Goal: Task Accomplishment & Management: Use online tool/utility

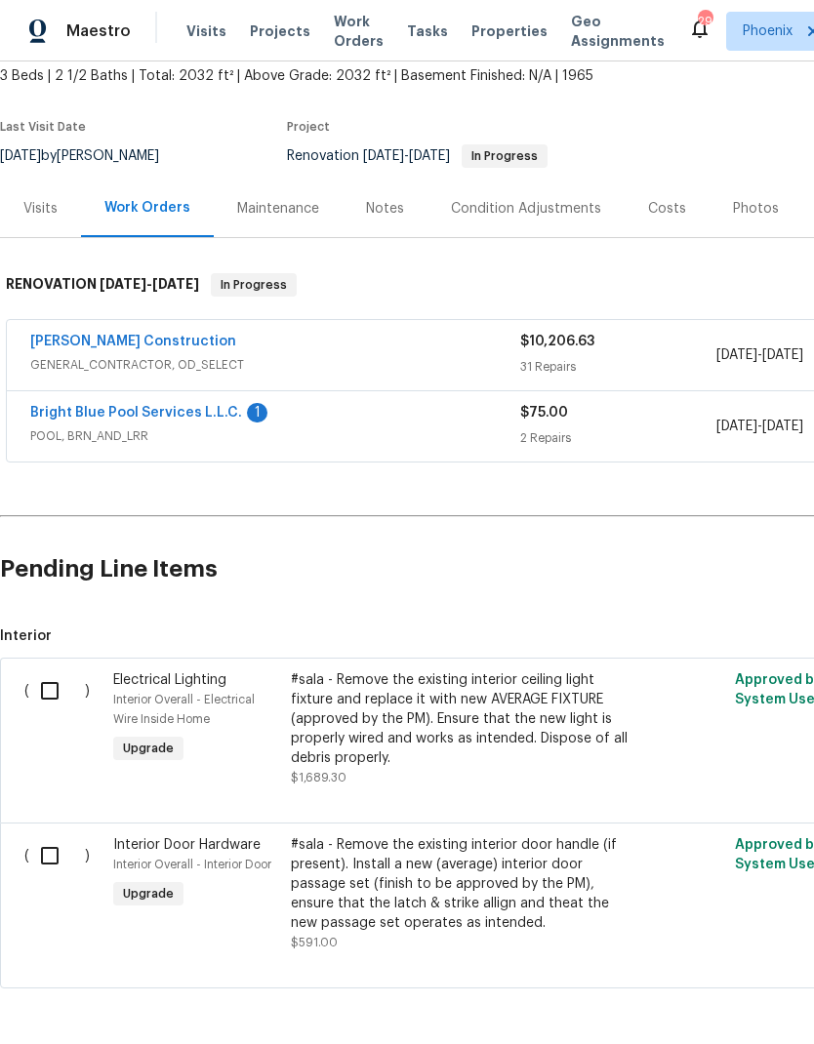
scroll to position [78, 0]
click at [166, 335] on link "[PERSON_NAME] Construction" at bounding box center [133, 342] width 206 height 14
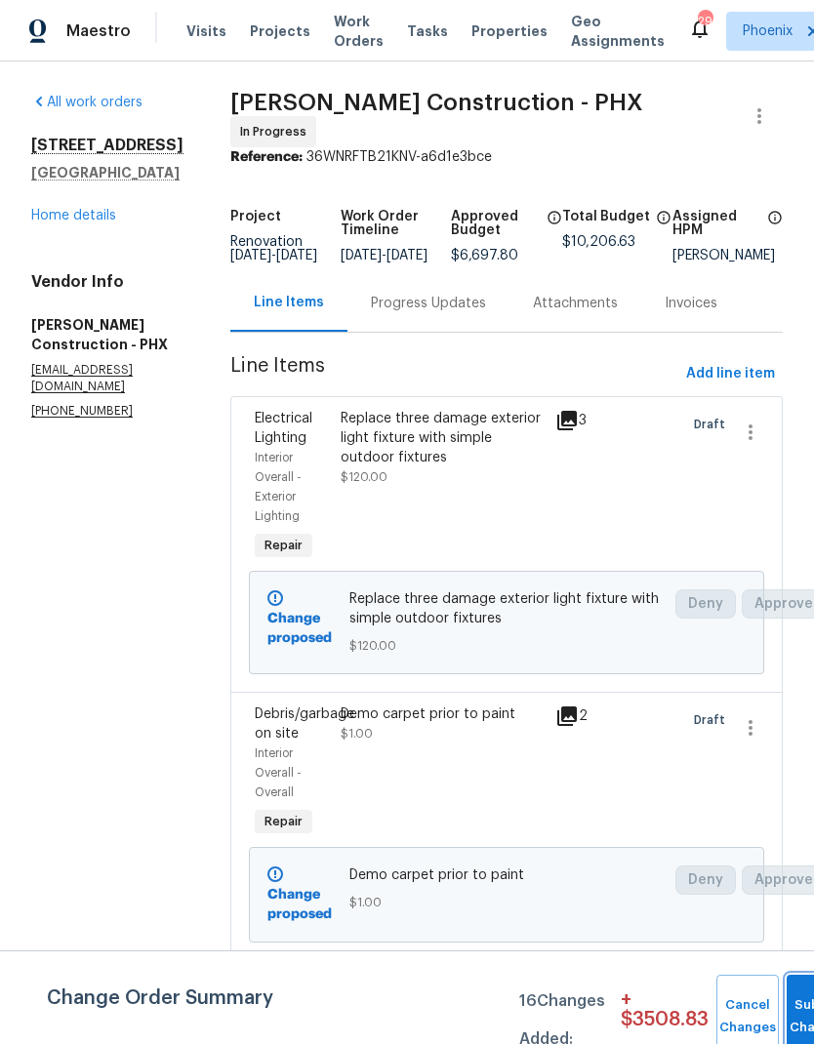
click at [802, 998] on button "Submit Changes" at bounding box center [818, 1017] width 62 height 84
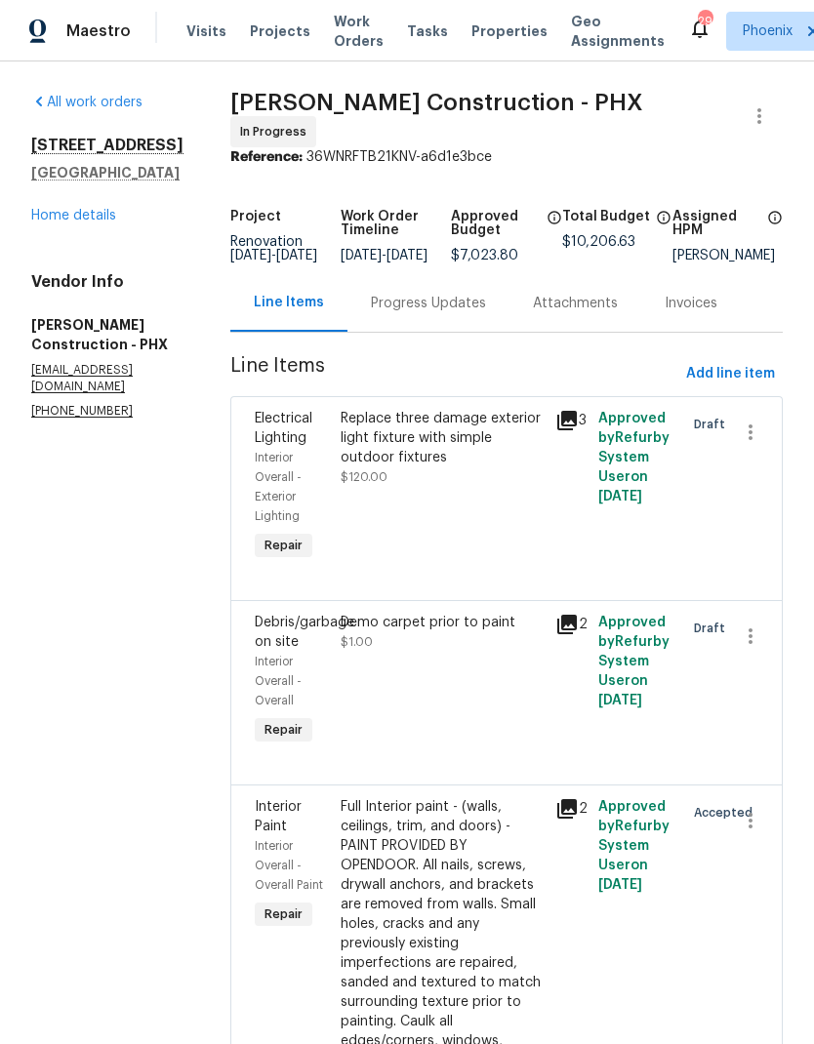
click at [115, 223] on link "Home details" at bounding box center [73, 216] width 85 height 14
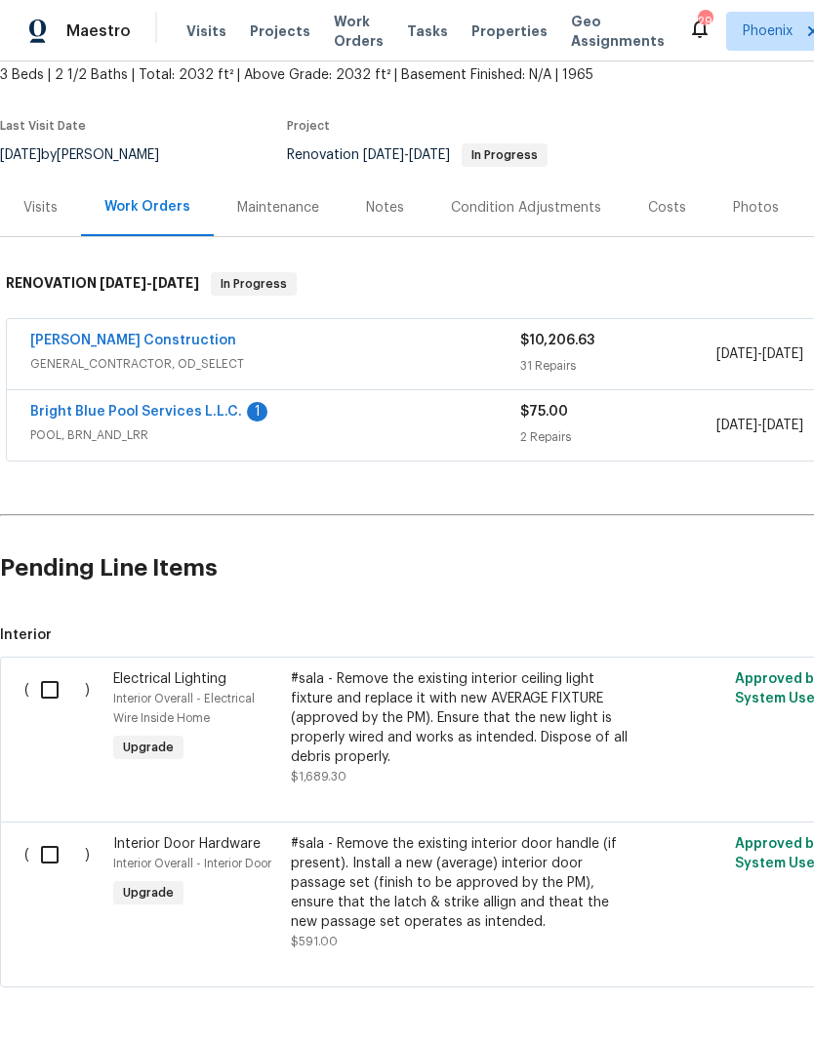
scroll to position [116, 0]
click at [210, 411] on link "Bright Blue Pool Services L.L.C." at bounding box center [136, 413] width 212 height 14
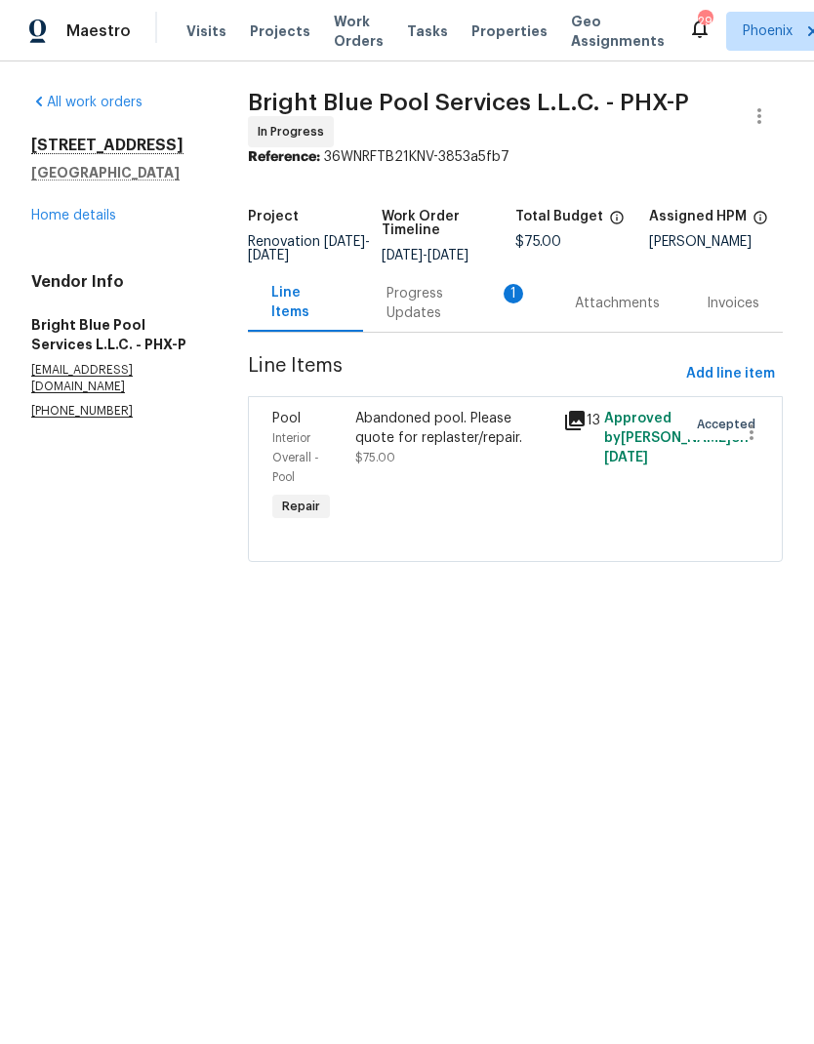
click at [113, 214] on link "Home details" at bounding box center [73, 216] width 85 height 14
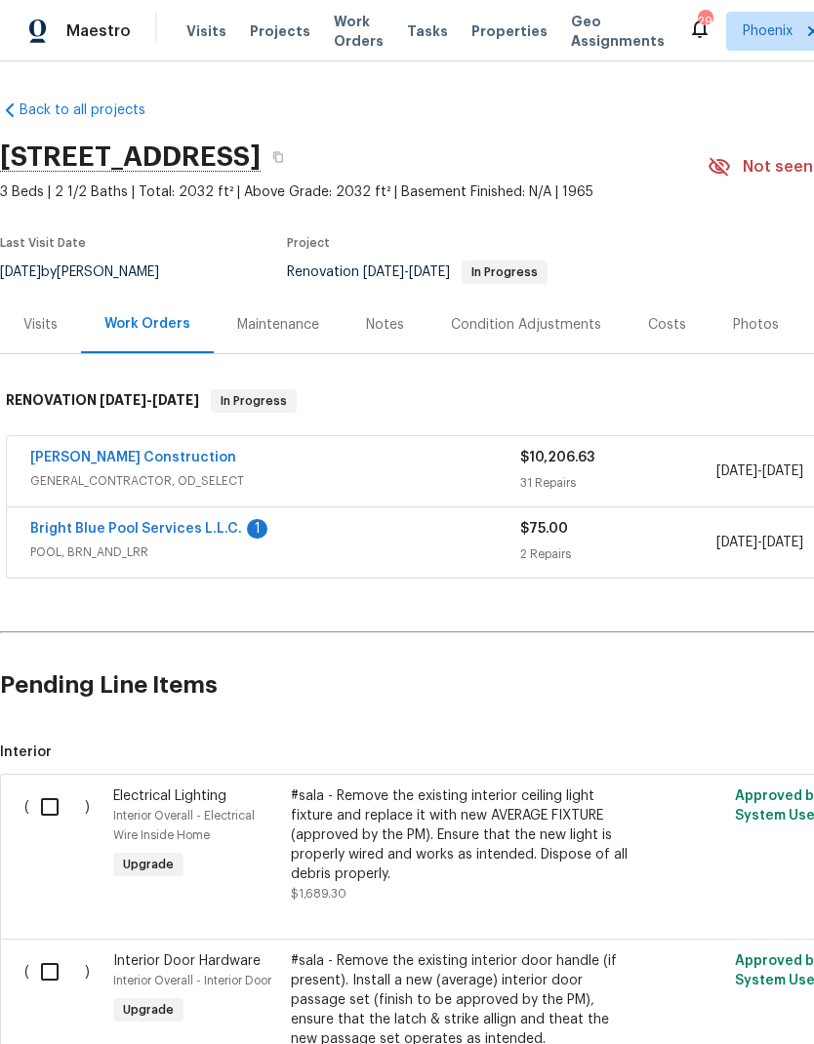
click at [399, 323] on div "Notes" at bounding box center [385, 325] width 38 height 20
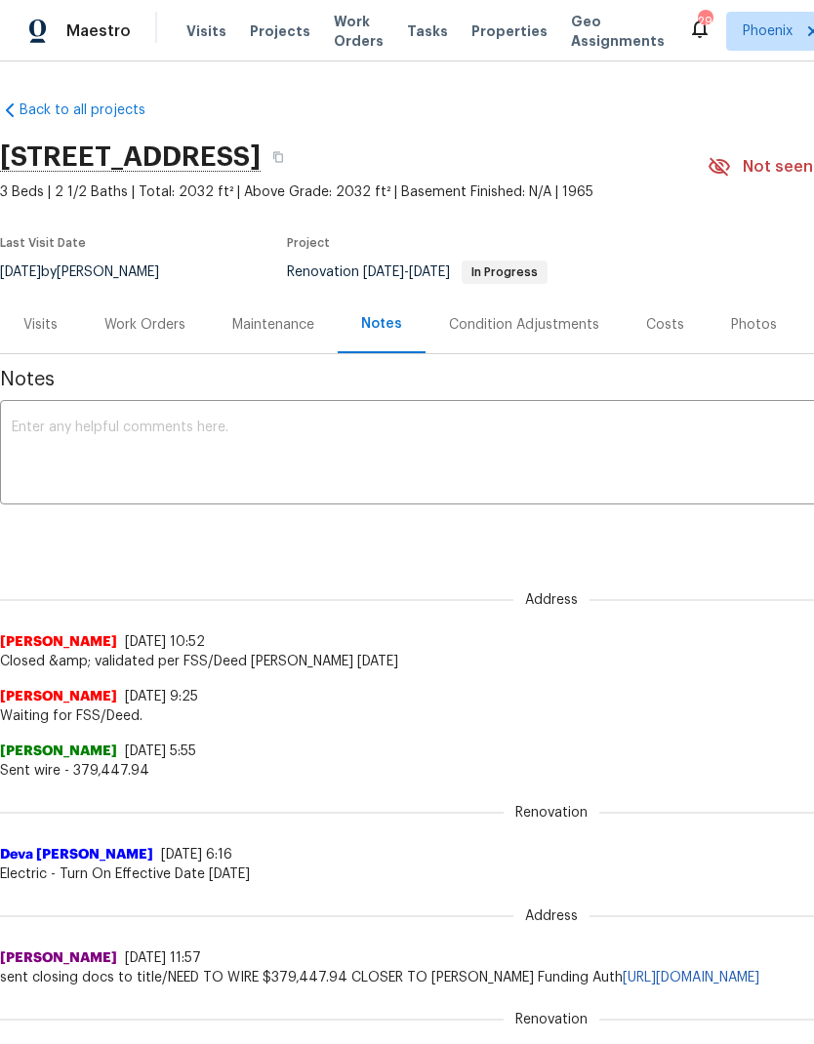
click at [585, 434] on textarea at bounding box center [551, 455] width 1079 height 68
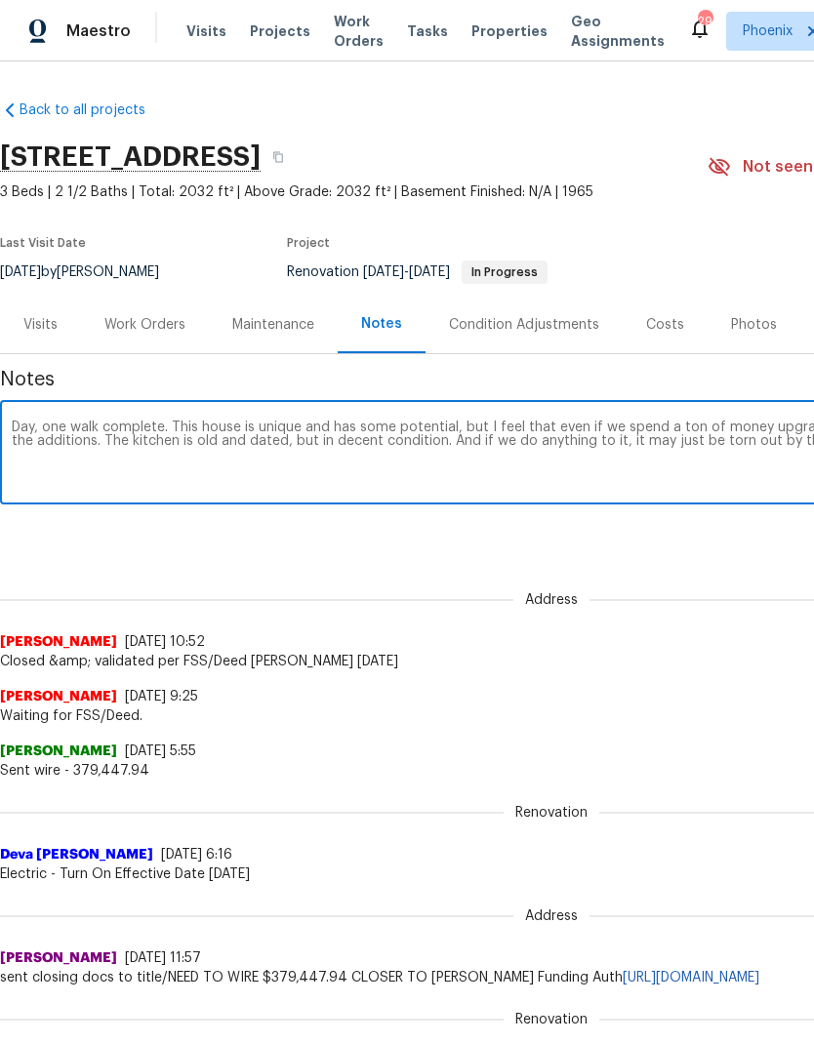
scroll to position [0, 289]
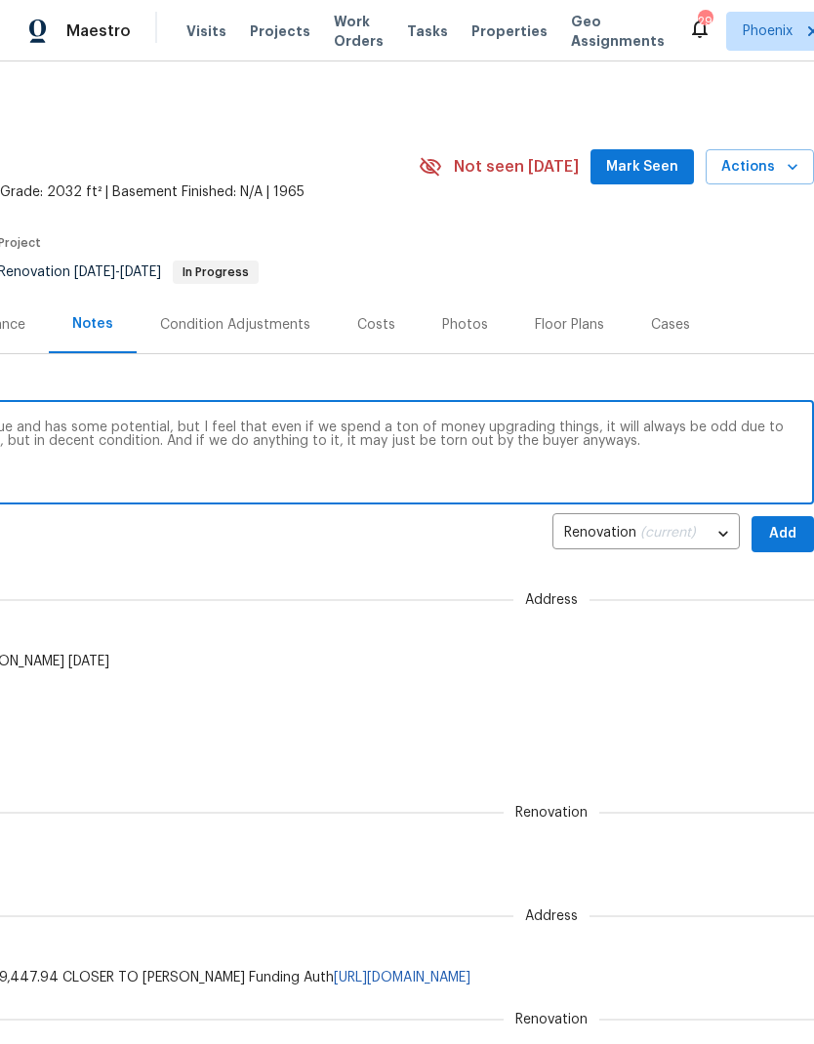
click at [753, 474] on textarea "Day, one walk complete. This house is unique and has some potential, but I feel…" at bounding box center [262, 455] width 1079 height 68
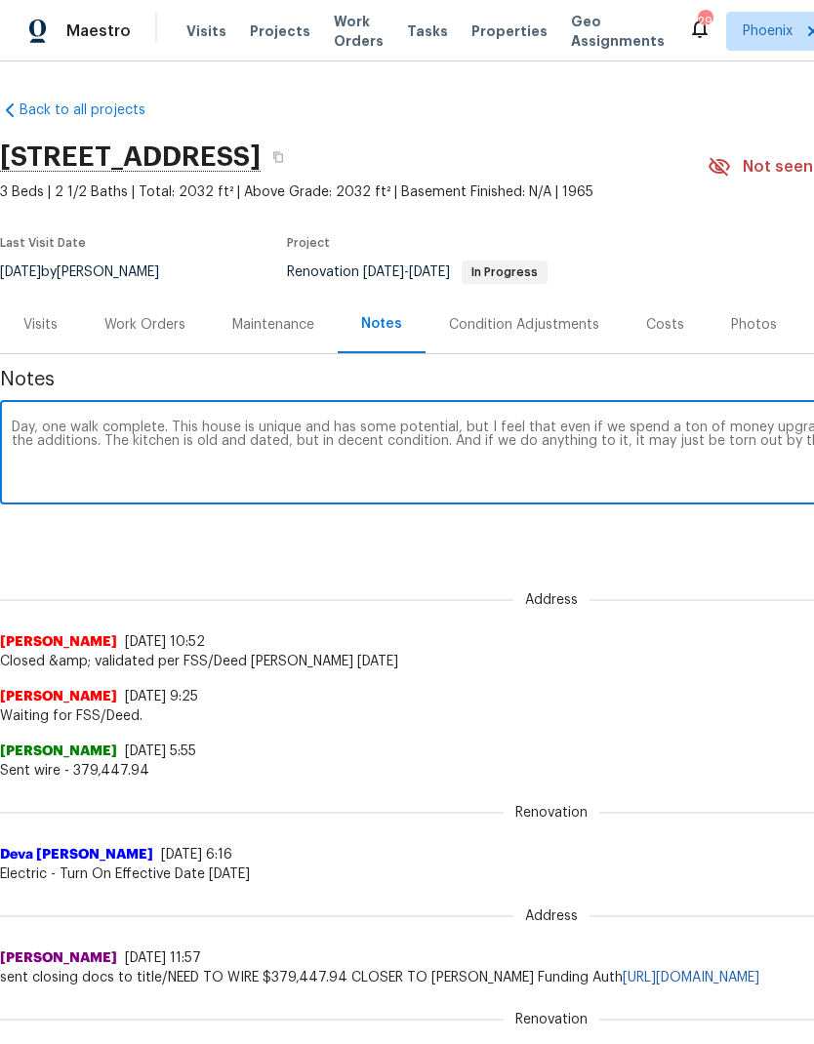
click at [659, 447] on textarea "Day, one walk complete. This house is unique and has some potential, but I feel…" at bounding box center [551, 455] width 1079 height 68
click at [618, 479] on textarea "Day, one walk complete. This house is unique and has some potential, but I feel…" at bounding box center [551, 455] width 1079 height 68
click at [737, 439] on textarea "Day, one walk complete. This house is unique and has some potential, but I feel…" at bounding box center [551, 455] width 1079 height 68
click at [788, 439] on textarea "Day, one walk complete. This house is unique and has some potential, but I feel…" at bounding box center [551, 455] width 1079 height 68
click at [44, 426] on textarea "Day, one walk complete. This house is unique and has some potential, but I feel…" at bounding box center [551, 455] width 1079 height 68
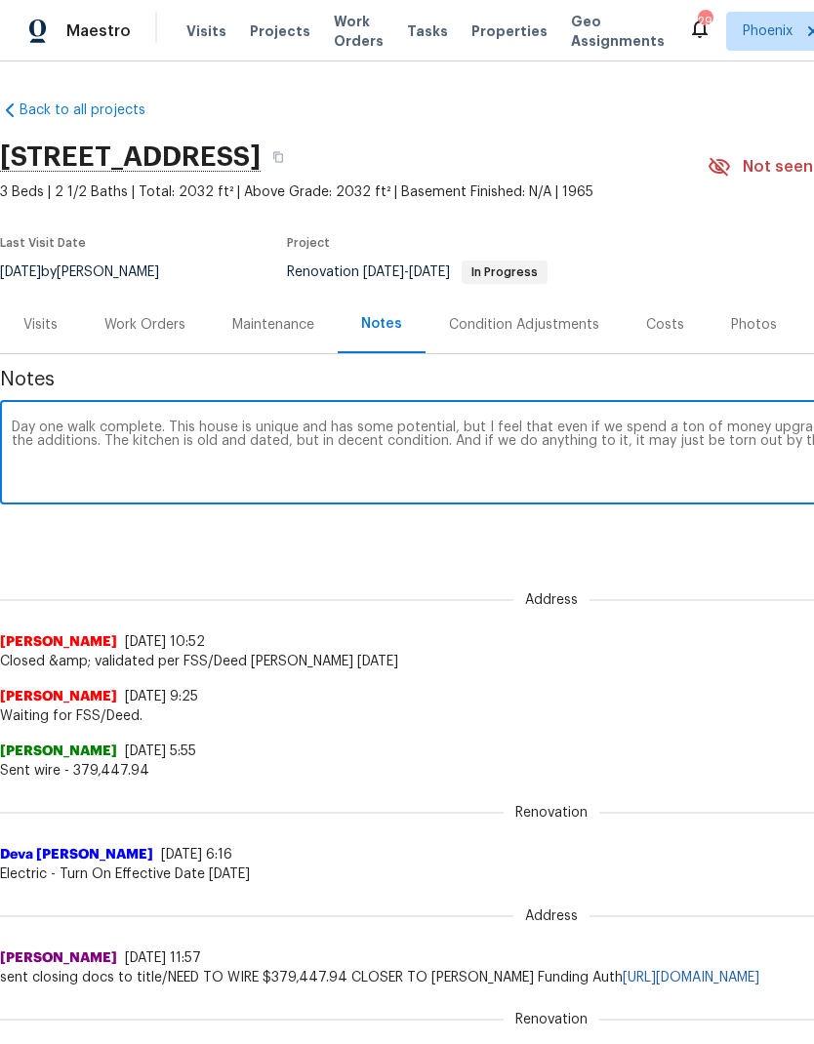
click at [786, 446] on textarea "Day one walk complete. This house is unique and has some potential, but I feel …" at bounding box center [551, 455] width 1079 height 68
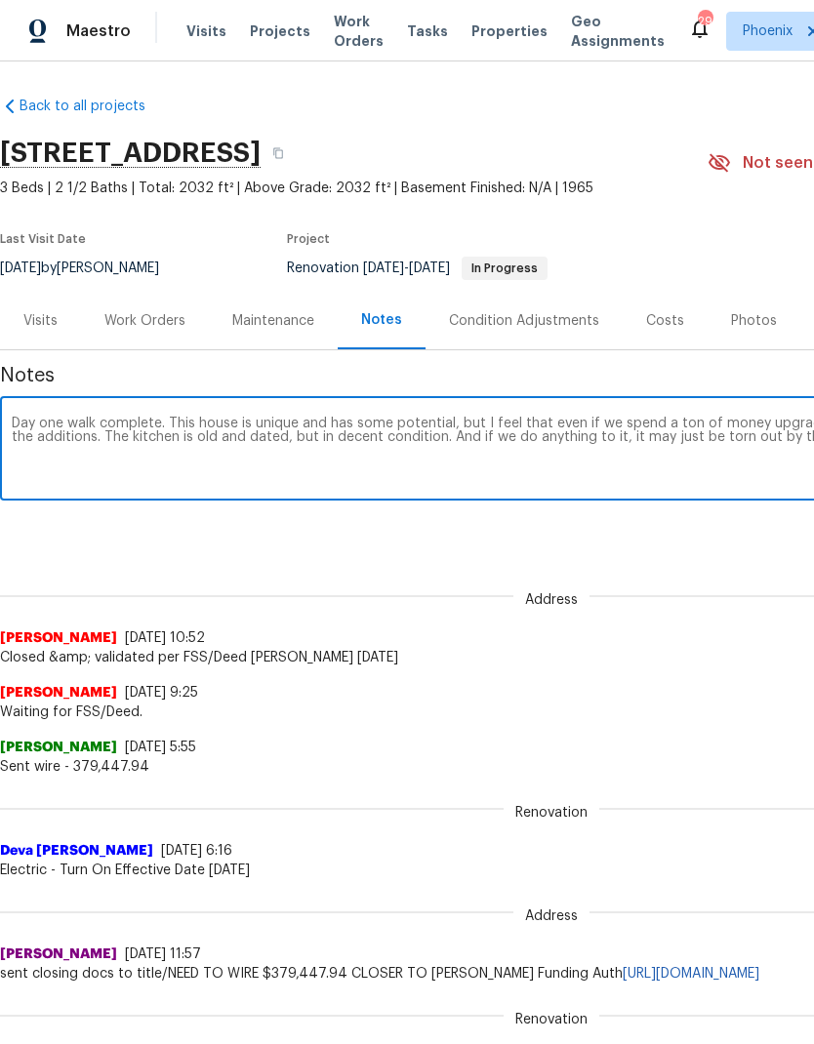
scroll to position [4, 0]
click at [74, 433] on textarea "Day one walk complete. This house is unique and has some potential, but I feel …" at bounding box center [551, 451] width 1079 height 68
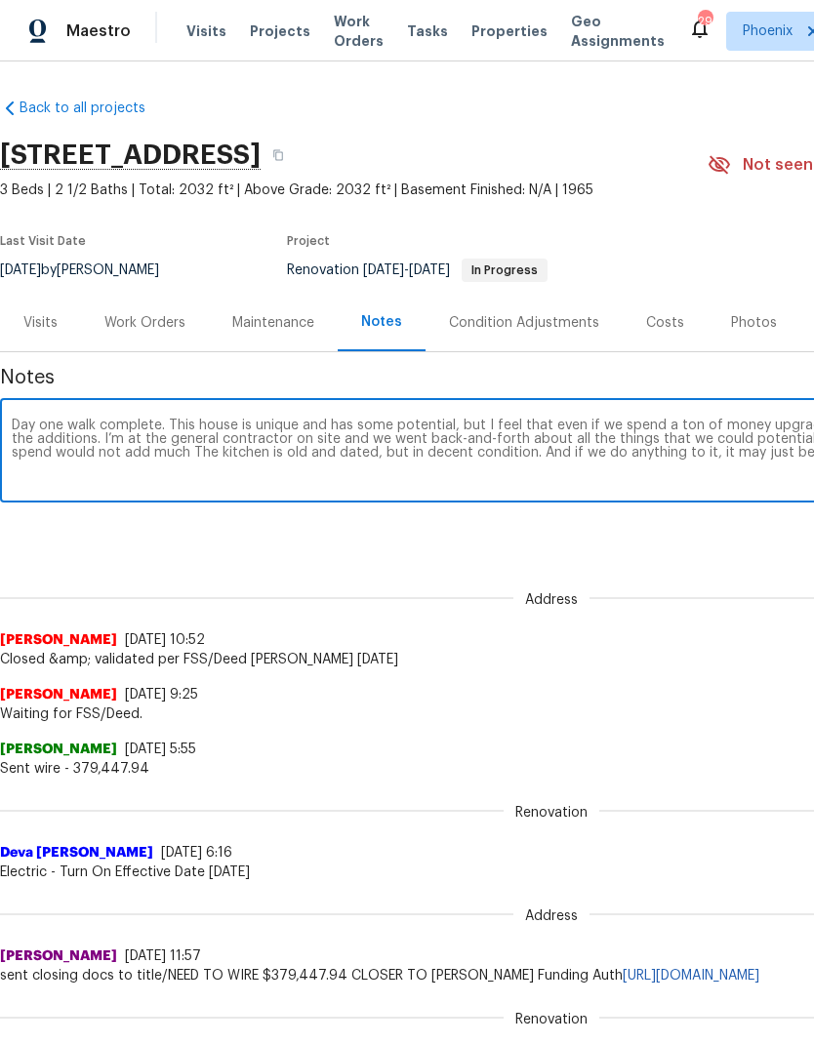
scroll to position [2, 0]
click at [712, 458] on textarea "Day one walk complete. This house is unique and has some potential, but I feel …" at bounding box center [551, 453] width 1079 height 68
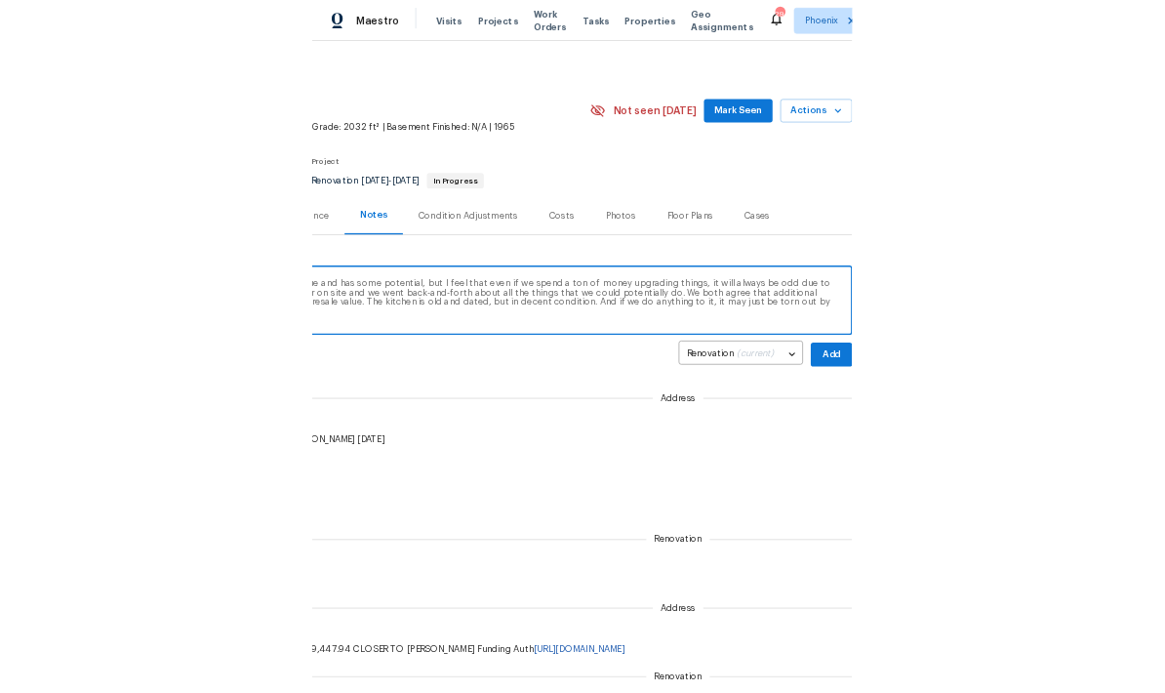
scroll to position [0, 289]
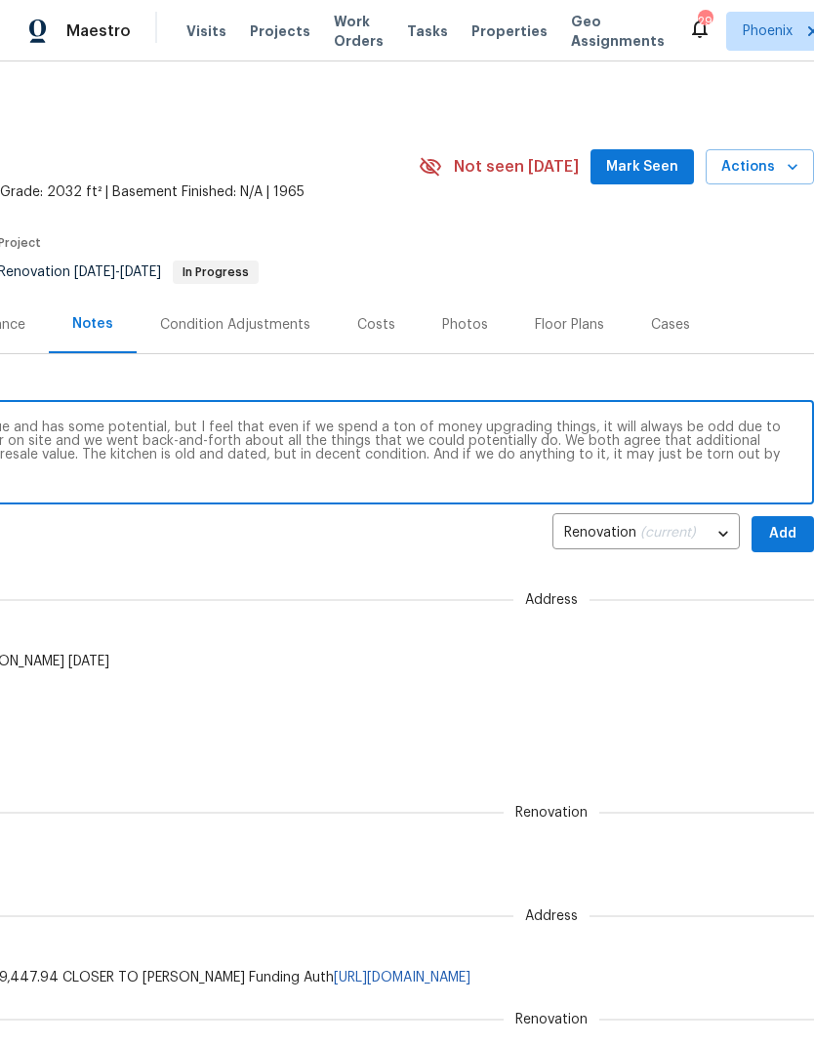
click at [737, 462] on textarea "Day one walk complete. This house is unique and has some potential, but I feel …" at bounding box center [262, 455] width 1079 height 68
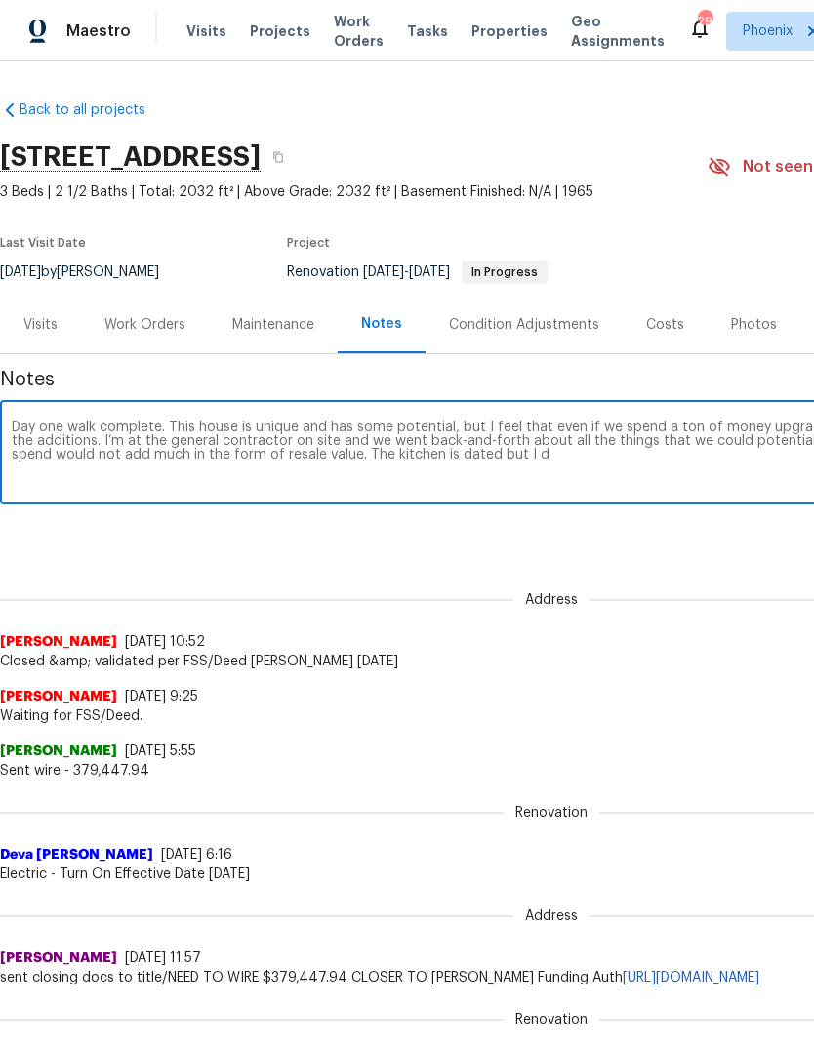
click at [681, 478] on textarea "Day one walk complete. This house is unique and has some potential, but I feel …" at bounding box center [551, 455] width 1079 height 68
click at [708, 471] on textarea "Day one walk complete. This house is unique and has some potential, but I feel …" at bounding box center [551, 455] width 1079 height 68
click at [199, 471] on textarea "Day one walk complete. This house is unique and has some potential, but I feel …" at bounding box center [551, 455] width 1079 height 68
click at [584, 456] on textarea "Day one walk complete. This house is unique and has some potential, but I feel …" at bounding box center [551, 455] width 1079 height 68
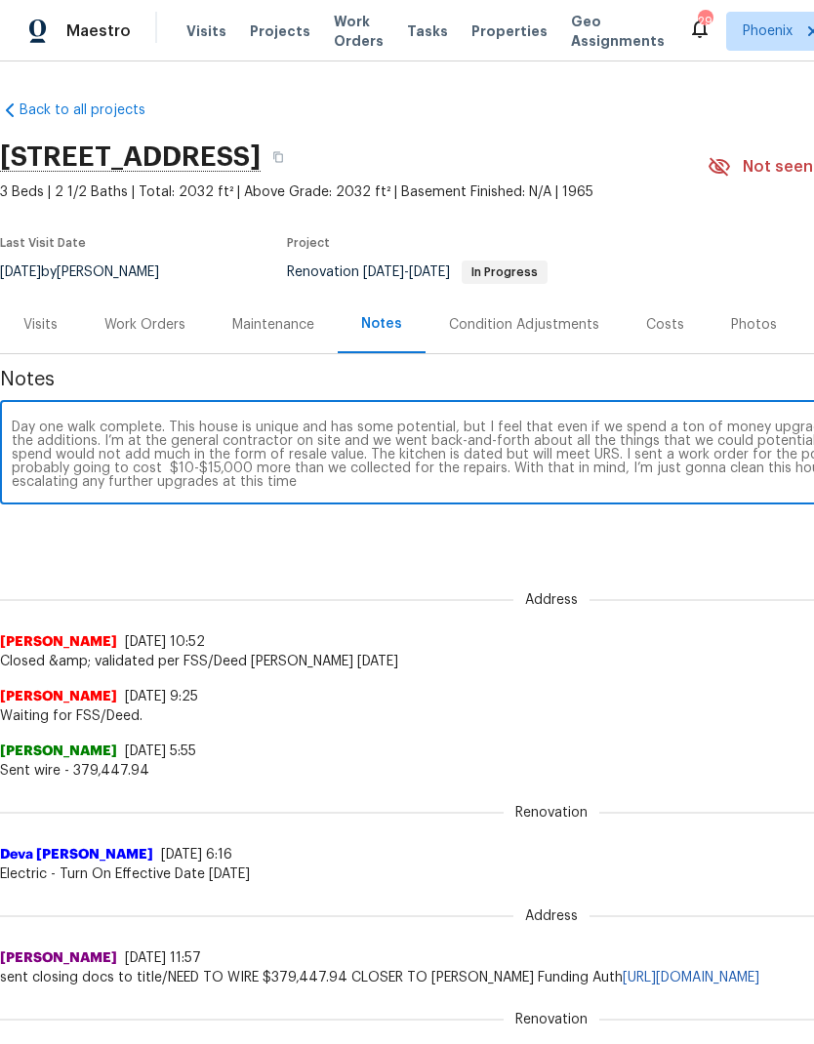
click at [714, 488] on textarea "Day one walk complete. This house is unique and has some potential, but I feel …" at bounding box center [551, 455] width 1079 height 68
click at [657, 486] on textarea "Day one walk complete. This house is unique and has some potential, but I feel …" at bounding box center [551, 455] width 1079 height 68
click at [708, 487] on textarea "Day one walk complete. This house is unique and has some potential, but I feel …" at bounding box center [551, 455] width 1079 height 68
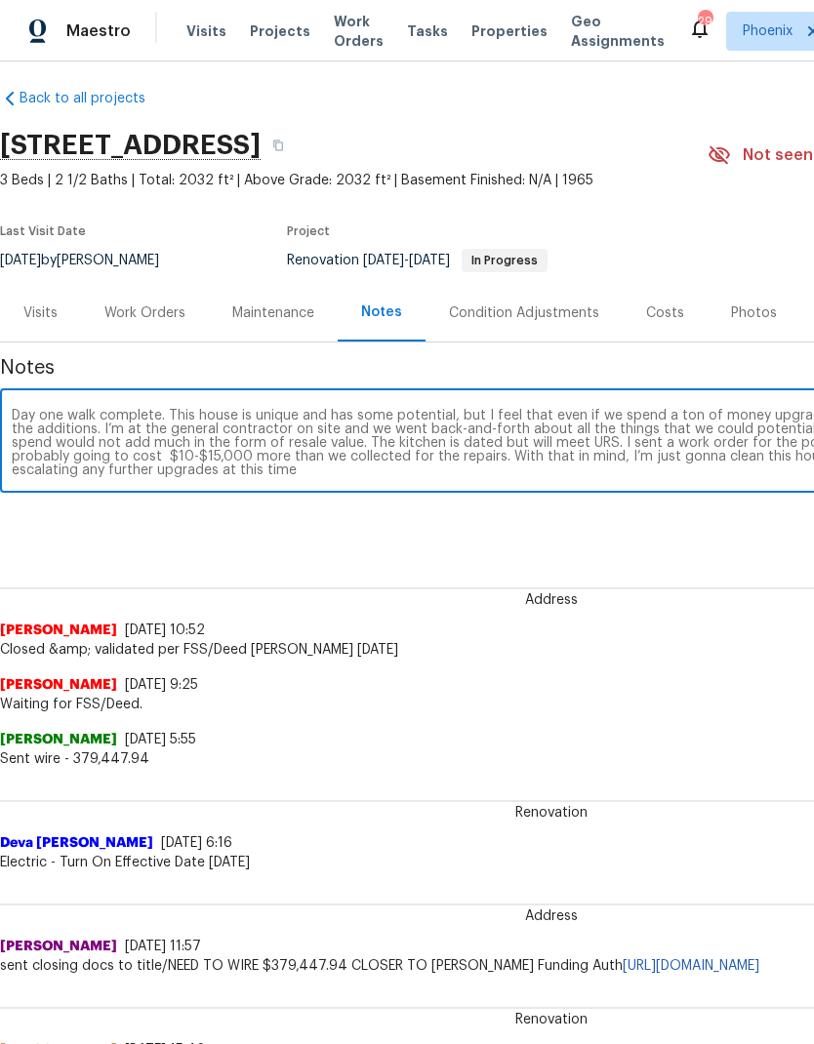
scroll to position [12, 0]
click at [112, 431] on textarea "Day one walk complete. This house is unique and has some potential, but I feel …" at bounding box center [551, 443] width 1079 height 68
click at [472, 470] on textarea "Day one walk complete. This house is unique and has some potential, but I feel …" at bounding box center [551, 443] width 1079 height 68
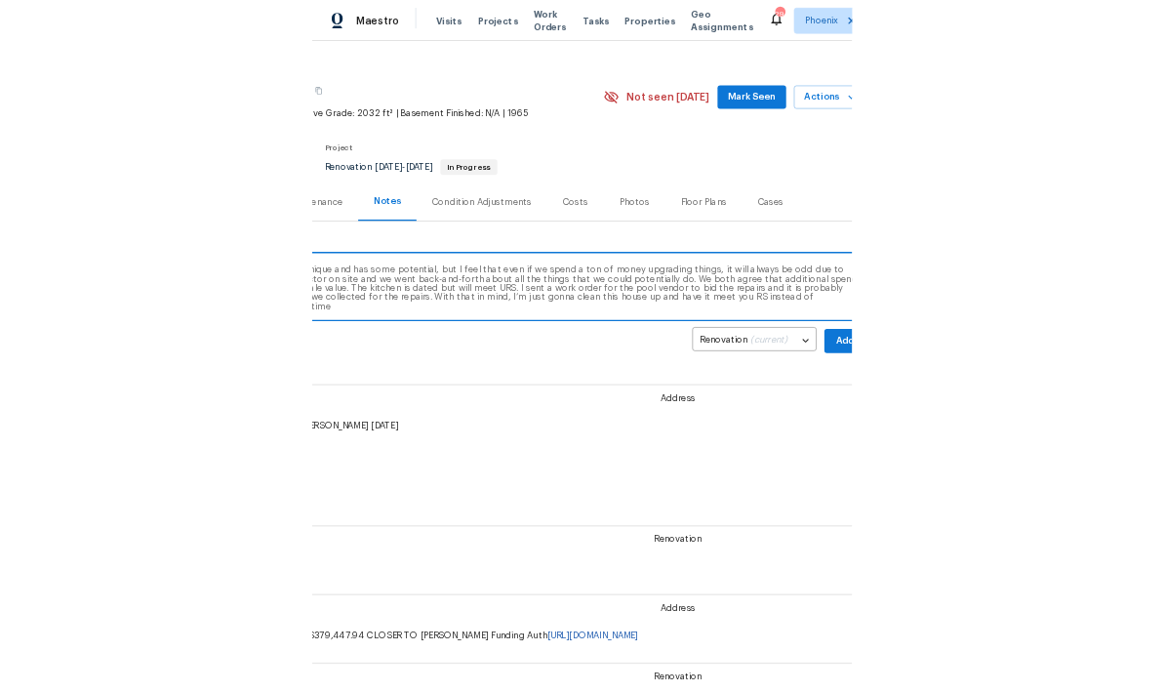
scroll to position [21, 276]
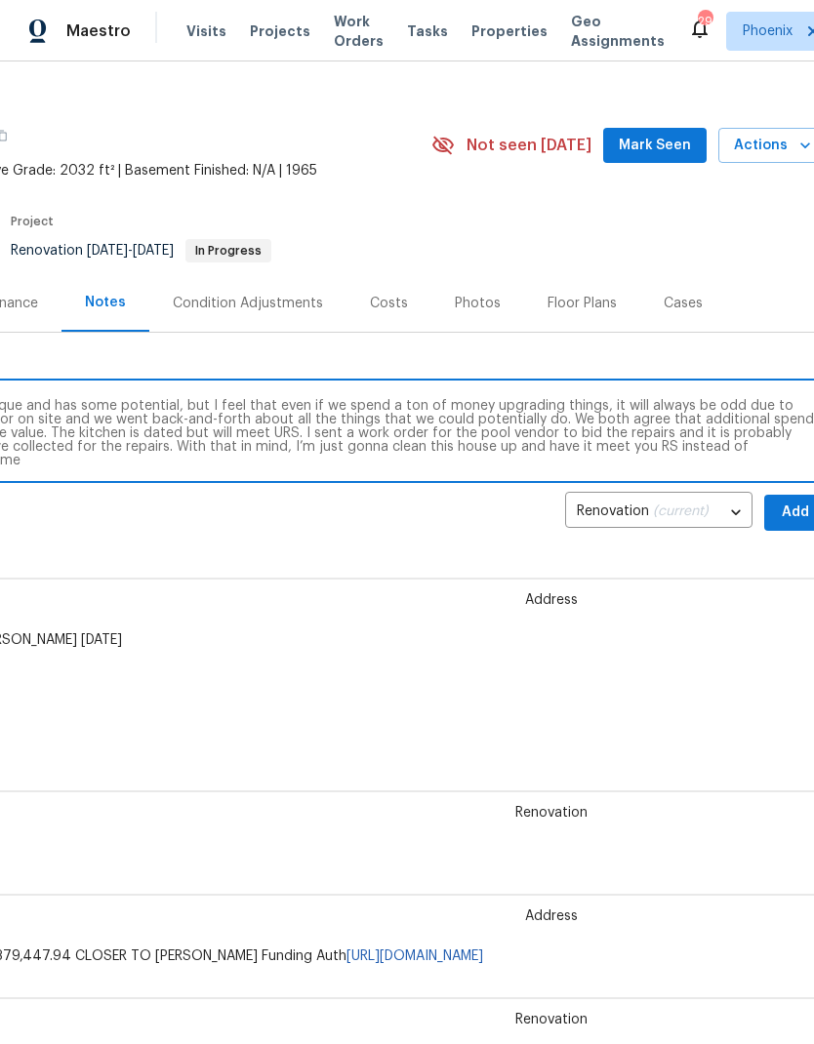
click at [549, 449] on textarea "Day one walk complete. This house is unique and has some potential, but I feel …" at bounding box center [275, 433] width 1079 height 68
click at [781, 453] on textarea "Day one walk complete. This house is unique and has some potential, but I feel …" at bounding box center [275, 433] width 1079 height 68
click at [612, 453] on textarea "Day one walk complete. This house is unique and has some potential, but I feel …" at bounding box center [275, 433] width 1079 height 68
type textarea "Day one walk complete. This house is unique and has some potential, but I feel …"
click at [792, 509] on span "Add" at bounding box center [795, 513] width 31 height 24
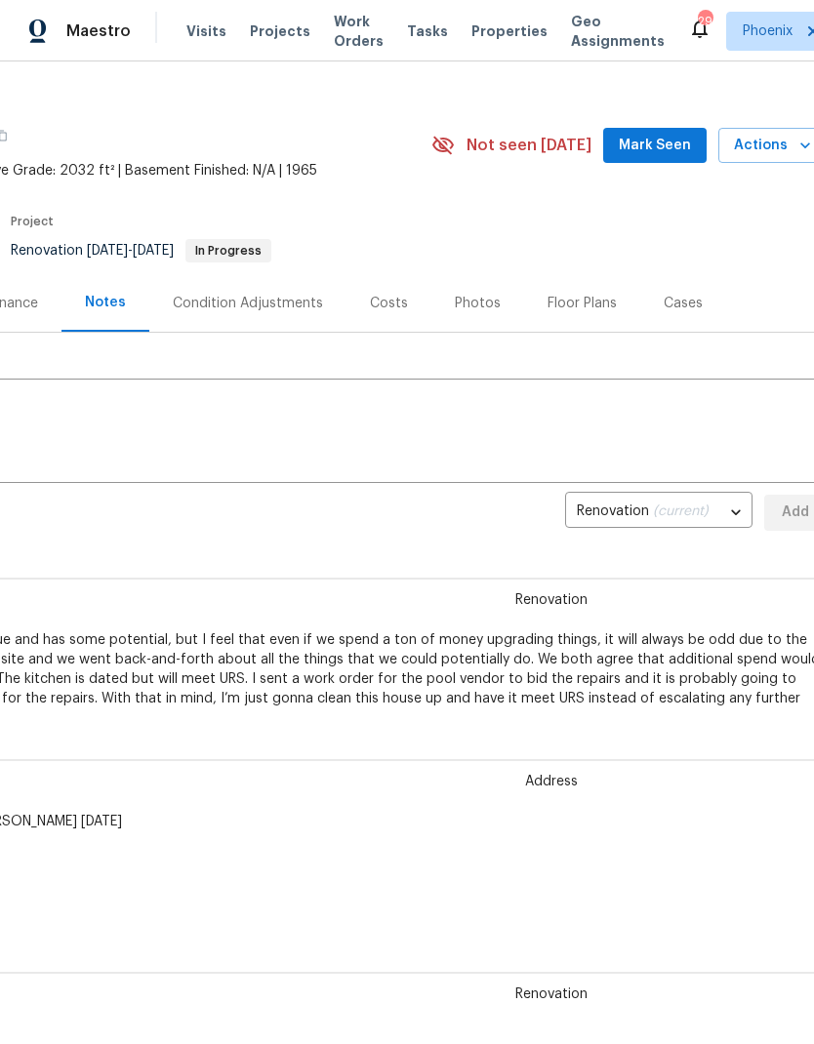
scroll to position [21, 0]
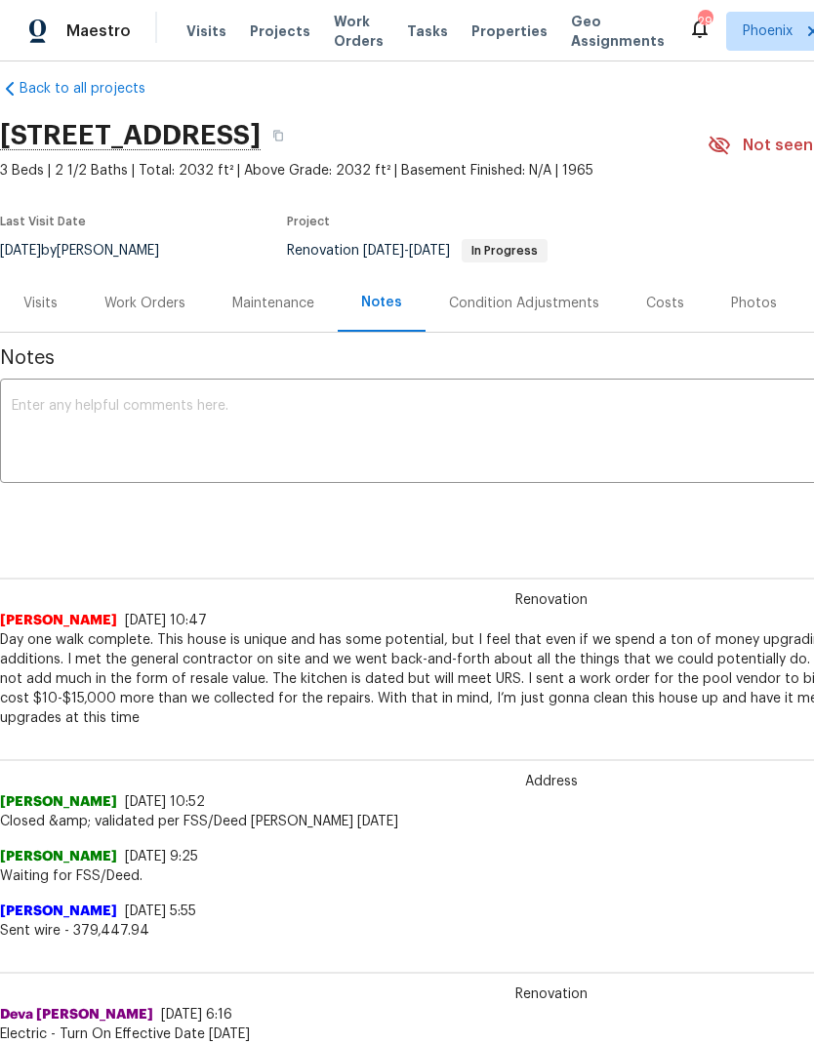
click at [130, 294] on div "Work Orders" at bounding box center [144, 304] width 81 height 20
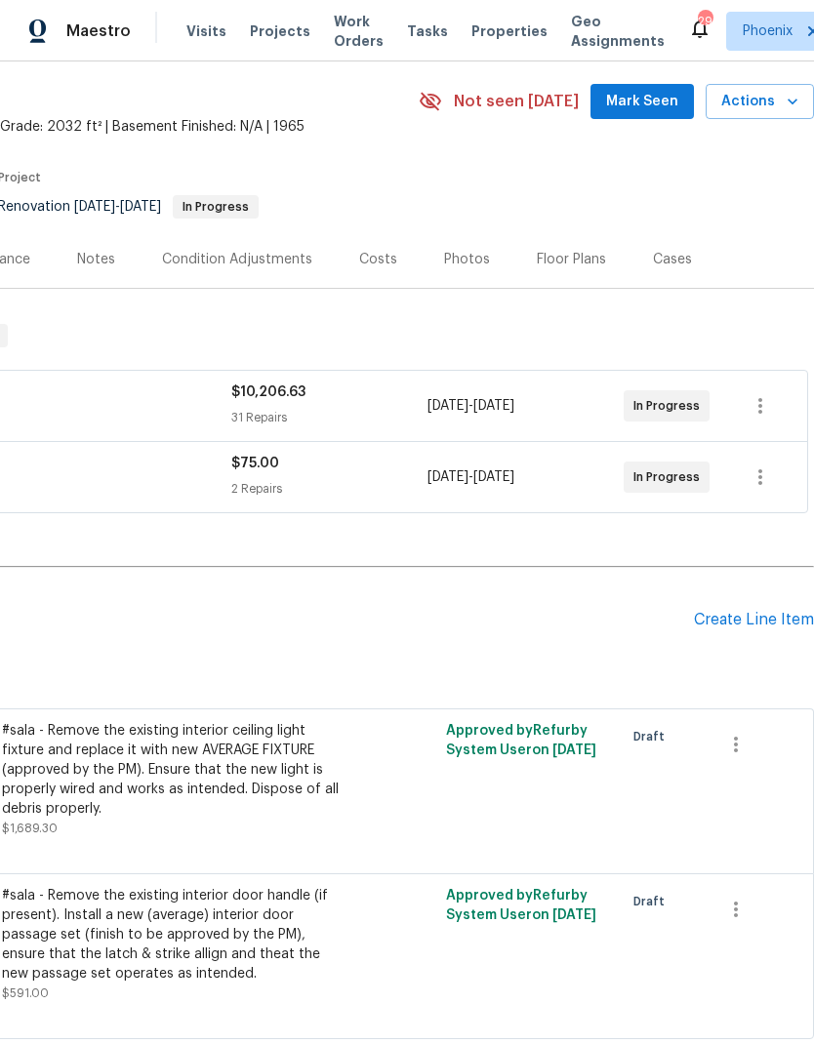
scroll to position [65, 289]
click at [757, 409] on icon "button" at bounding box center [760, 405] width 23 height 23
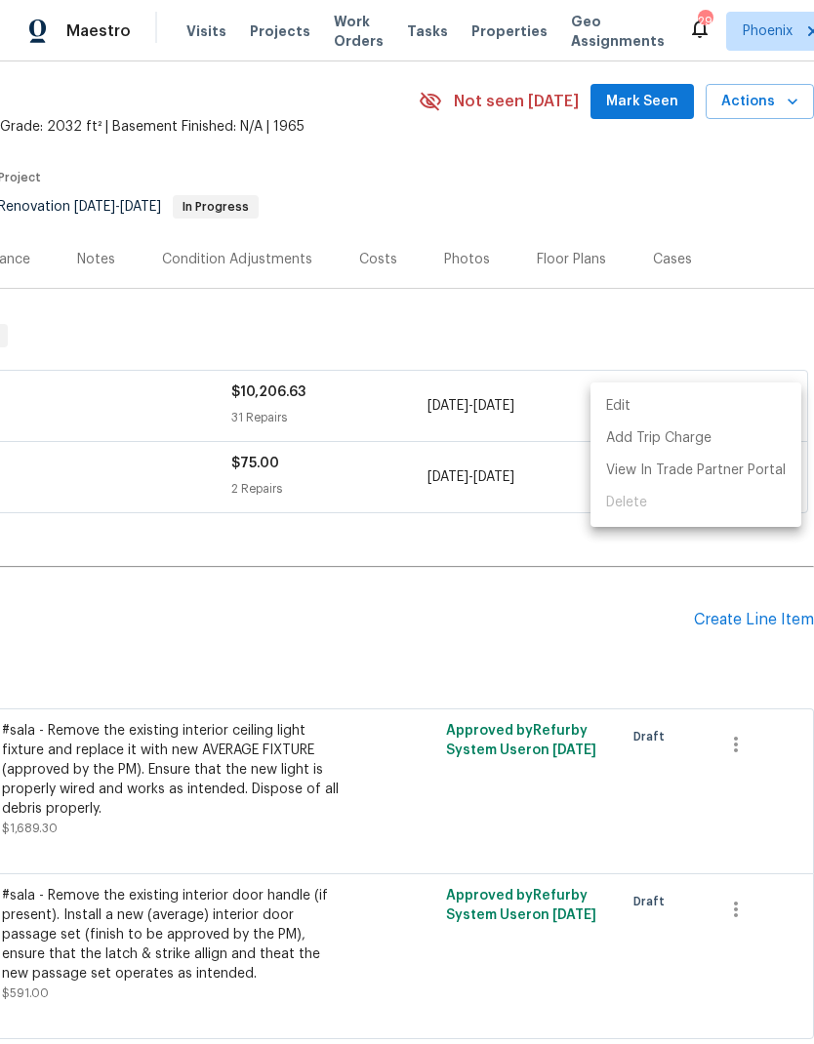
click at [623, 609] on div at bounding box center [407, 522] width 814 height 1044
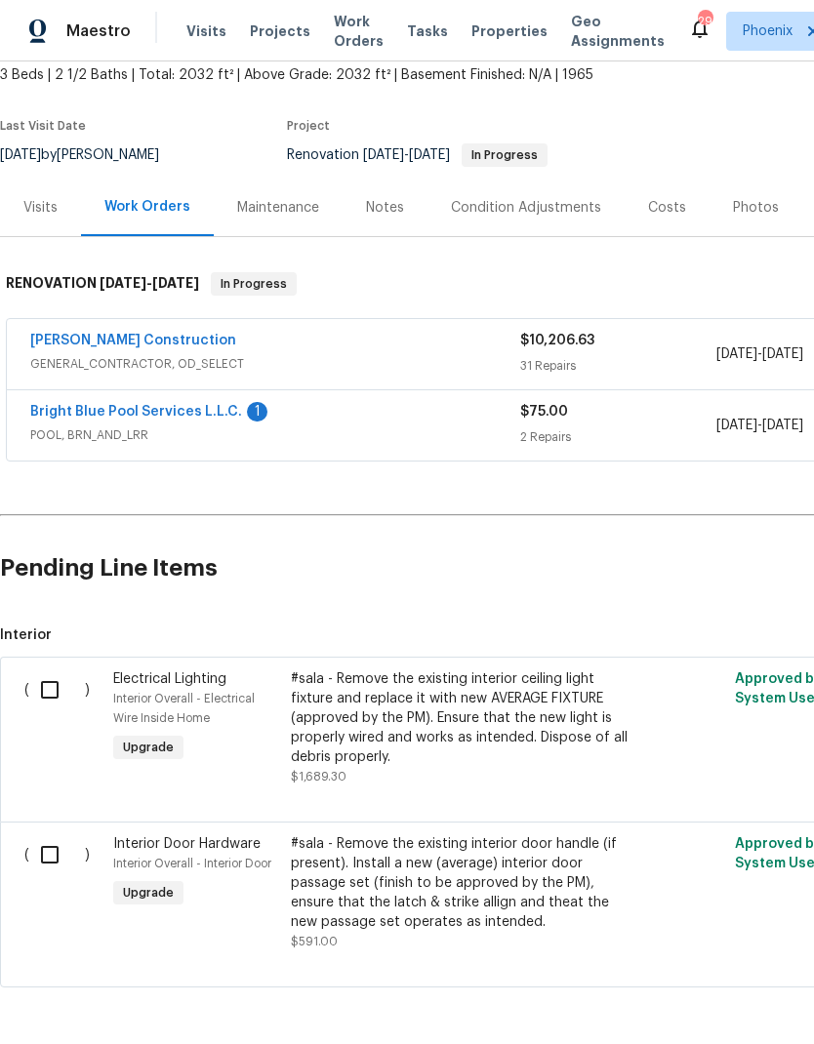
scroll to position [116, 0]
click at [71, 340] on link "[PERSON_NAME] Construction" at bounding box center [133, 342] width 206 height 14
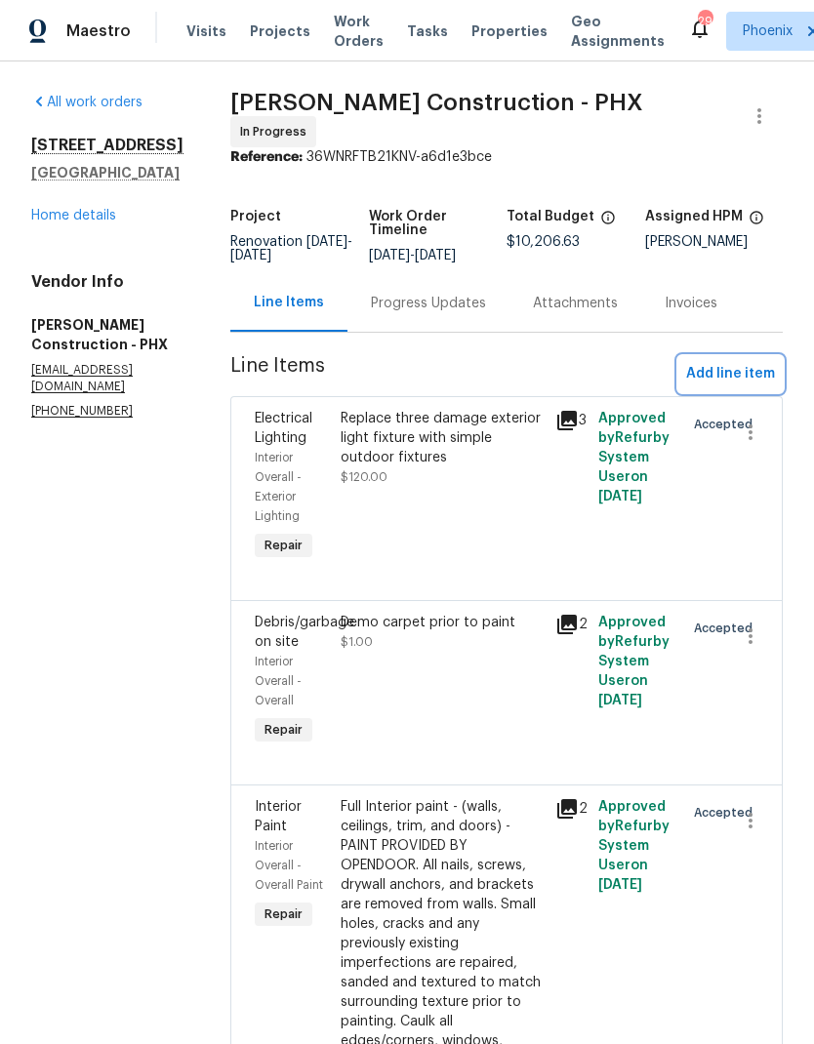
click at [765, 368] on span "Add line item" at bounding box center [730, 374] width 89 height 24
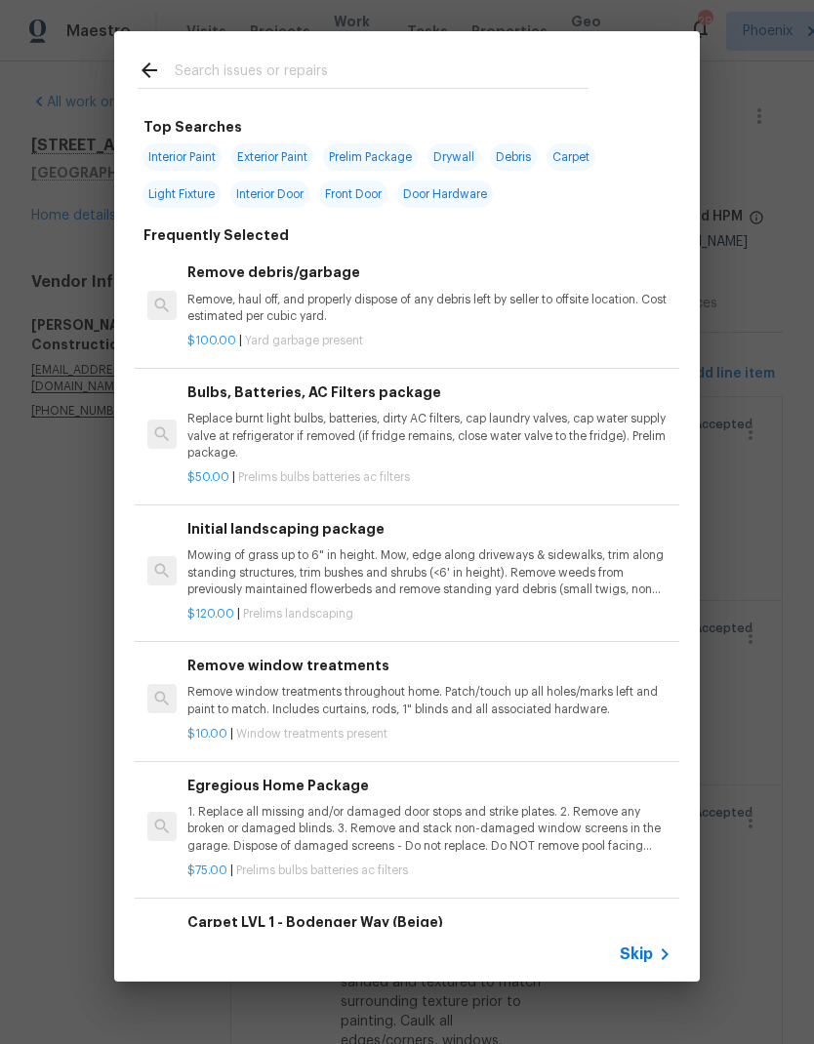
click at [570, 69] on input "text" at bounding box center [382, 73] width 414 height 29
click at [572, 306] on p "Remove, haul off, and properly dispose of any debris left by seller to offsite …" at bounding box center [429, 308] width 484 height 33
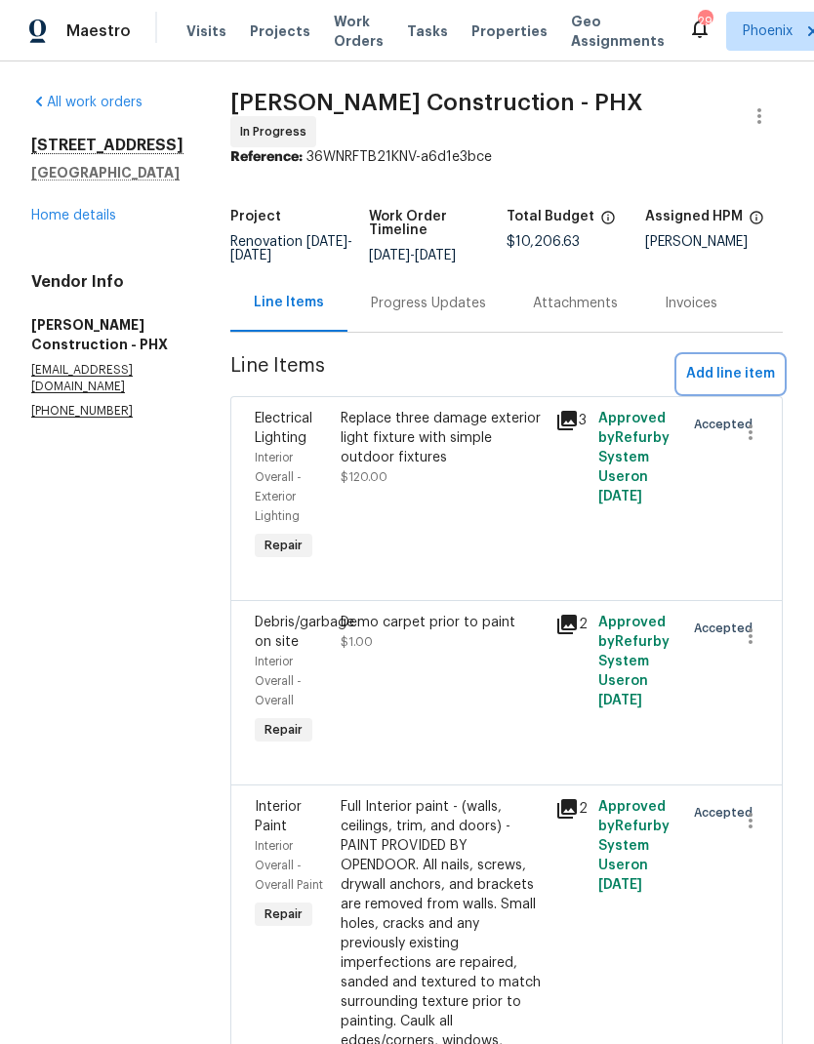
click at [746, 362] on span "Add line item" at bounding box center [730, 374] width 89 height 24
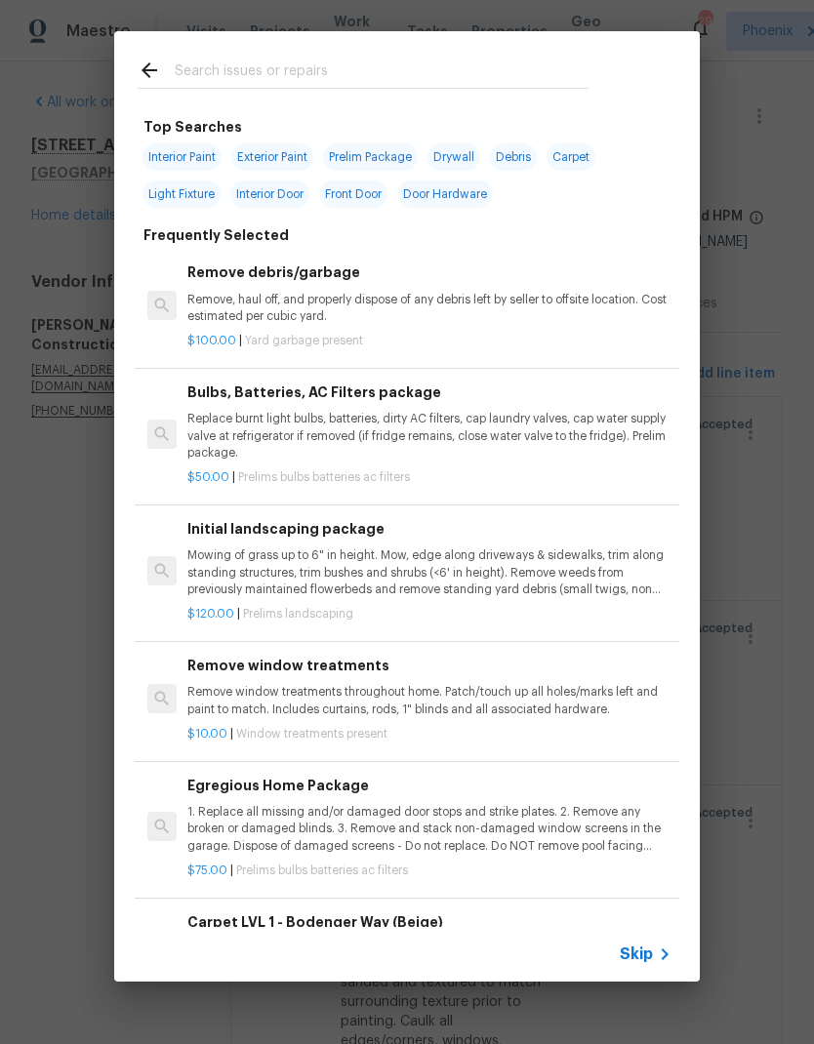
click at [396, 300] on p "Remove, haul off, and properly dispose of any debris left by seller to offsite …" at bounding box center [429, 308] width 484 height 33
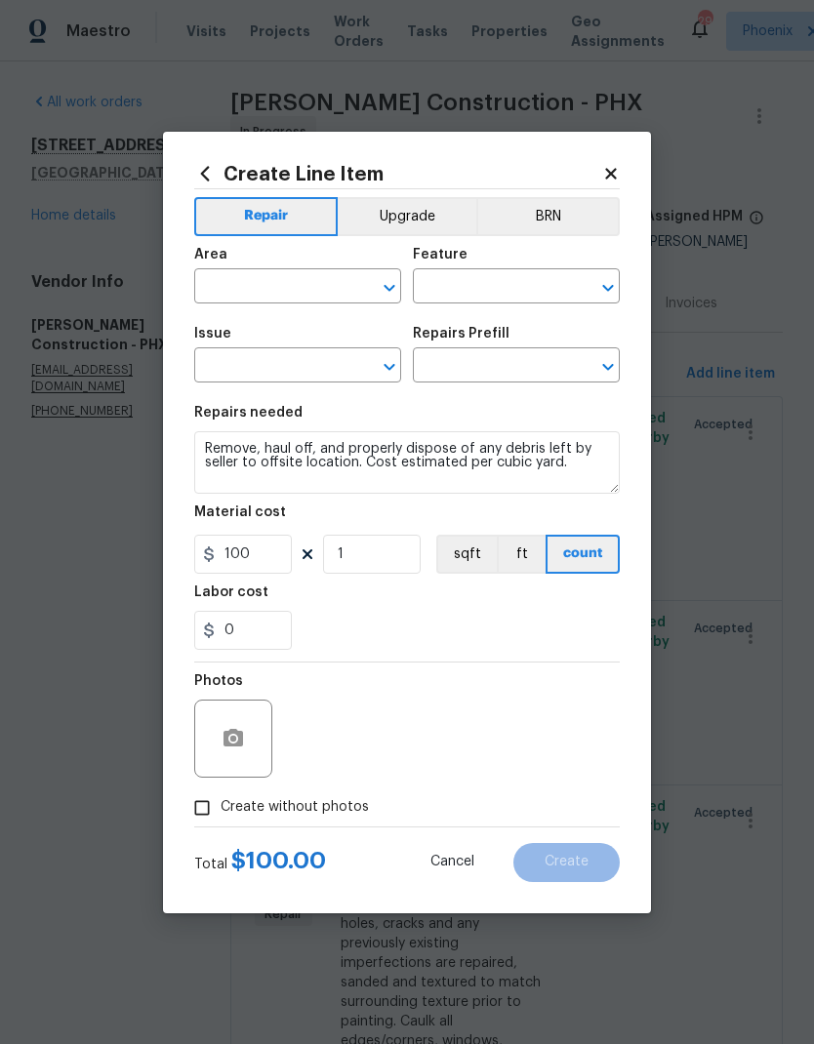
type input "Debris/garbage on site"
type input "Remove debris/garbage $100.00"
click at [463, 310] on div "Area ​ Feature ​" at bounding box center [407, 275] width 426 height 79
click at [306, 285] on input "text" at bounding box center [270, 288] width 152 height 30
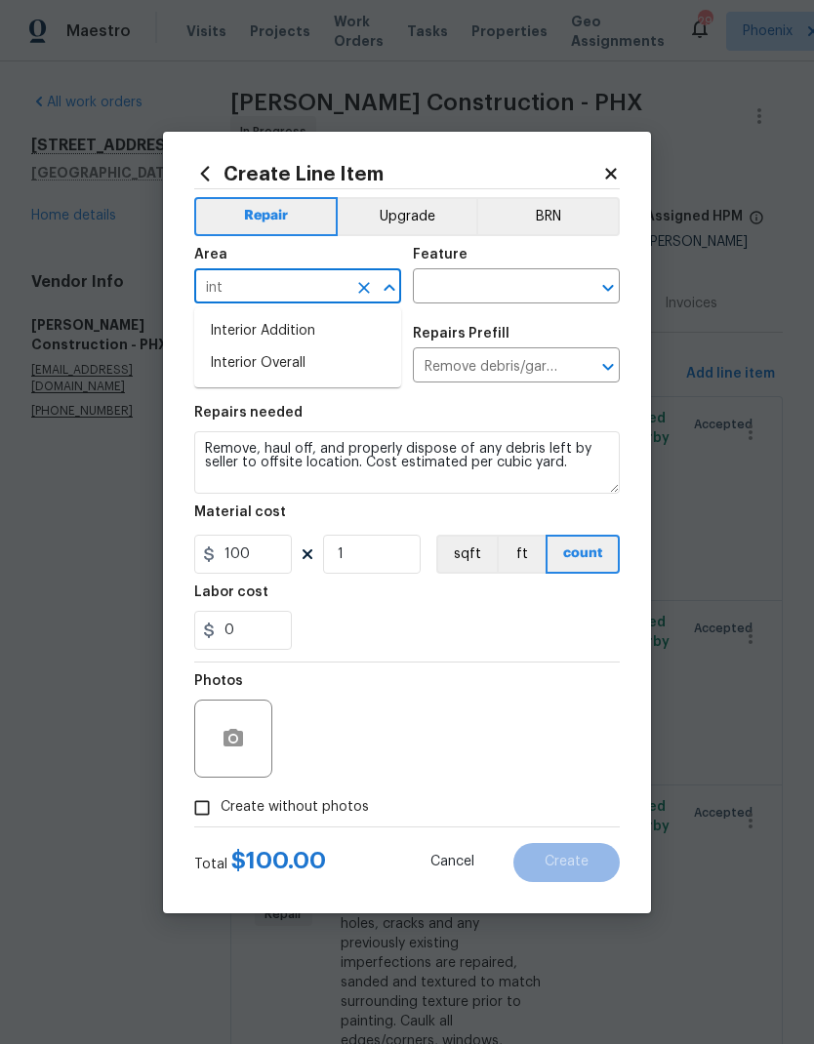
click at [293, 363] on li "Interior Overall" at bounding box center [297, 363] width 207 height 32
type input "Interior Overall"
click at [505, 276] on input "text" at bounding box center [489, 288] width 152 height 30
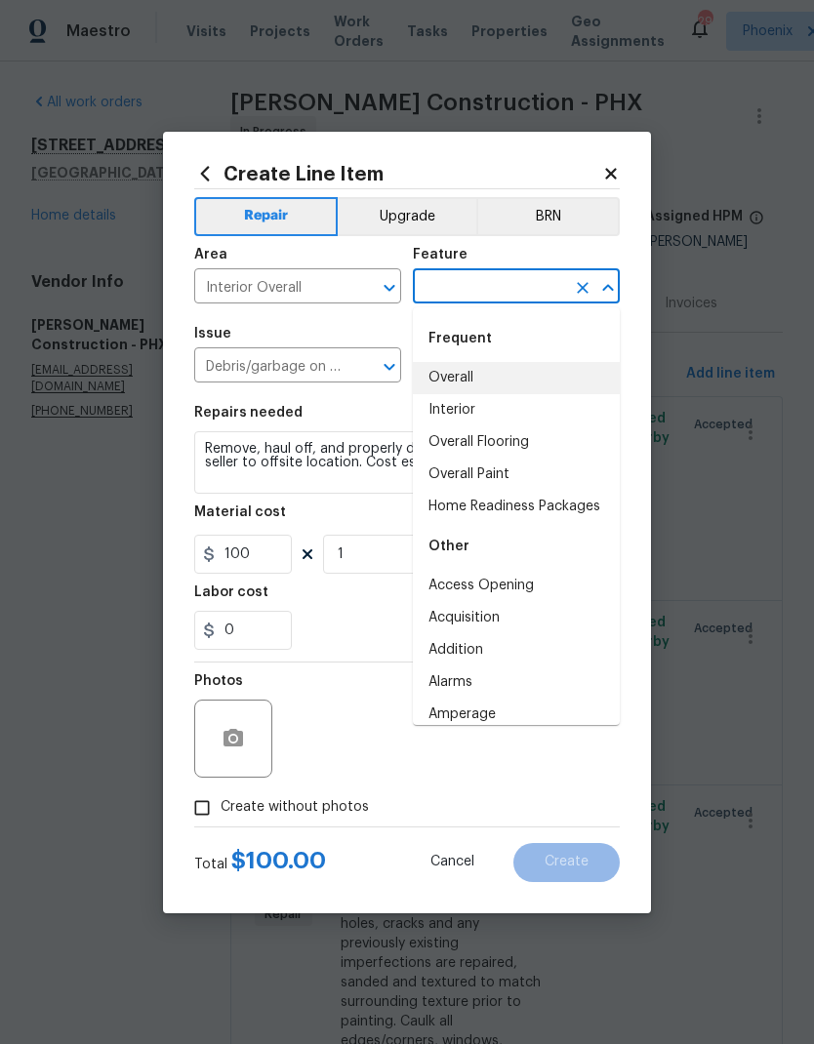
click at [465, 375] on li "Overall" at bounding box center [516, 378] width 207 height 32
type input "Overall"
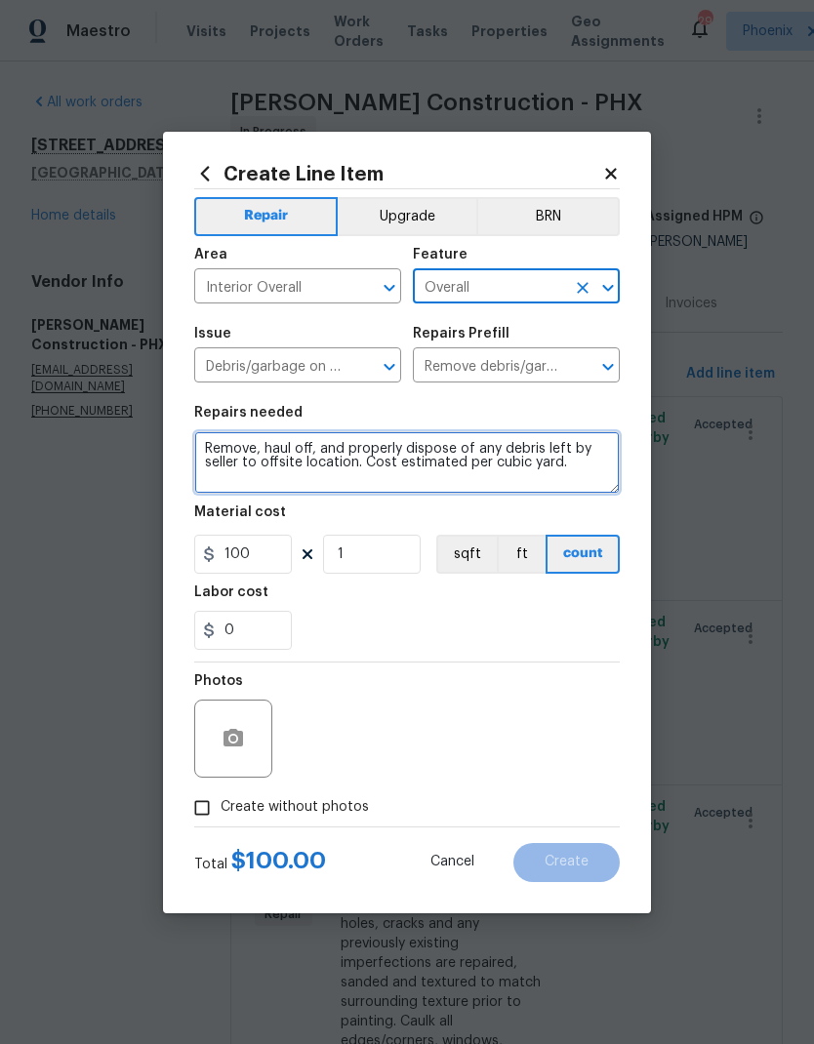
click at [487, 460] on textarea "Remove, haul off, and properly dispose of any debris left by seller to offsite …" at bounding box center [407, 462] width 426 height 62
click at [497, 456] on textarea "Remove, haul off, and properly dispose of any debris left by seller to offsite …" at bounding box center [407, 462] width 426 height 62
click at [552, 460] on textarea "Remove, haul off, and properly dispose of any debris left by seller to offsite …" at bounding box center [407, 462] width 426 height 62
click at [551, 460] on textarea "Remove, haul off, and properly dispose of any debris left by seller to offsite …" at bounding box center [407, 462] width 426 height 62
click at [558, 454] on textarea "Remove, haul off, and properly dispose of any debris left by seller to offsite …" at bounding box center [407, 462] width 426 height 62
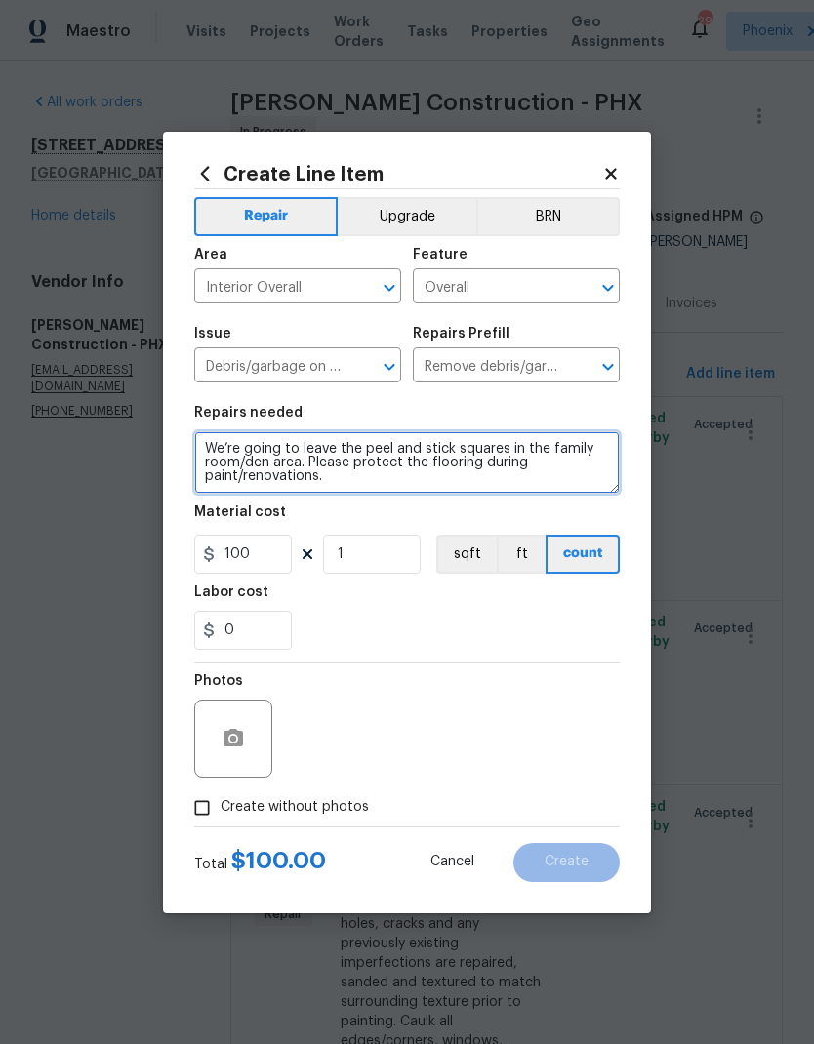
click at [585, 481] on textarea "We’re going to leave the peel and stick squares in the family room/den area. Pl…" at bounding box center [407, 462] width 426 height 62
click at [588, 484] on textarea "We’re going to leave the peel and stick squares in the family room/den area. Pl…" at bounding box center [407, 462] width 426 height 62
click at [500, 445] on textarea "We’re going to leave the peel and stick squares in the family room/den area. Pl…" at bounding box center [407, 462] width 426 height 62
click at [421, 480] on textarea "We’re going to leave the peel and stick square flooring in the family room/den …" at bounding box center [407, 462] width 426 height 62
type textarea "We’re going to leave the peel and stick square flooring in the family room/den …"
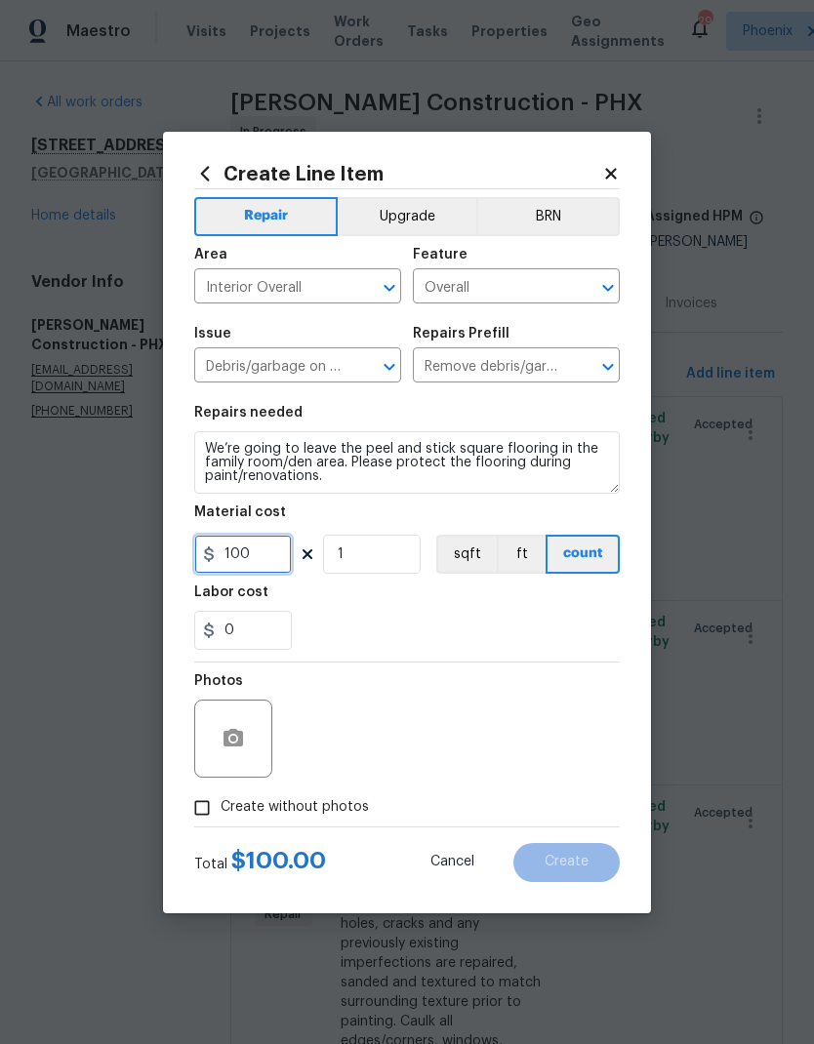
click at [260, 555] on input "100" at bounding box center [243, 554] width 98 height 39
type input "1"
click at [526, 629] on div "0" at bounding box center [407, 630] width 426 height 39
click at [213, 814] on input "Create without photos" at bounding box center [201, 808] width 37 height 37
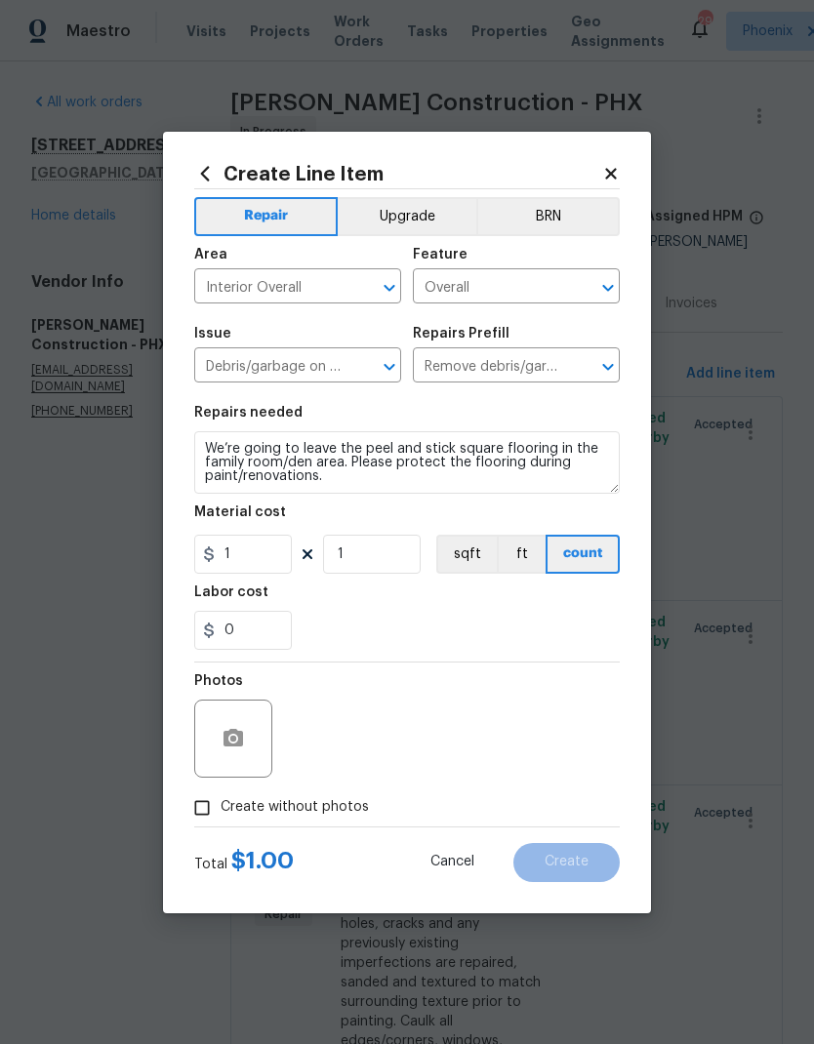
checkbox input "true"
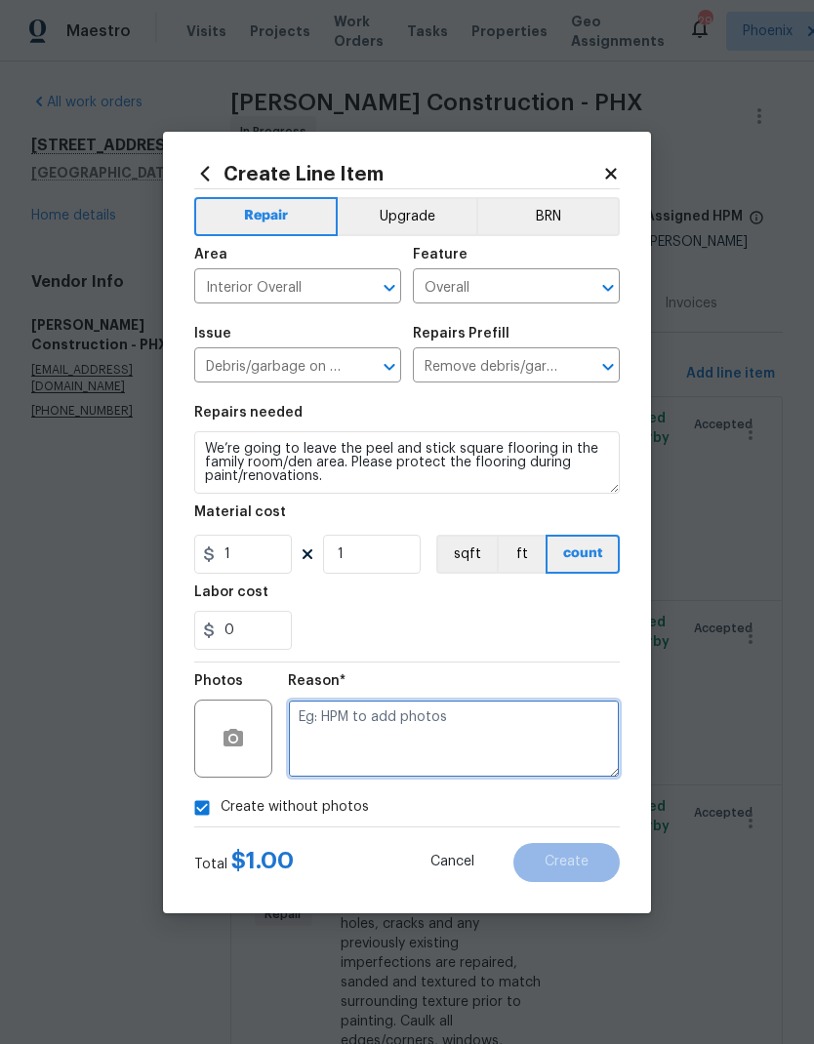
click at [536, 735] on textarea at bounding box center [454, 739] width 332 height 78
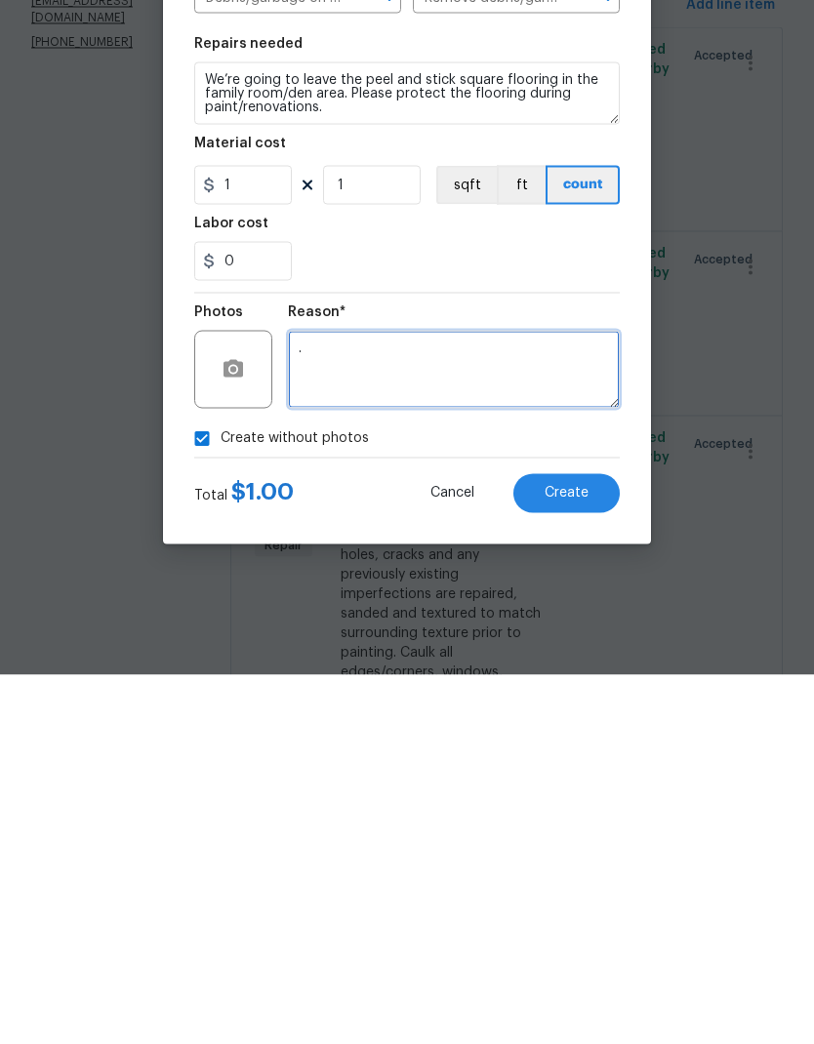
scroll to position [78, 0]
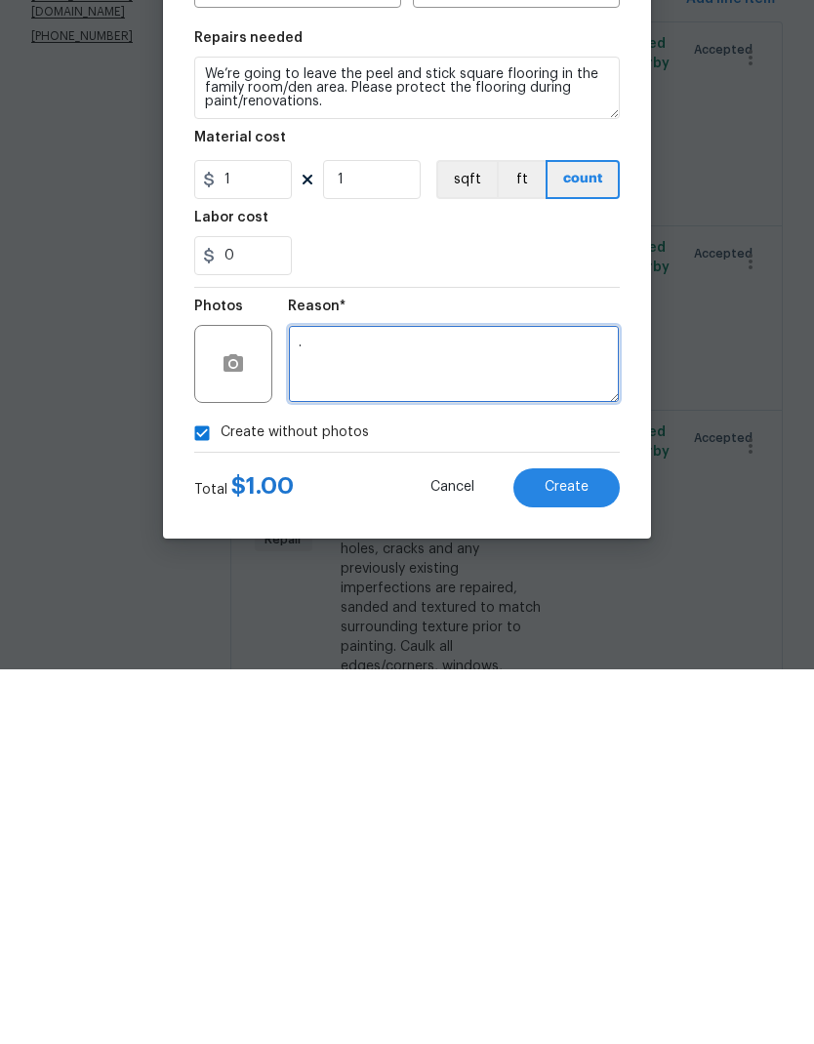
type textarea "."
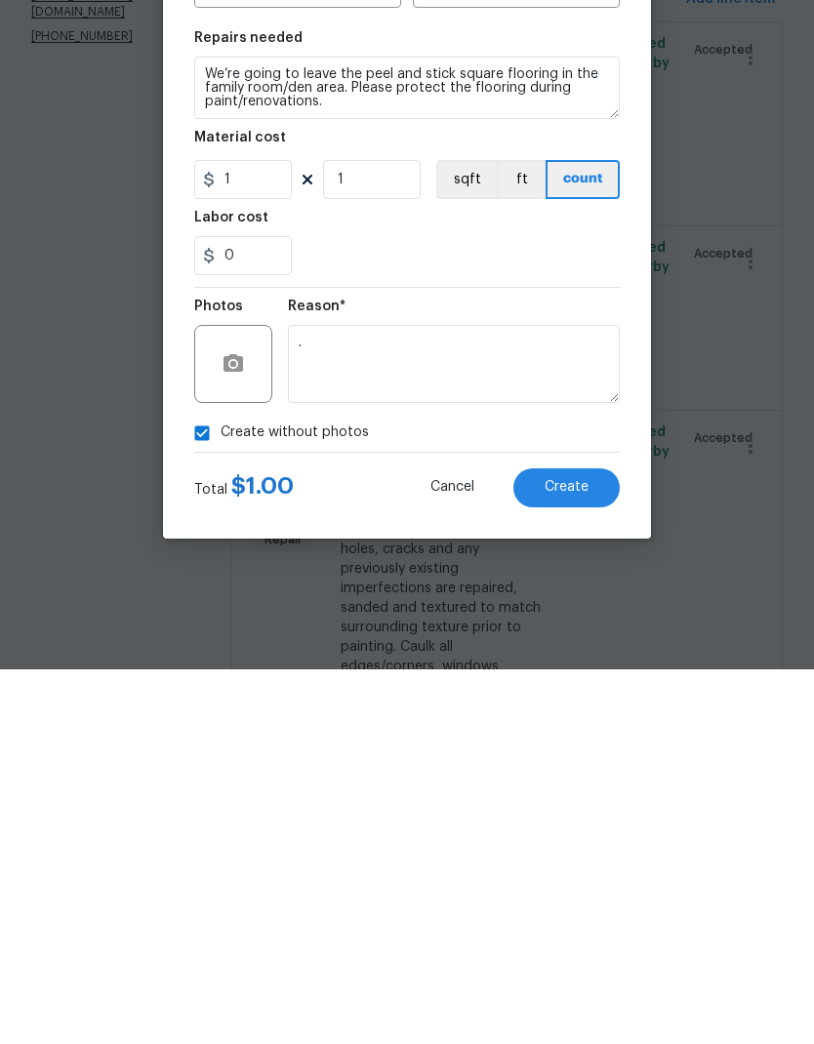
click at [583, 855] on span "Create" at bounding box center [567, 862] width 44 height 15
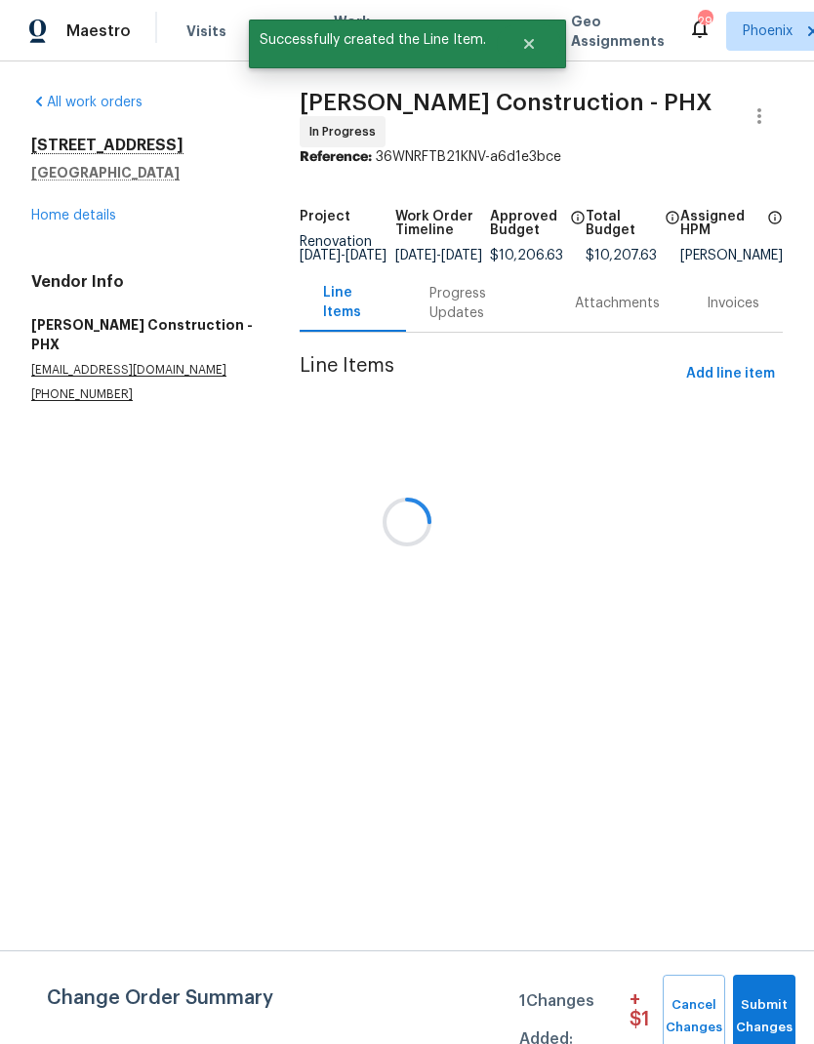
scroll to position [0, 0]
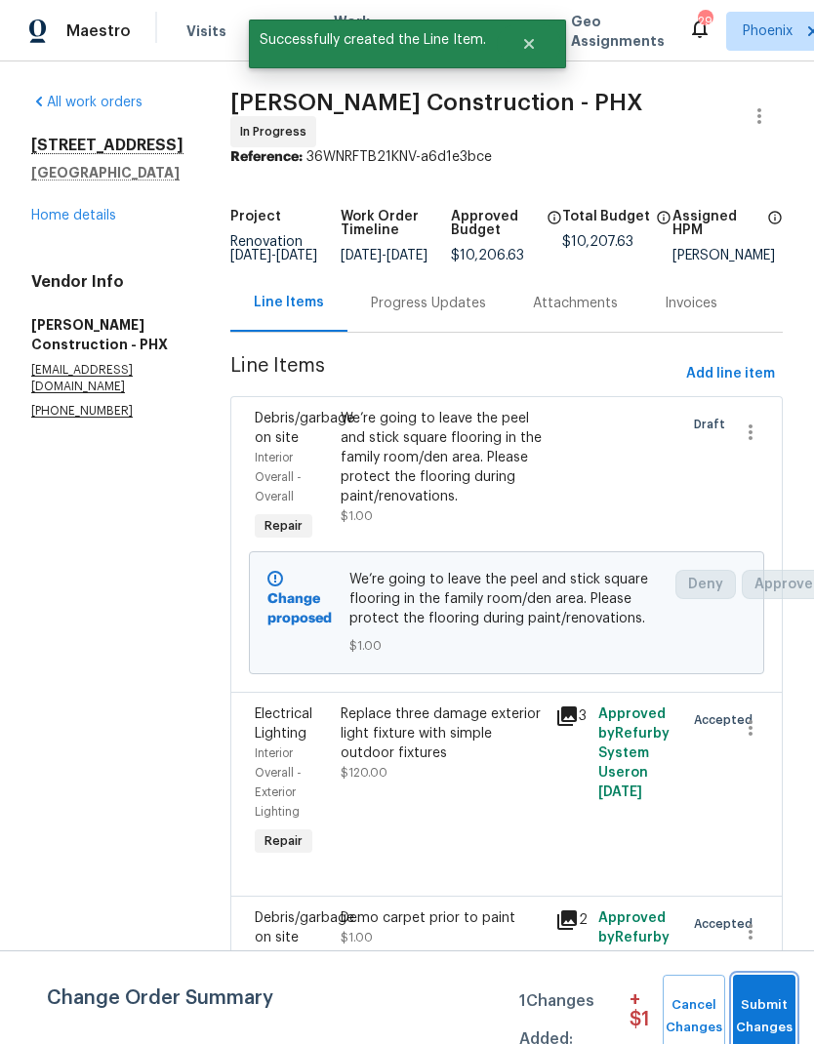
click at [766, 987] on button "Submit Changes" at bounding box center [764, 1017] width 62 height 84
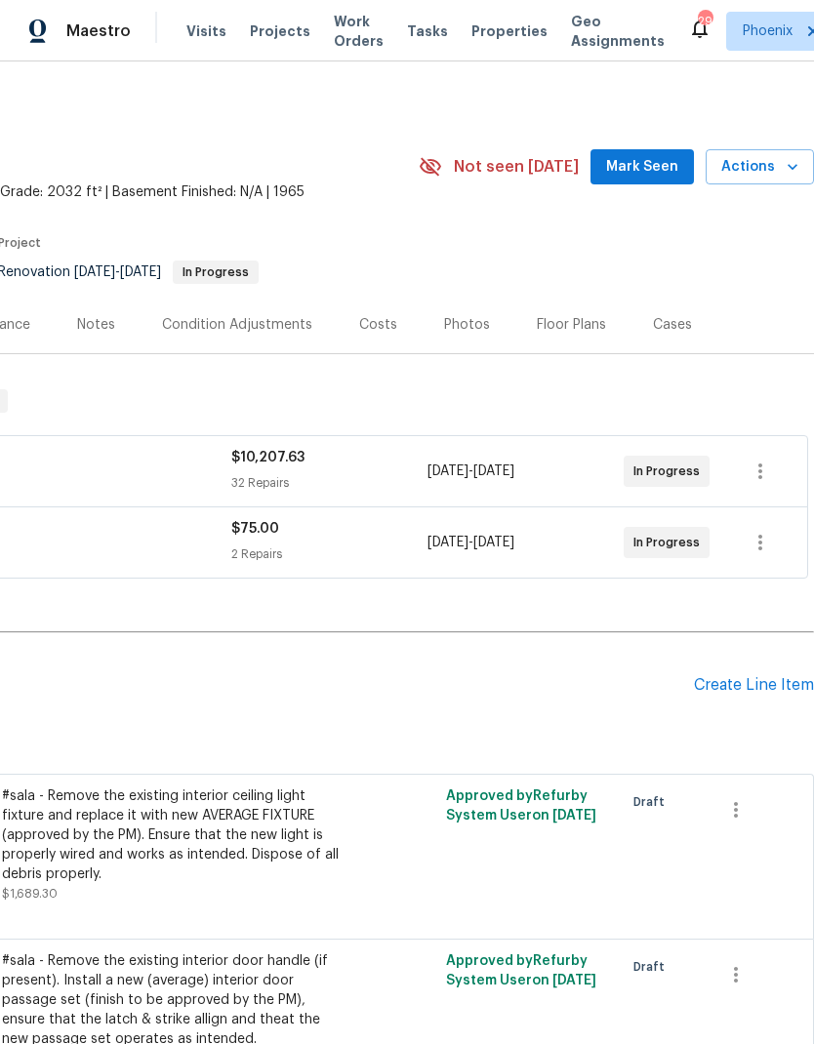
scroll to position [0, 289]
click at [785, 166] on icon "button" at bounding box center [793, 167] width 20 height 20
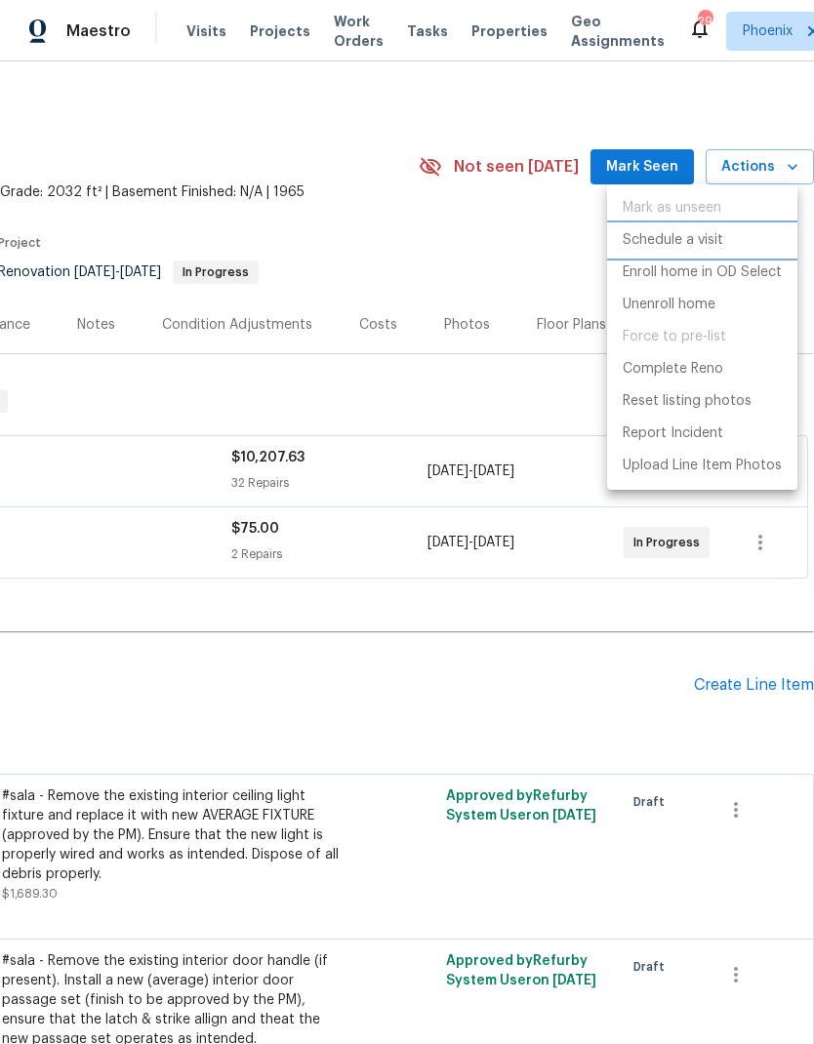
click at [706, 240] on p "Schedule a visit" at bounding box center [673, 240] width 101 height 20
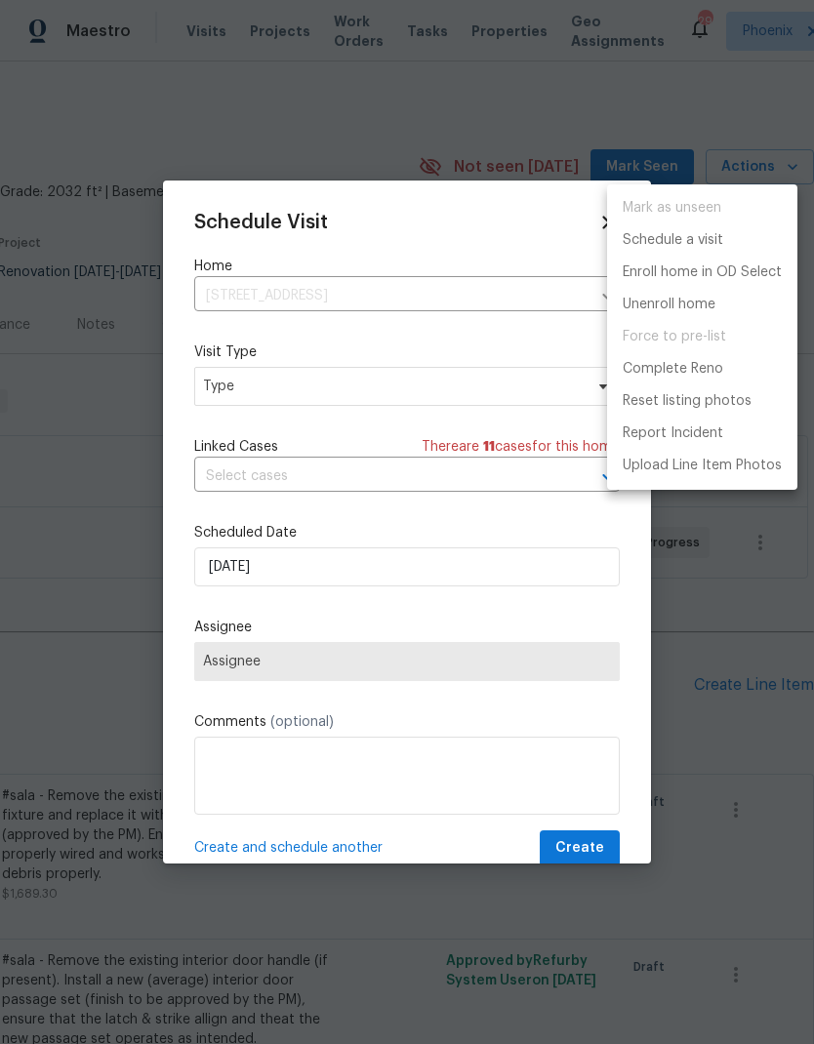
click at [492, 377] on div at bounding box center [407, 522] width 814 height 1044
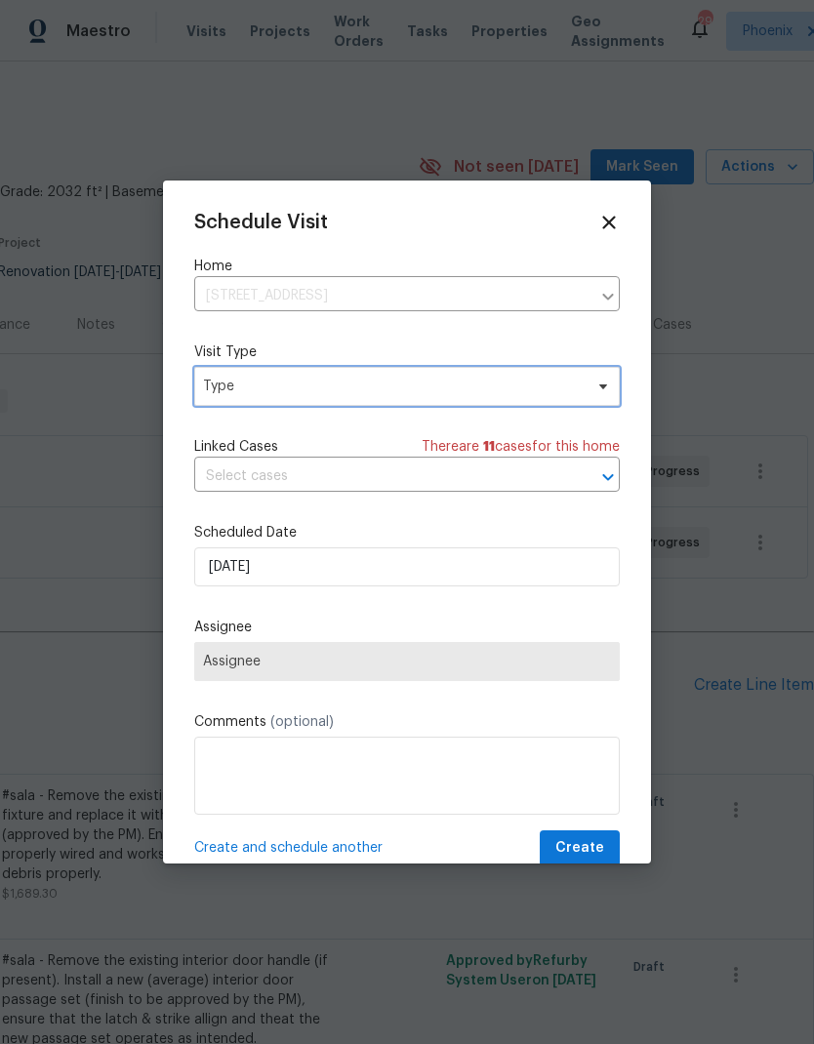
click at [508, 386] on span "Type" at bounding box center [393, 387] width 380 height 20
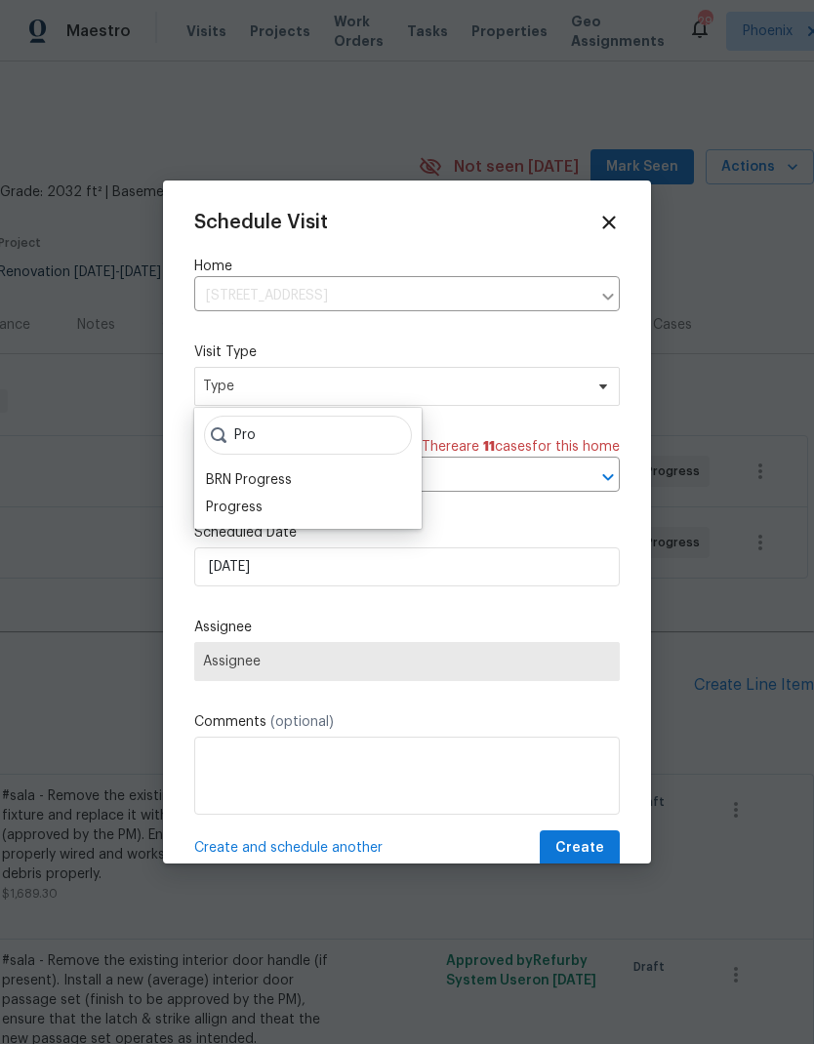
type input "Pro"
click at [222, 512] on div "Progress" at bounding box center [234, 508] width 57 height 20
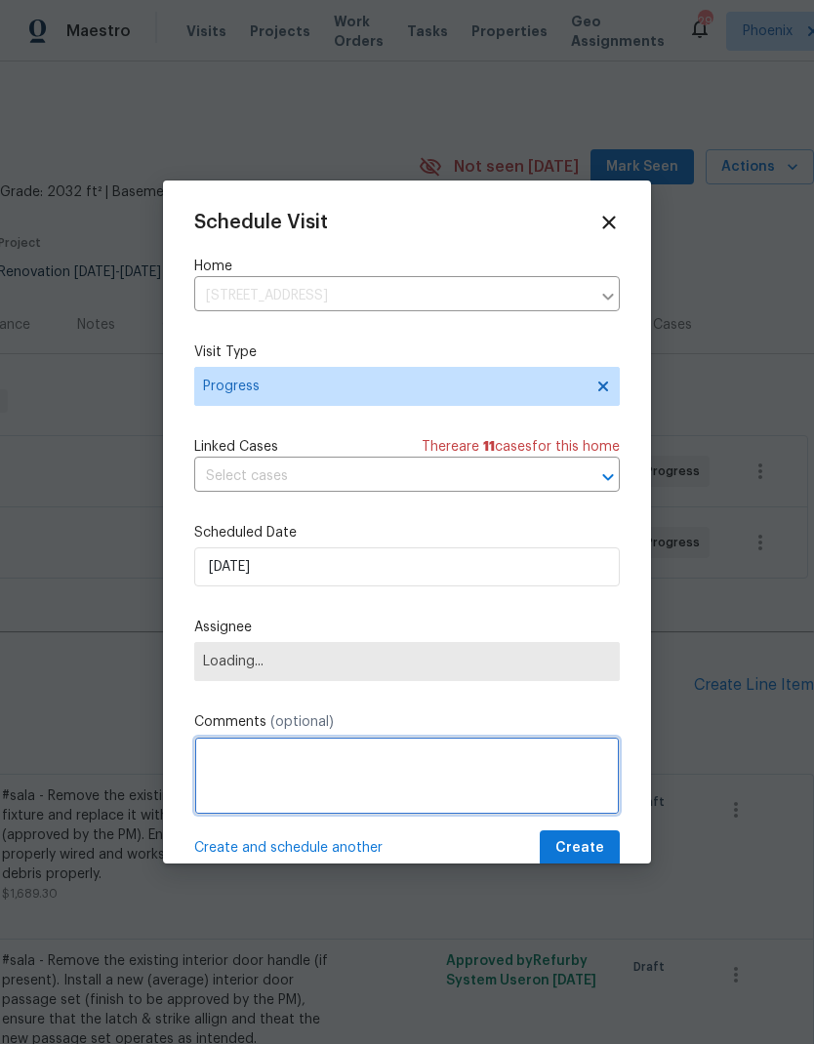
click at [511, 770] on textarea at bounding box center [407, 776] width 426 height 78
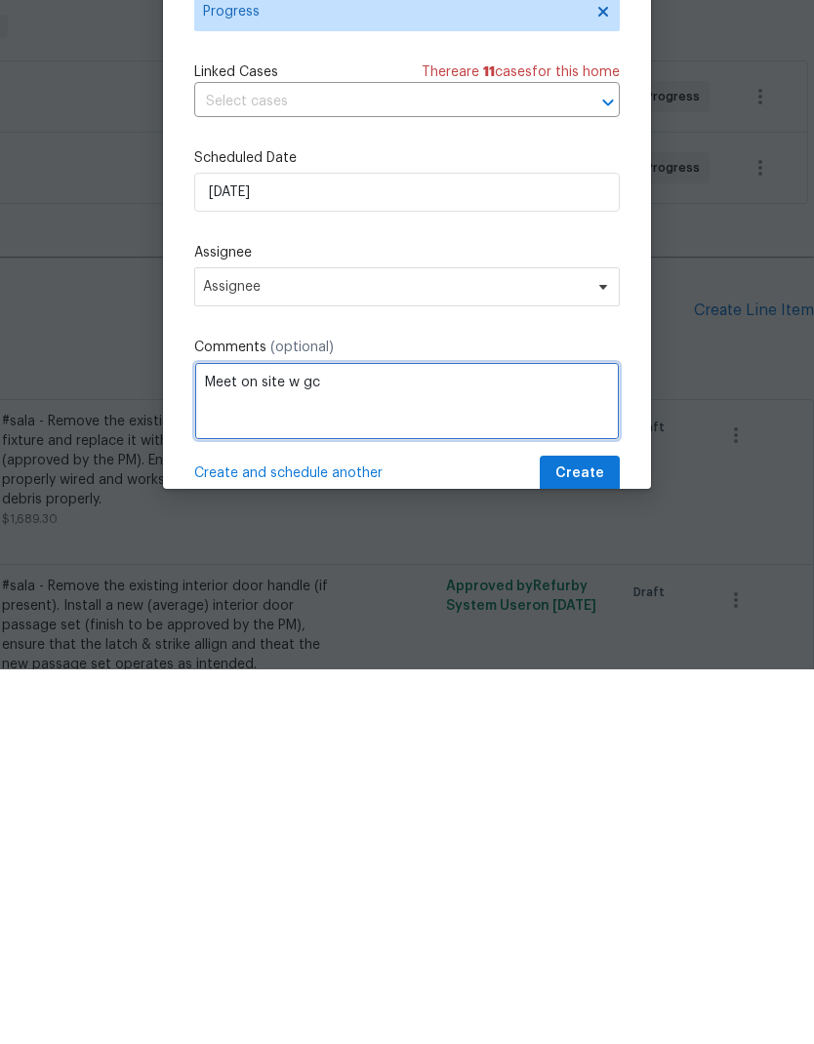
type textarea "Meet on site w gc"
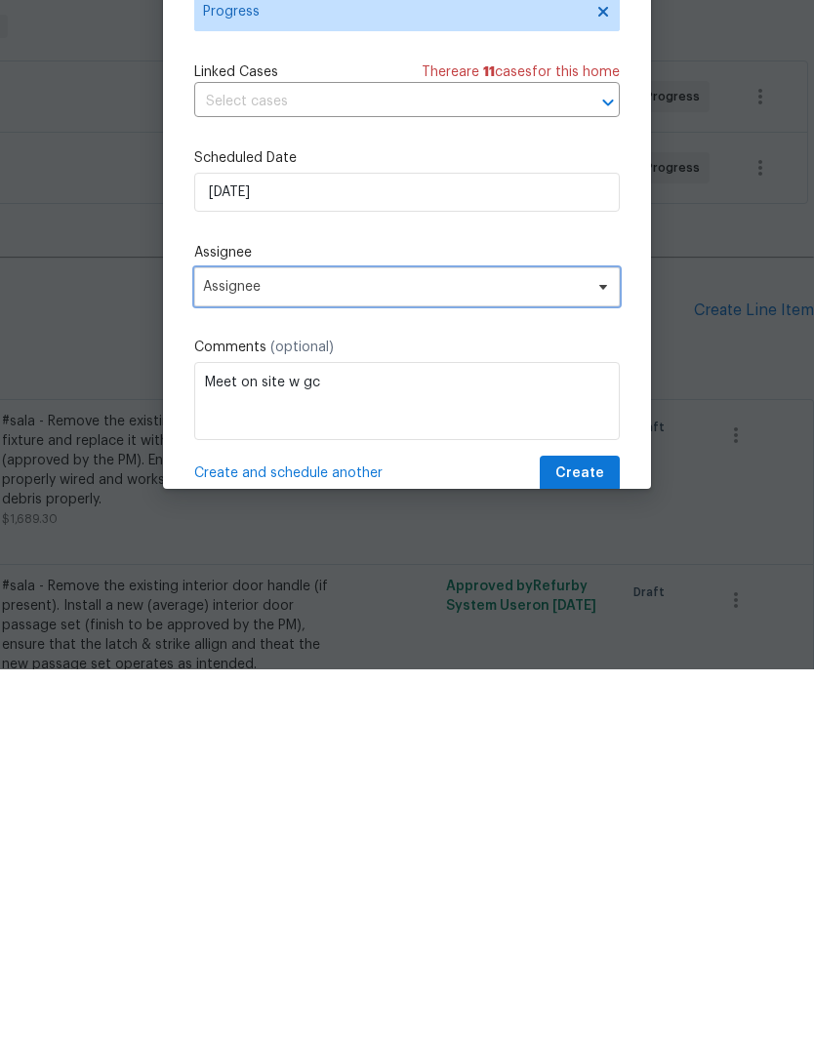
click at [502, 642] on span "Assignee" at bounding box center [407, 661] width 426 height 39
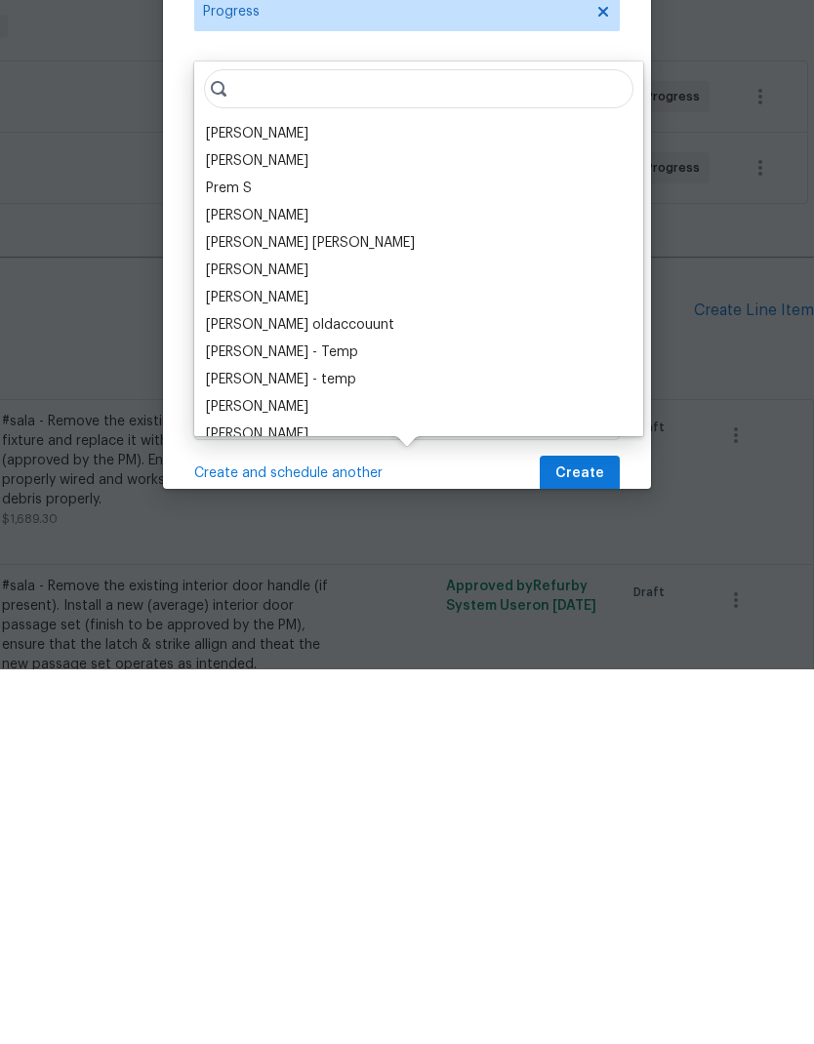
click at [269, 499] on div "[PERSON_NAME]" at bounding box center [257, 509] width 102 height 20
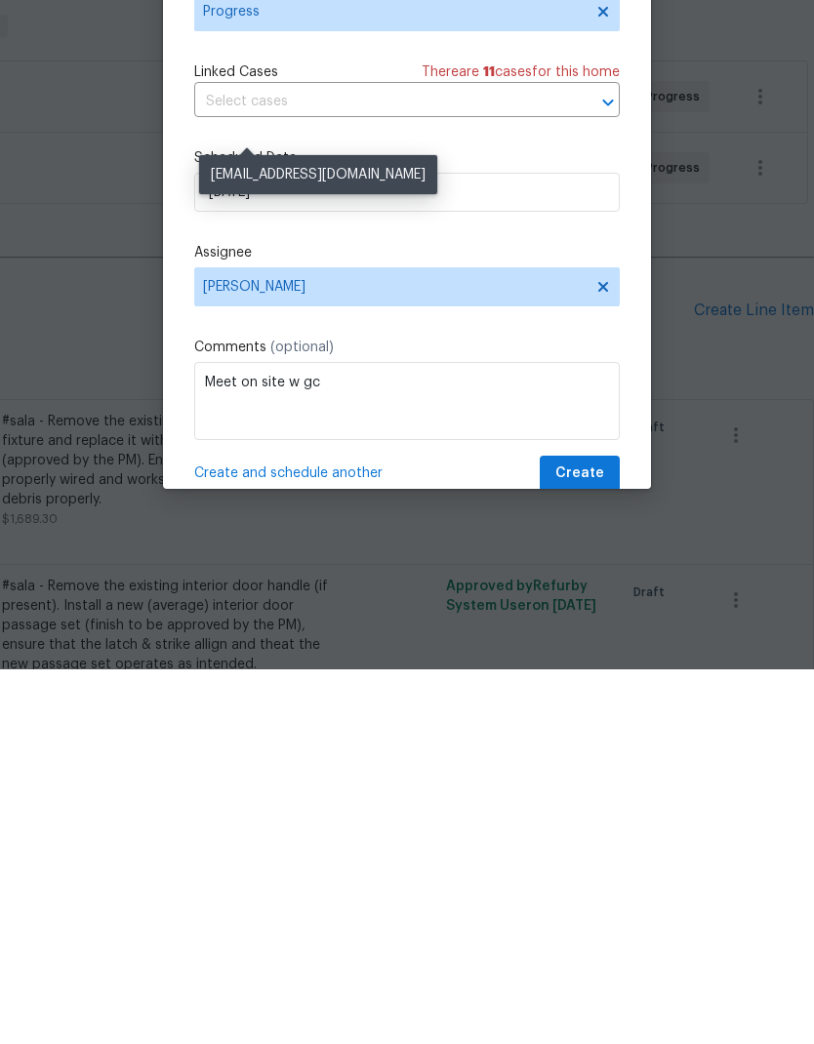
scroll to position [78, 0]
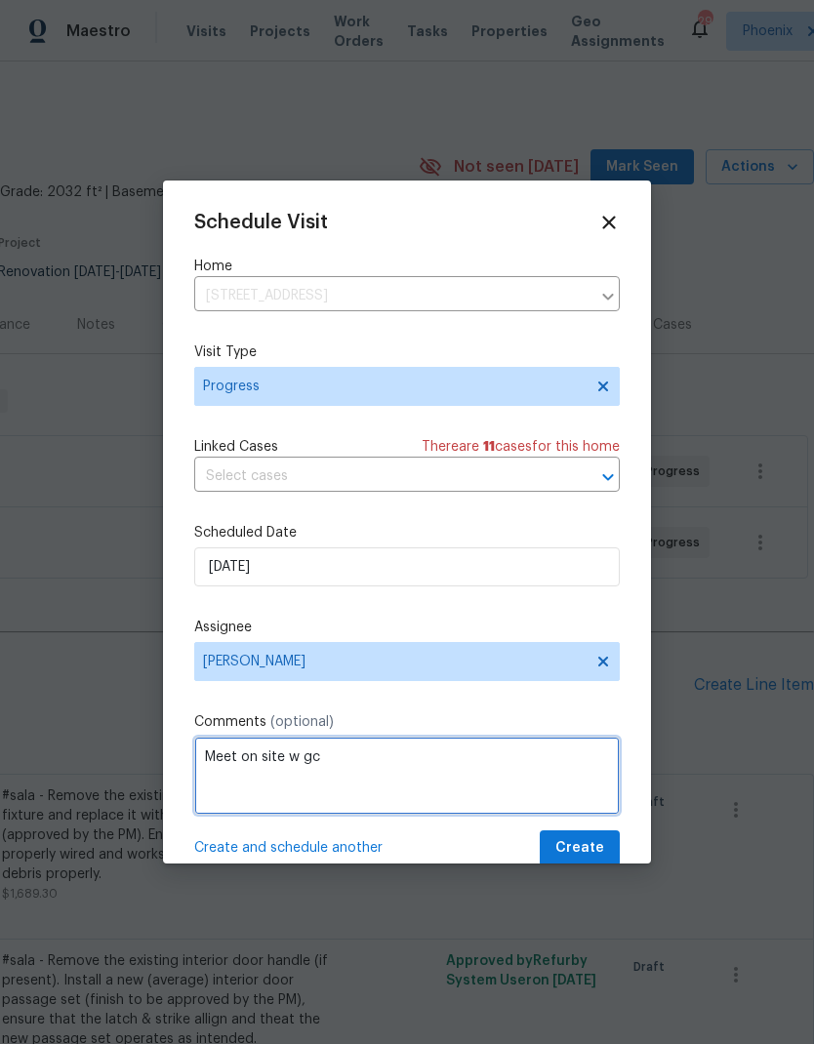
click at [598, 815] on textarea "Meet on site w gc" at bounding box center [407, 776] width 426 height 78
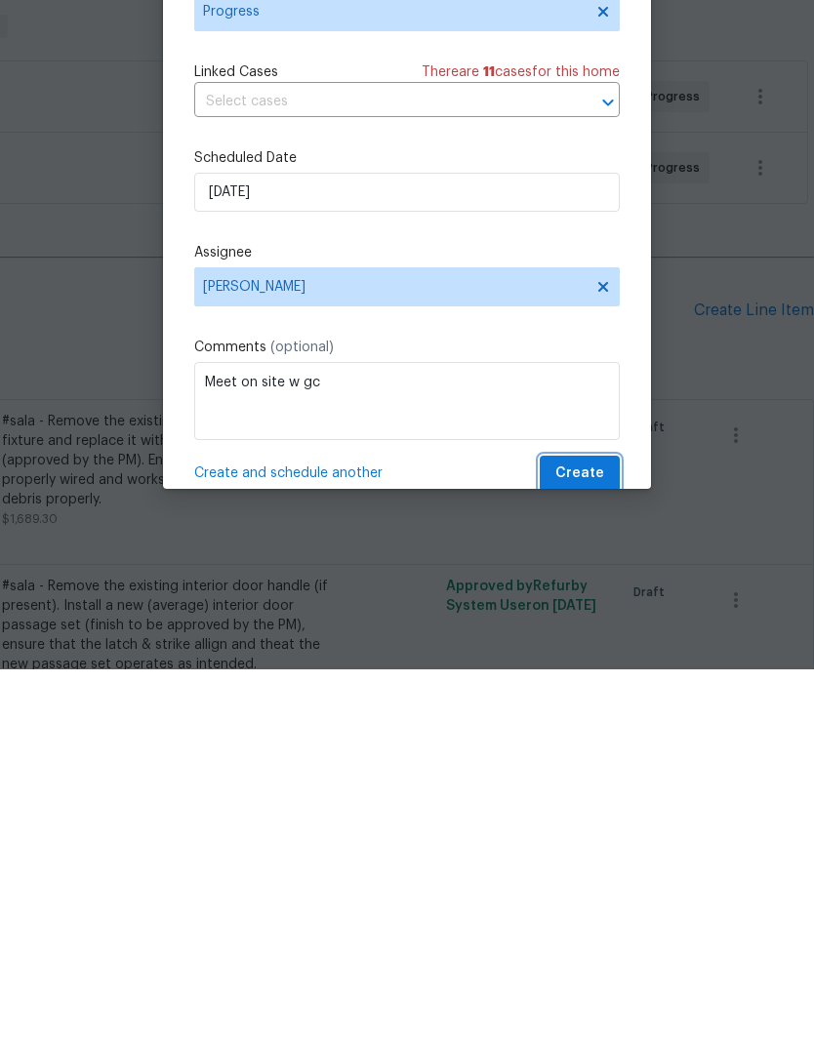
click at [601, 836] on span "Create" at bounding box center [579, 848] width 49 height 24
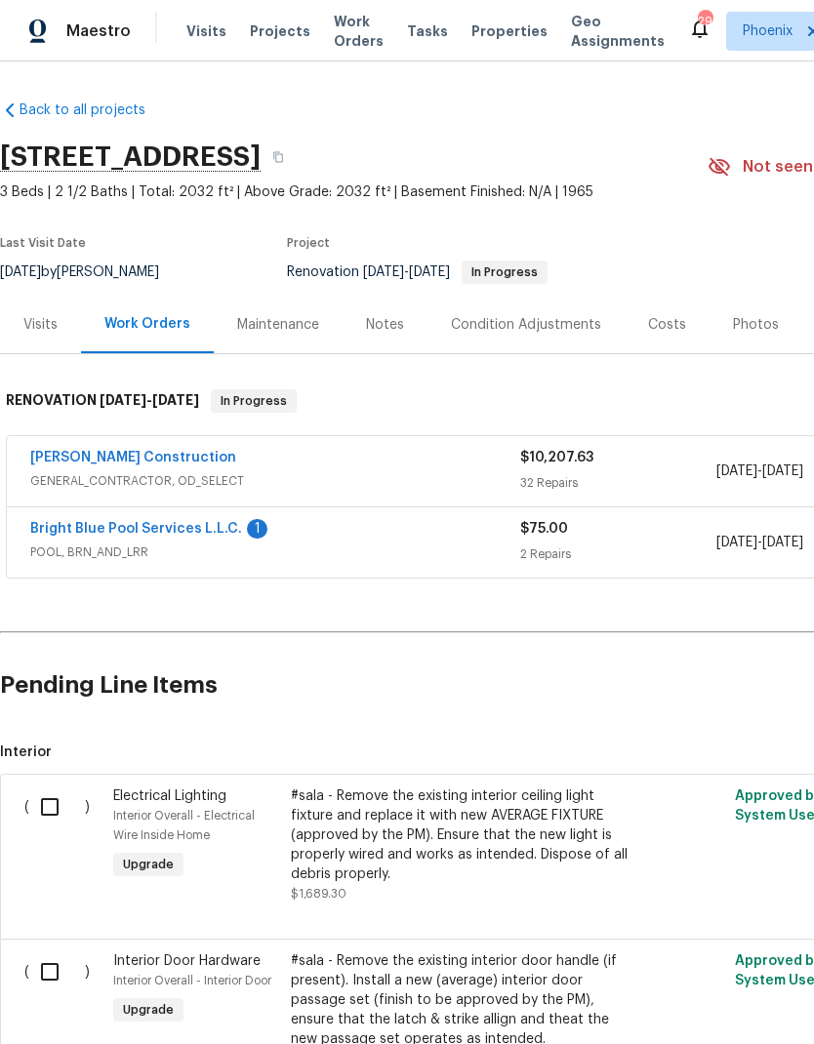
scroll to position [0, 0]
click at [51, 315] on div "Visits" at bounding box center [40, 325] width 34 height 20
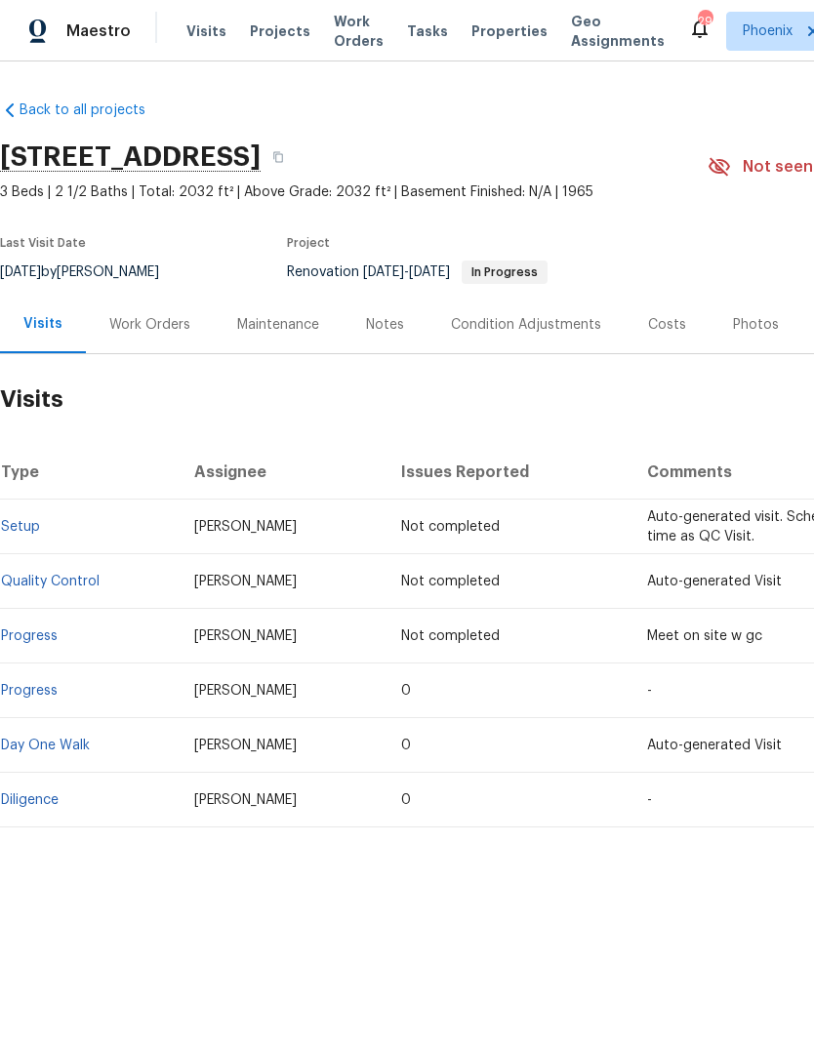
click at [53, 326] on div "Visits" at bounding box center [42, 324] width 39 height 20
click at [60, 108] on link "Back to all projects" at bounding box center [93, 111] width 187 height 20
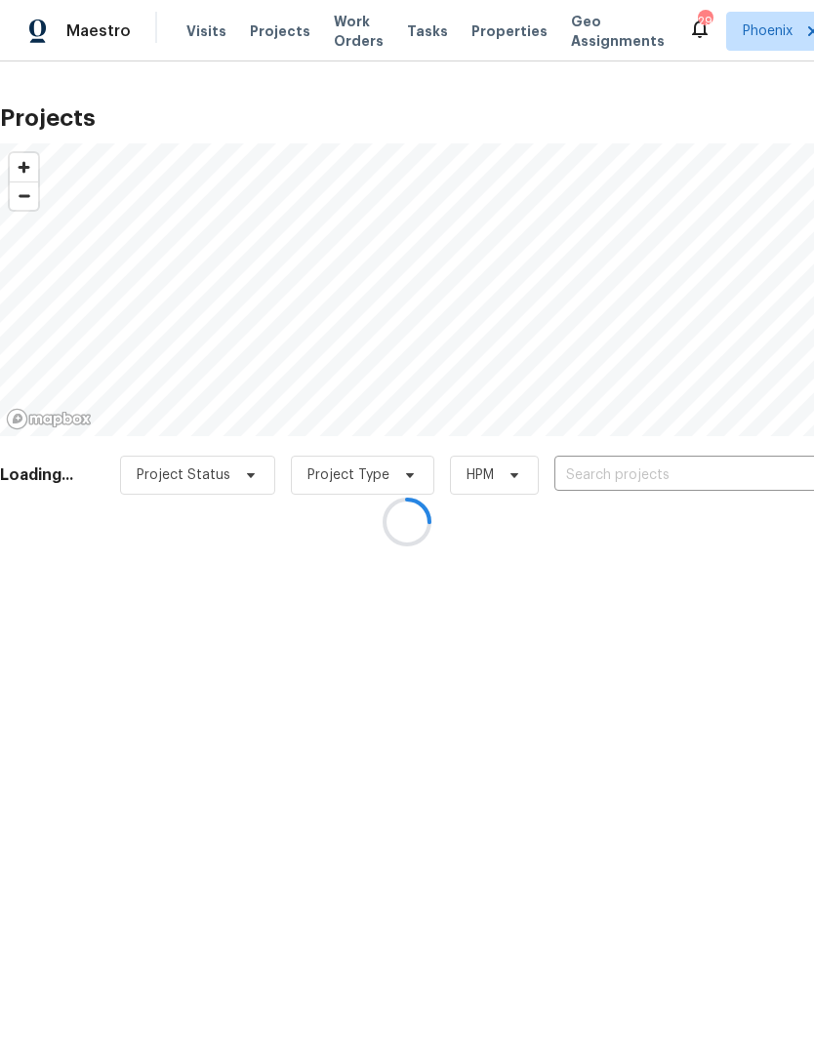
click at [195, 29] on div at bounding box center [407, 522] width 814 height 1044
click at [203, 33] on div at bounding box center [407, 522] width 814 height 1044
click at [197, 32] on div at bounding box center [407, 522] width 814 height 1044
click at [204, 36] on div at bounding box center [407, 522] width 814 height 1044
click at [203, 31] on div at bounding box center [407, 522] width 814 height 1044
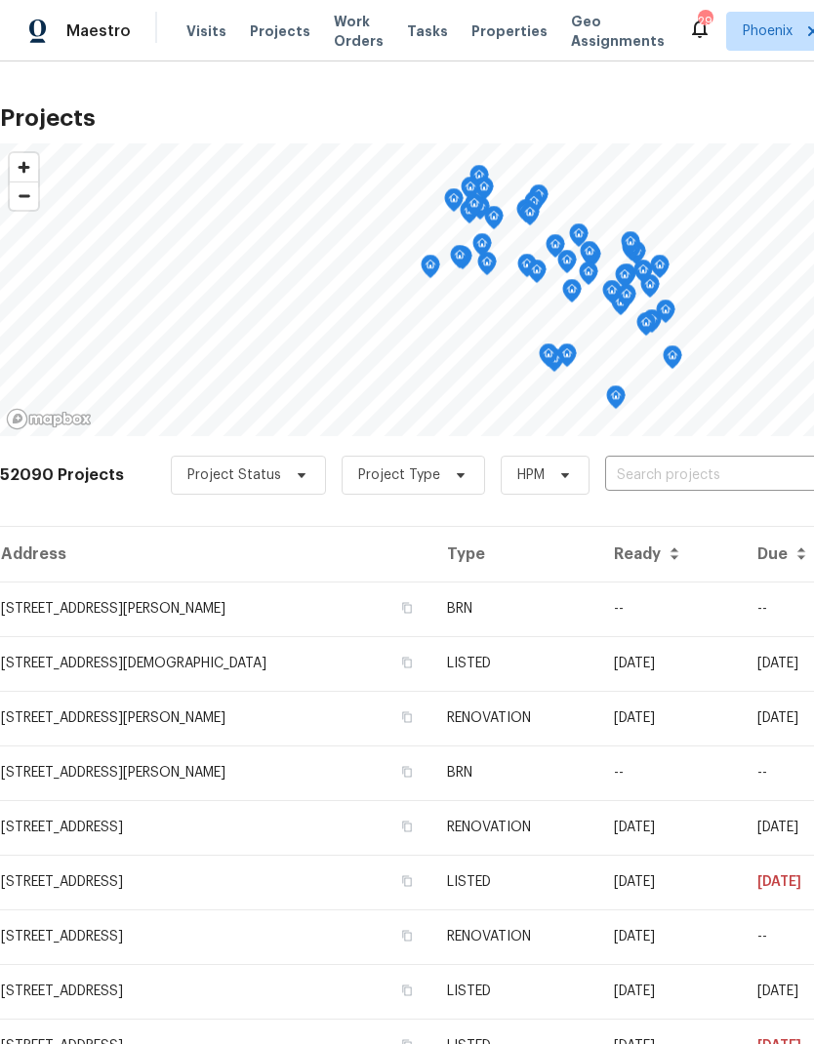
click at [209, 27] on span "Visits" at bounding box center [206, 31] width 40 height 20
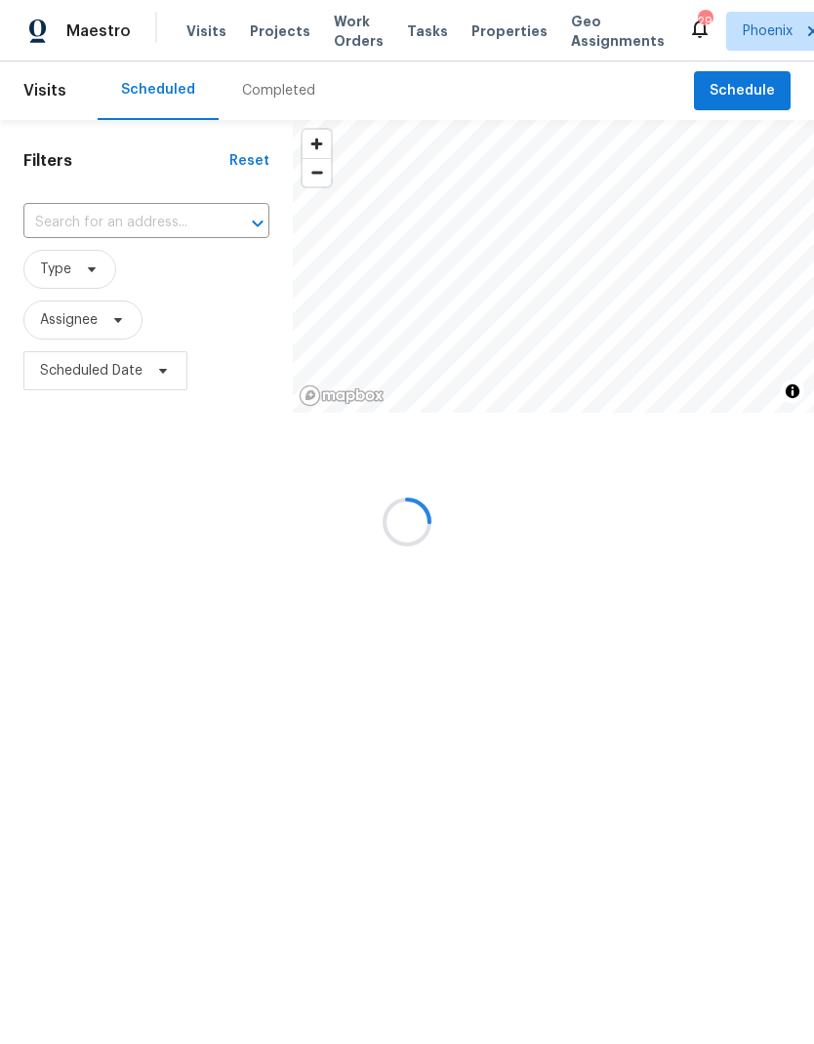
click at [52, 327] on div at bounding box center [407, 522] width 814 height 1044
click at [87, 319] on div at bounding box center [407, 522] width 814 height 1044
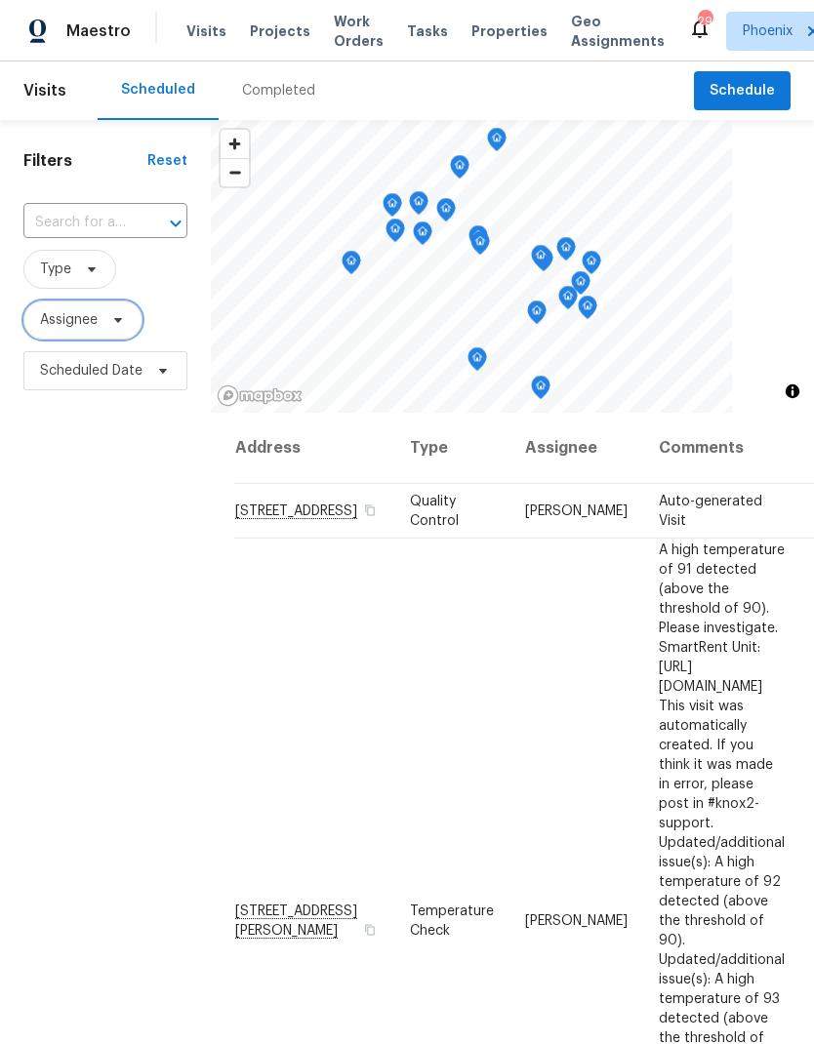
click at [76, 330] on span "Assignee" at bounding box center [69, 320] width 58 height 20
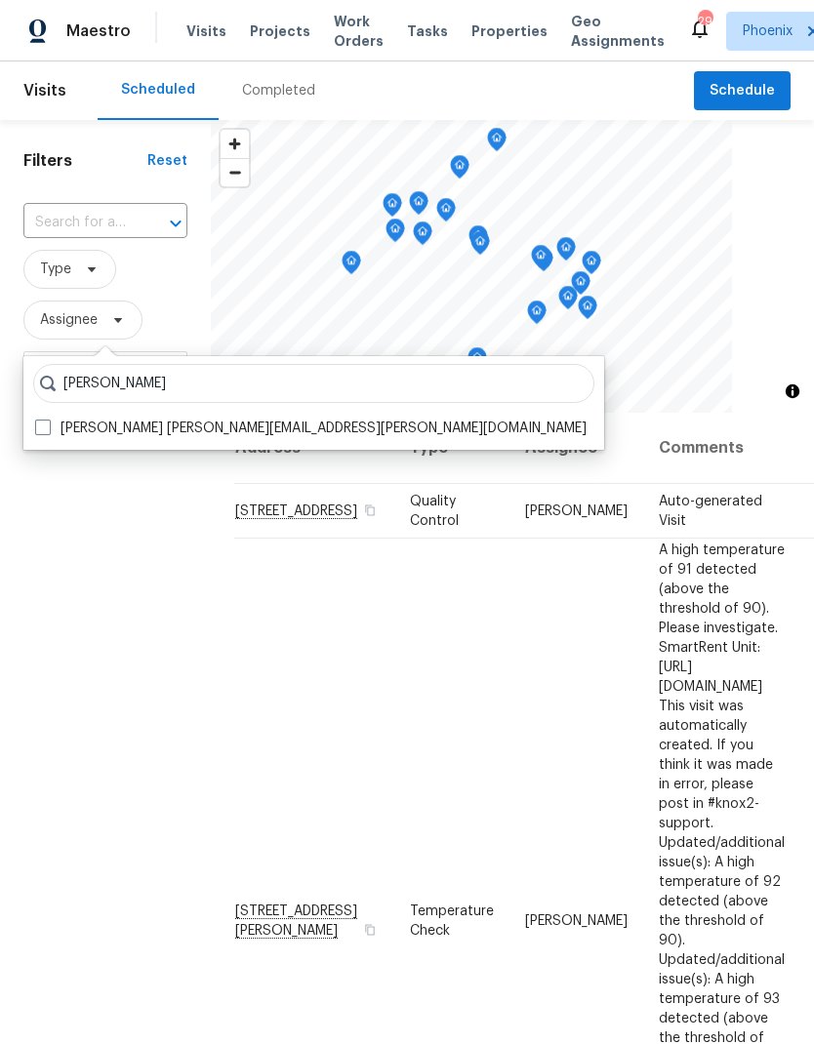
type input "Austin hatch"
click at [49, 420] on span at bounding box center [43, 428] width 16 height 16
click at [48, 420] on input "Austin Hatch austin.hatch@opendoor.com" at bounding box center [41, 425] width 13 height 13
checkbox input "true"
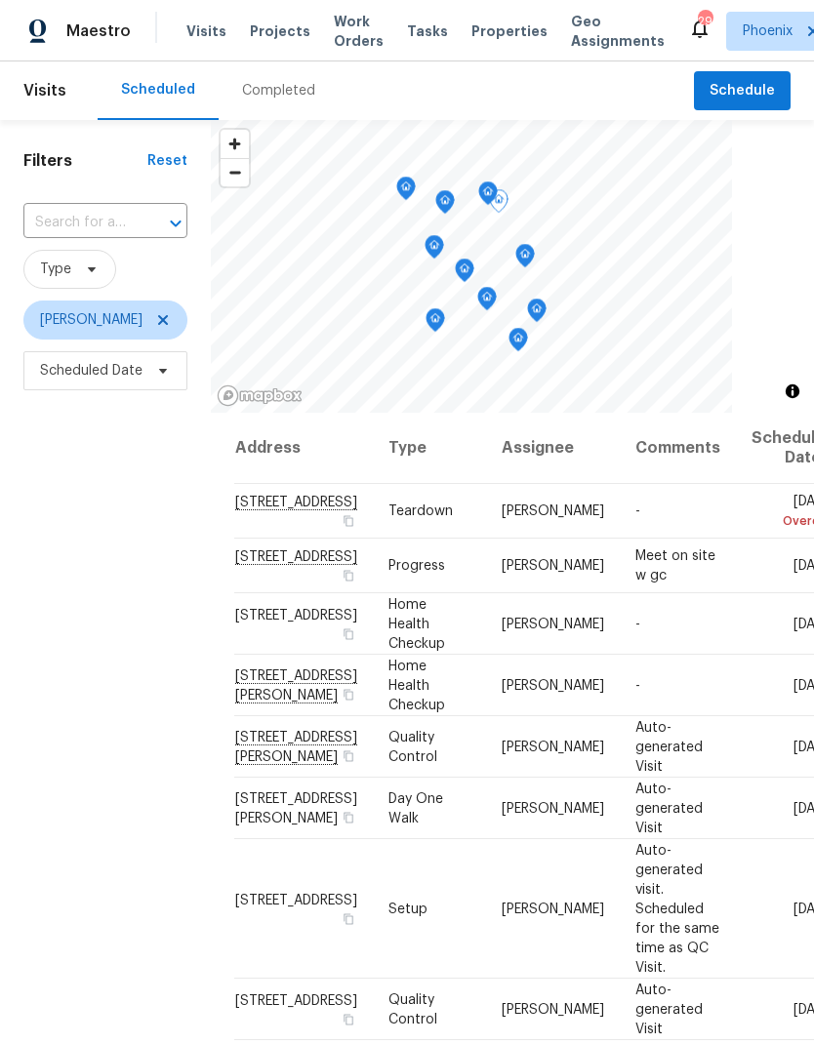
click at [0, 0] on icon at bounding box center [0, 0] width 0 height 0
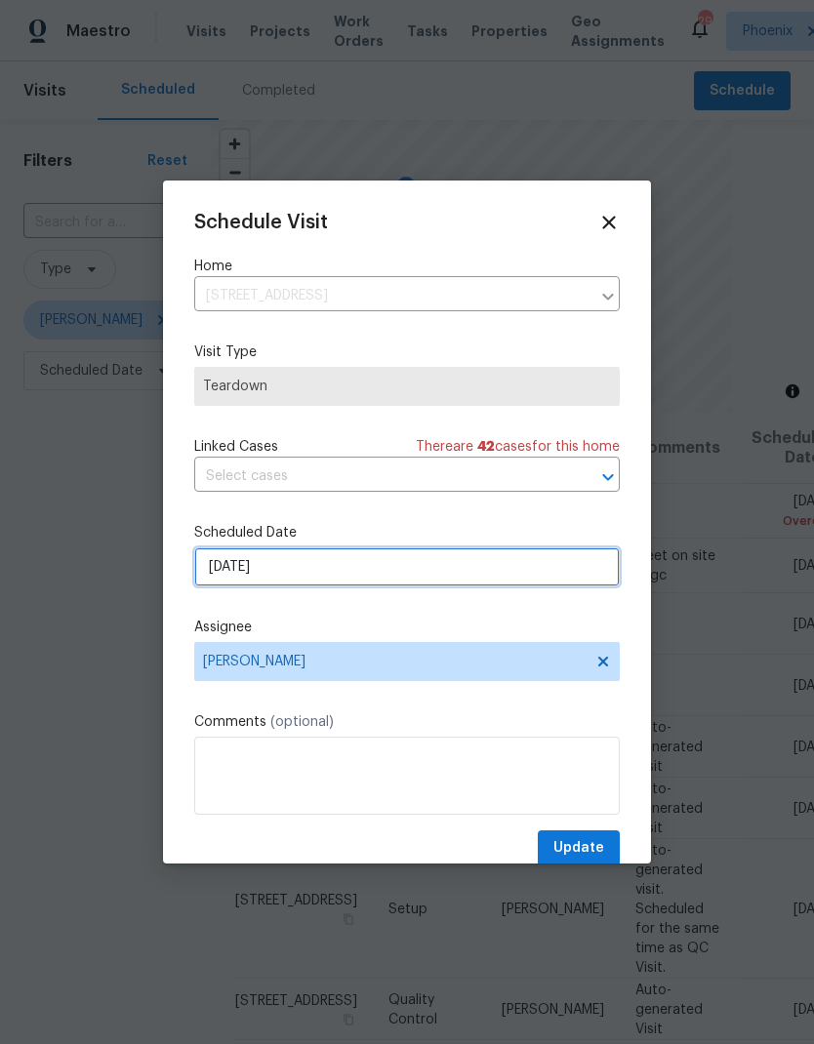
click at [427, 571] on input "10/1/2025" at bounding box center [407, 567] width 426 height 39
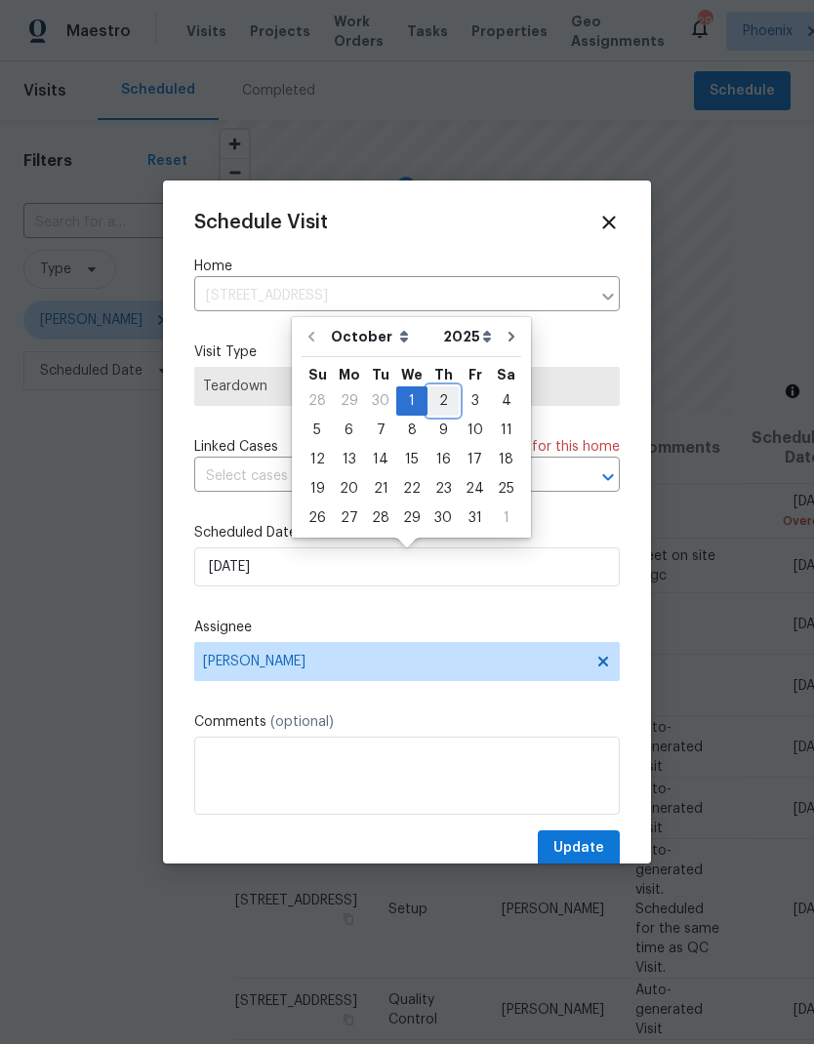
click at [440, 401] on div "2" at bounding box center [442, 400] width 31 height 27
type input "[DATE]"
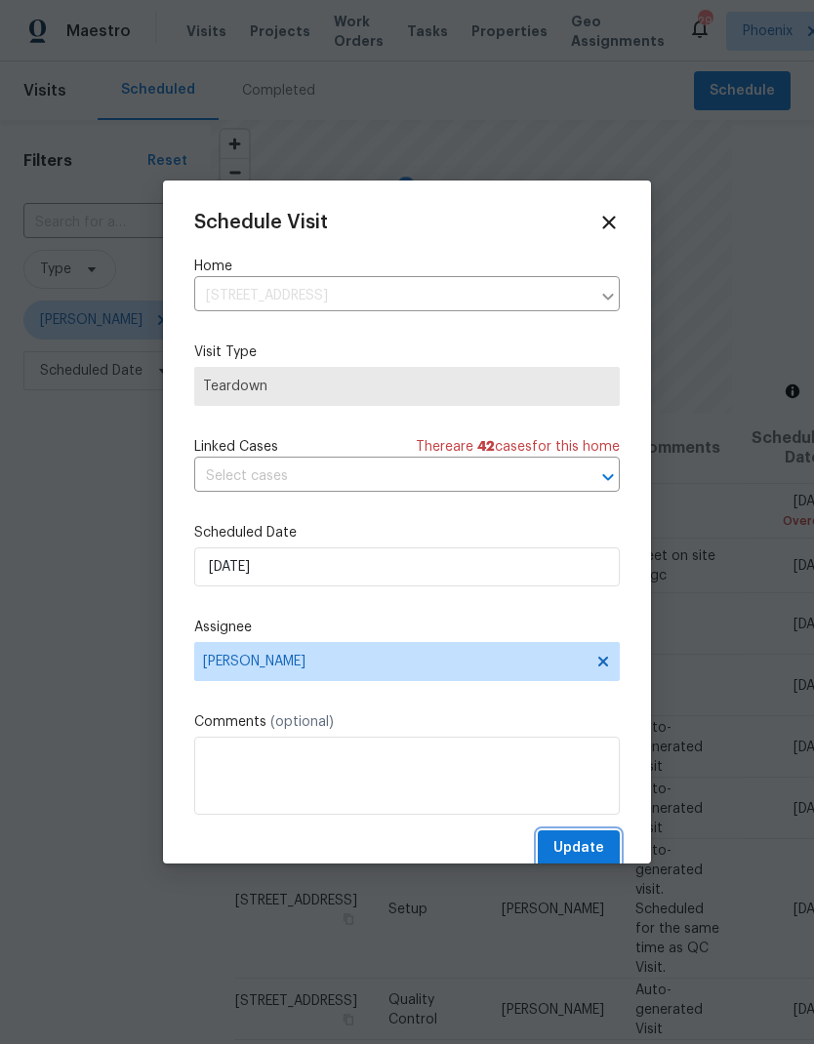
click at [598, 850] on span "Update" at bounding box center [578, 848] width 51 height 24
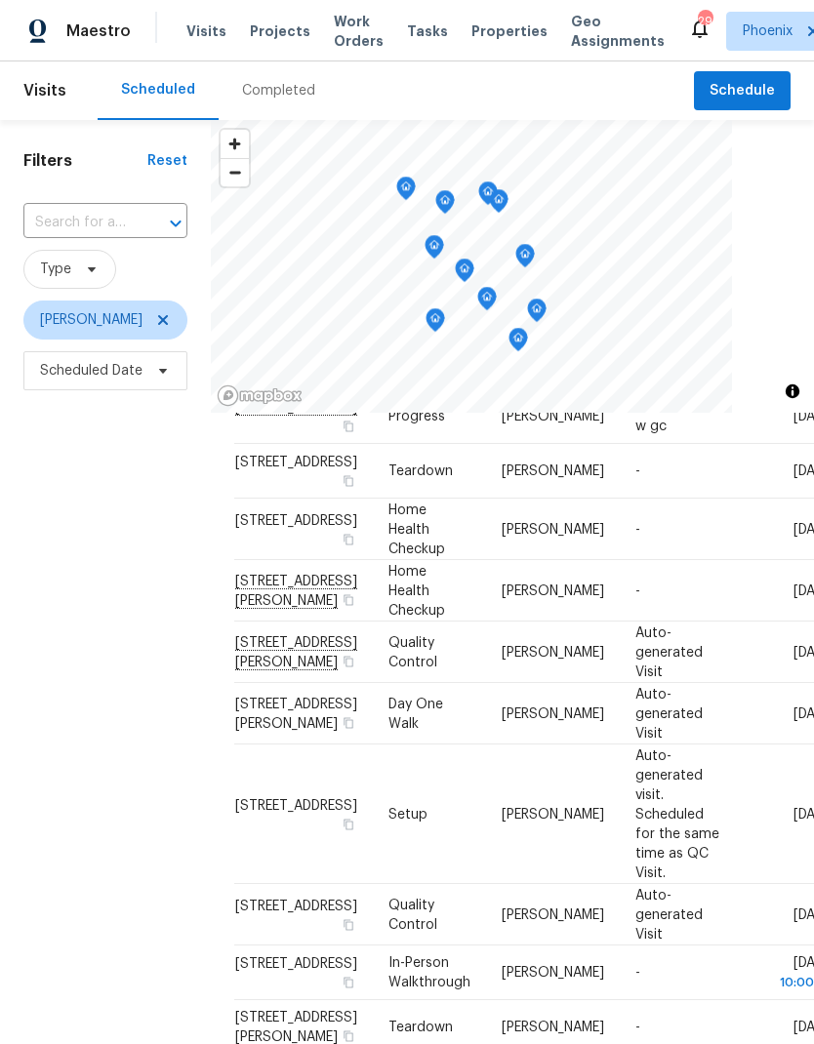
scroll to position [187, 0]
click at [0, 0] on icon at bounding box center [0, 0] width 0 height 0
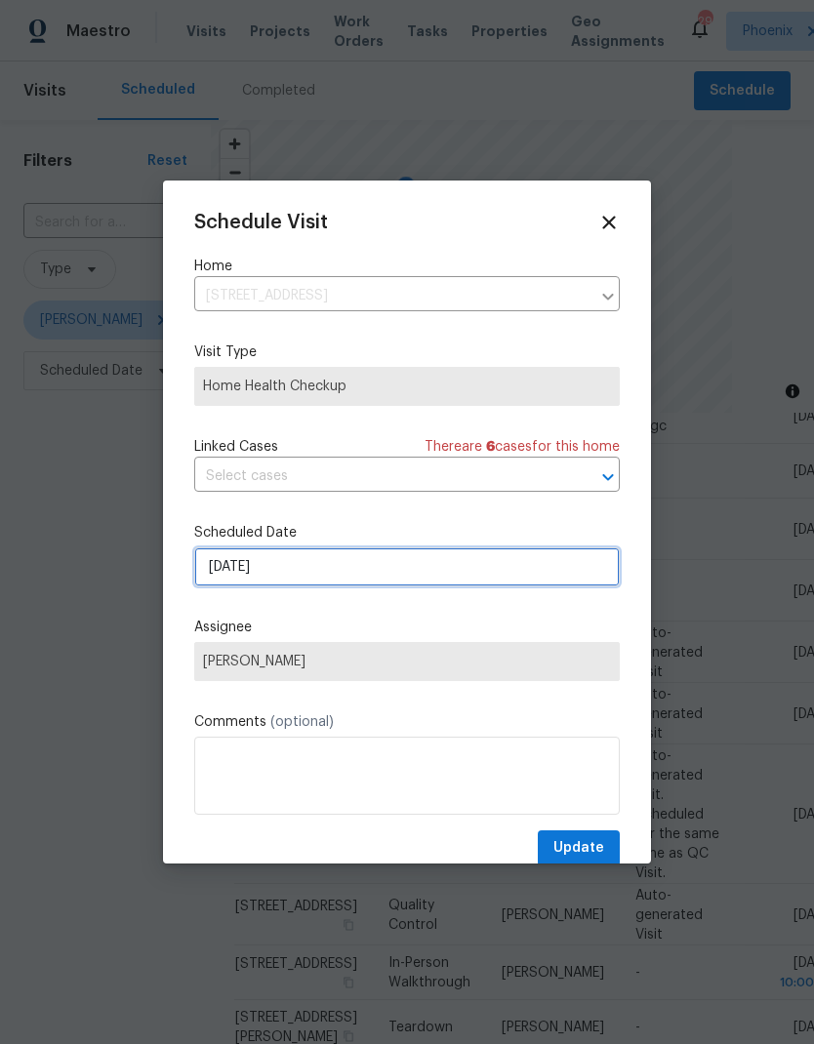
click at [532, 565] on input "10/6/2025" at bounding box center [407, 567] width 426 height 39
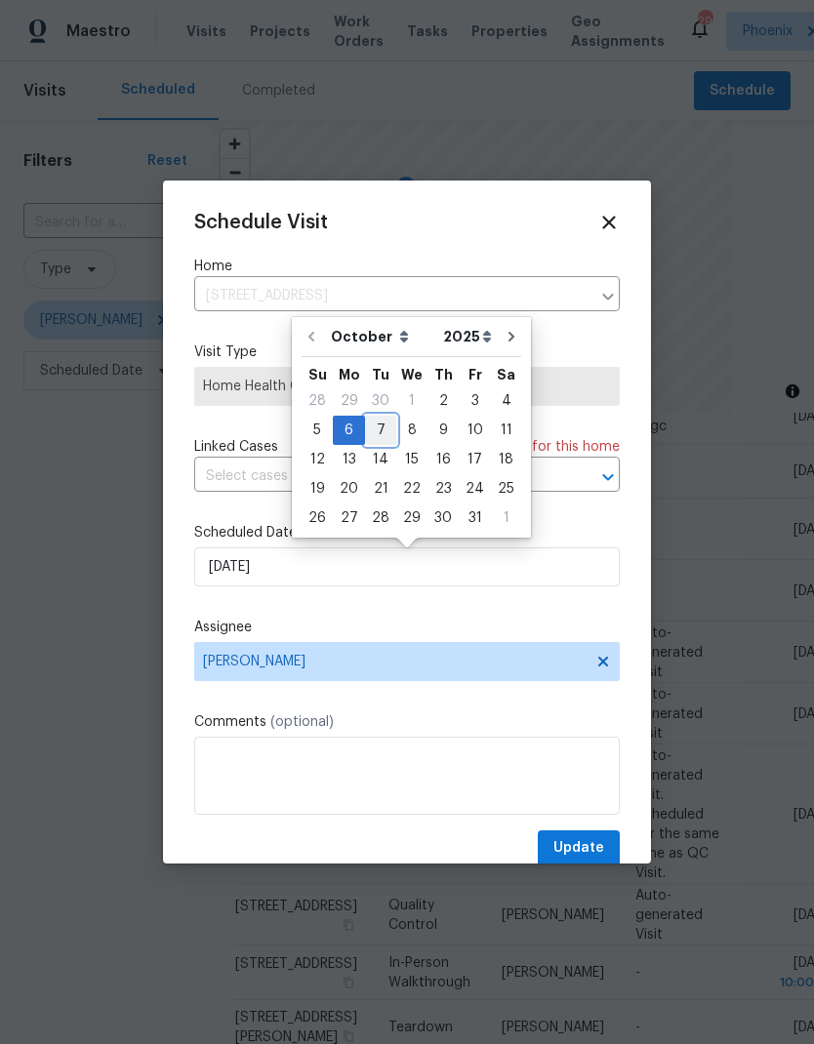
click at [382, 428] on div "7" at bounding box center [380, 430] width 31 height 27
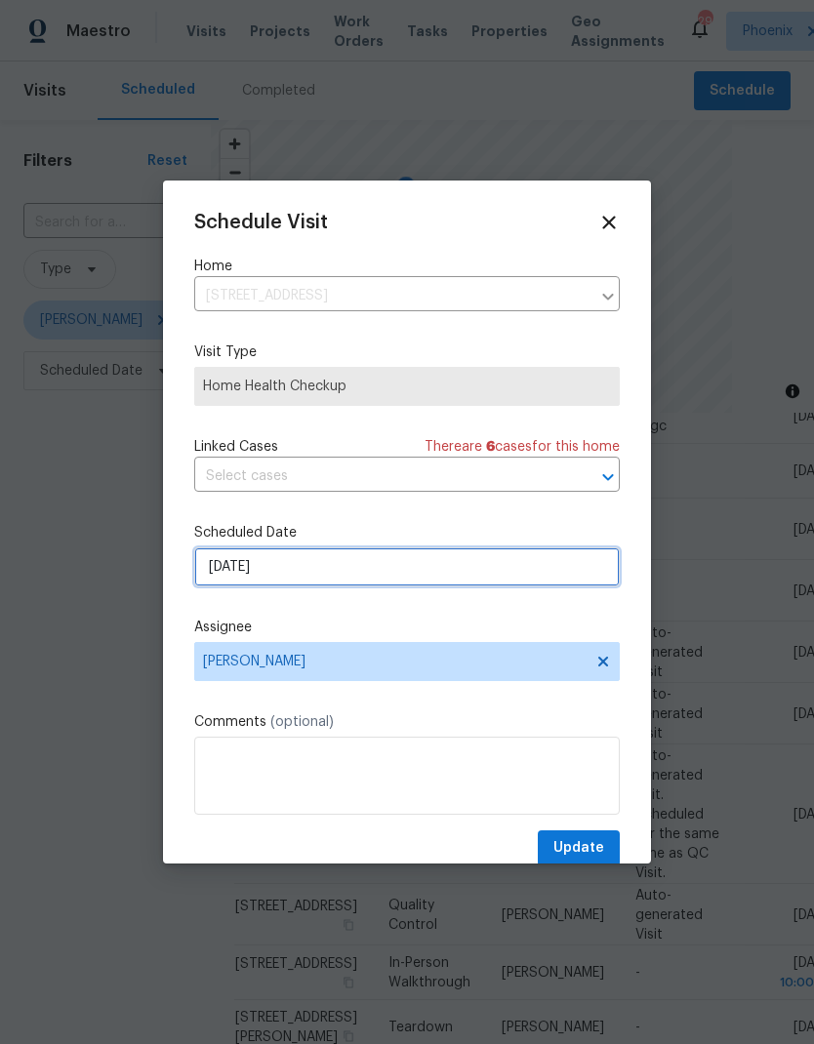
click at [430, 577] on input "10/7/2025" at bounding box center [407, 567] width 426 height 39
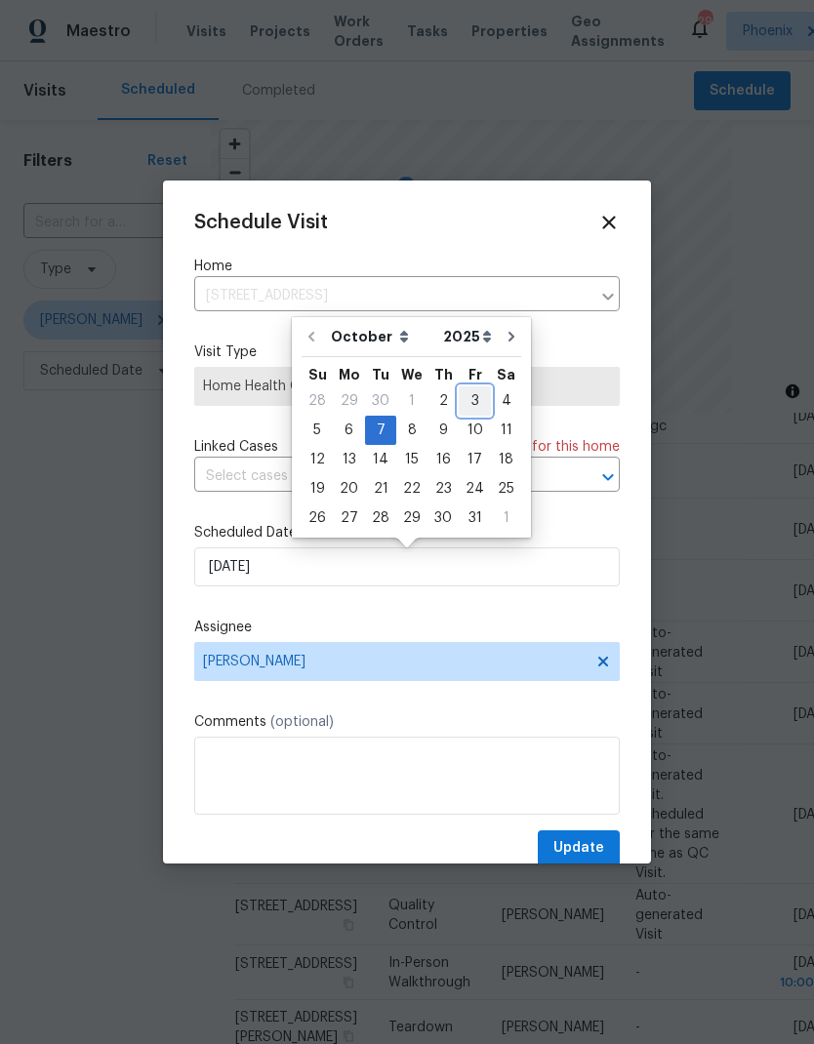
click at [470, 402] on div "3" at bounding box center [475, 400] width 32 height 27
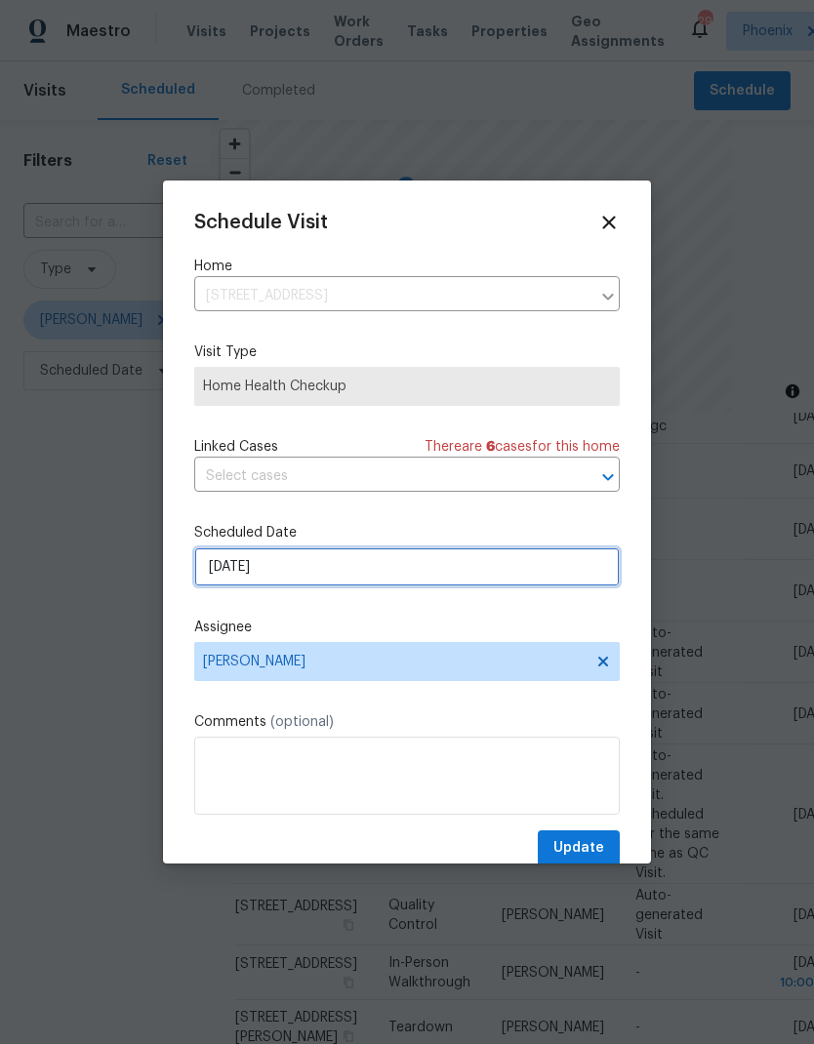
click at [445, 583] on input "10/3/2025" at bounding box center [407, 567] width 426 height 39
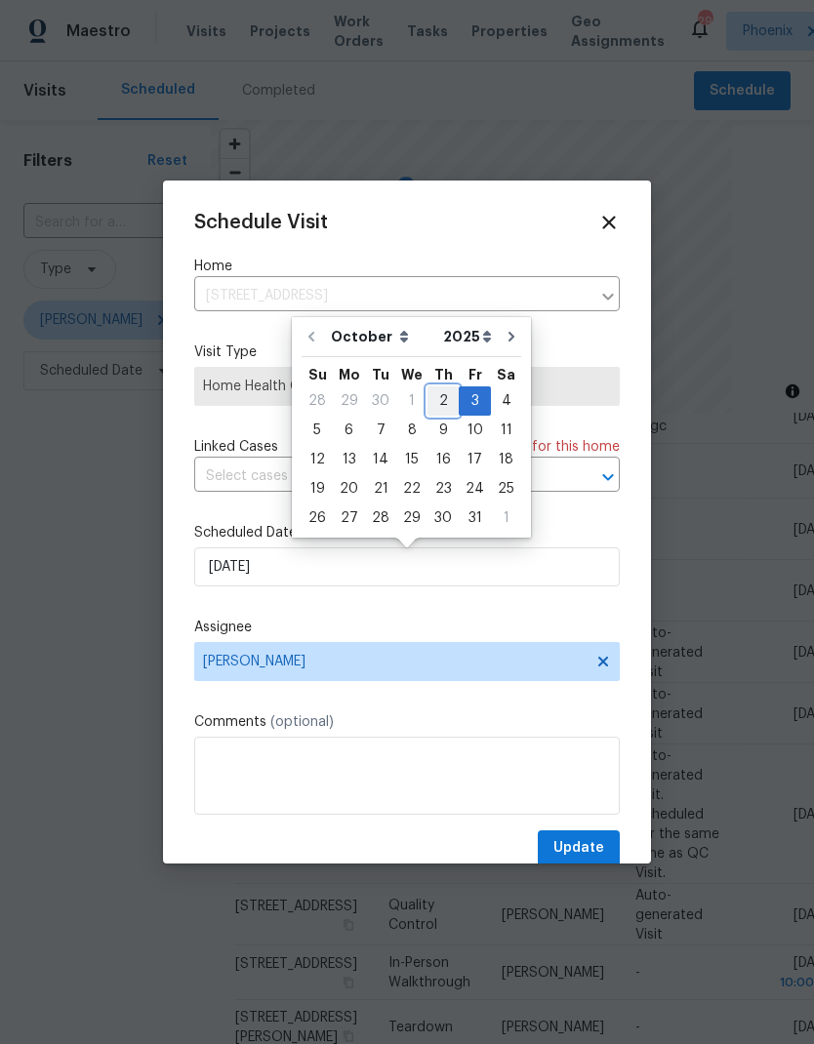
click at [436, 403] on div "2" at bounding box center [442, 400] width 31 height 27
type input "[DATE]"
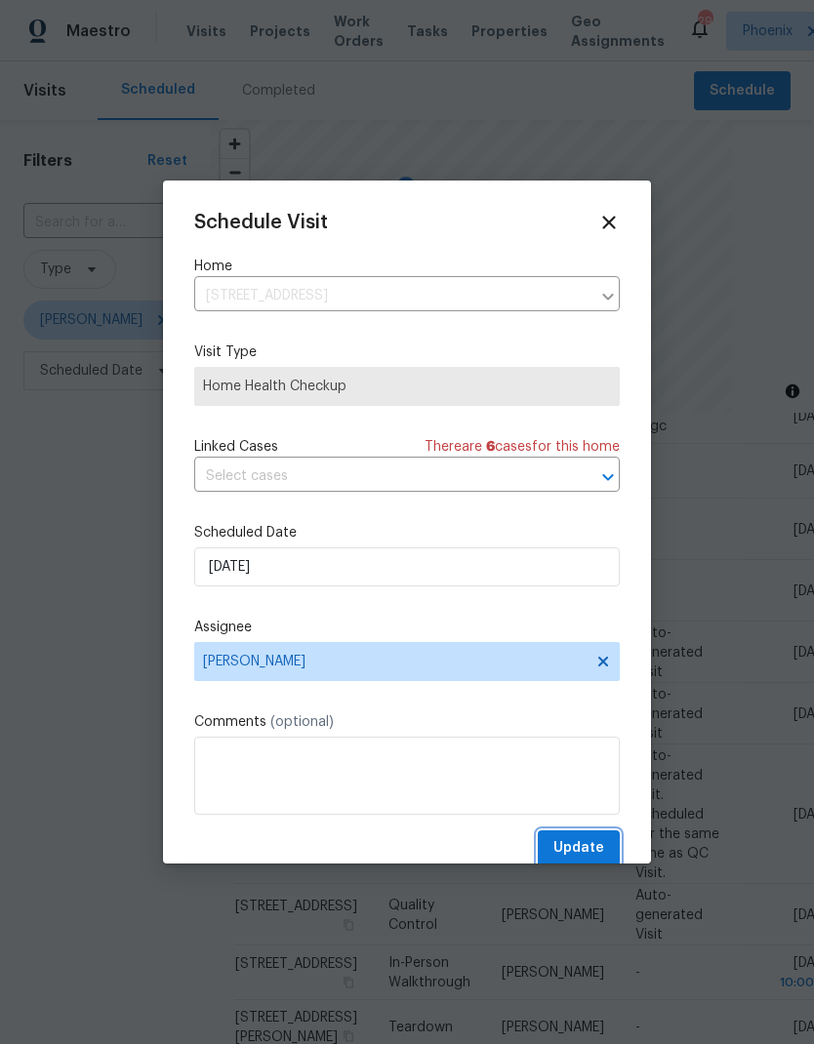
click at [590, 842] on span "Update" at bounding box center [578, 848] width 51 height 24
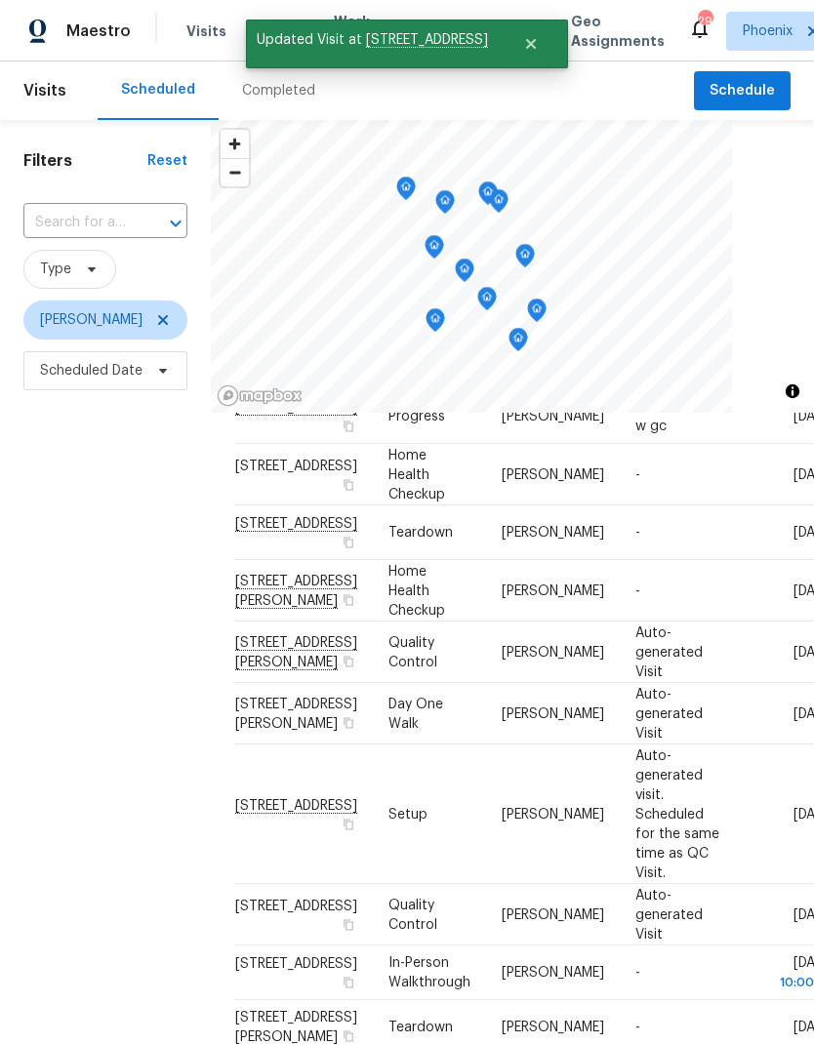
scroll to position [311, 0]
click at [0, 0] on icon at bounding box center [0, 0] width 0 height 0
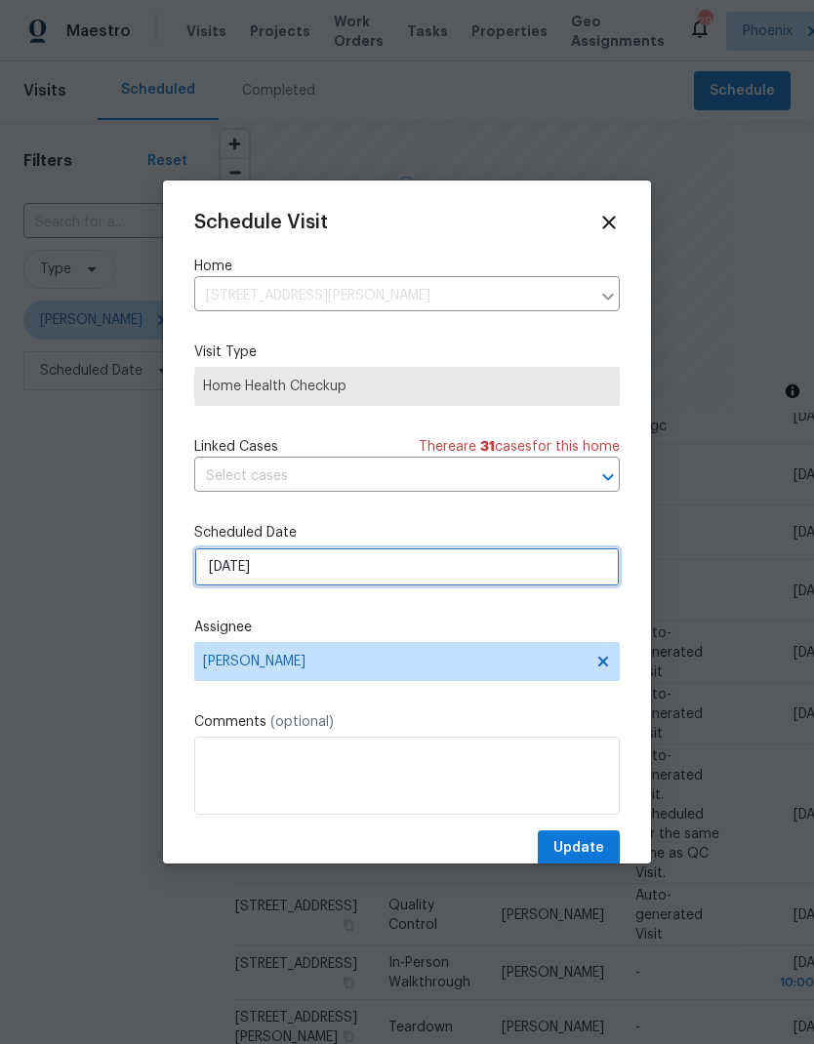
click at [500, 575] on input "10/6/2025" at bounding box center [407, 567] width 426 height 39
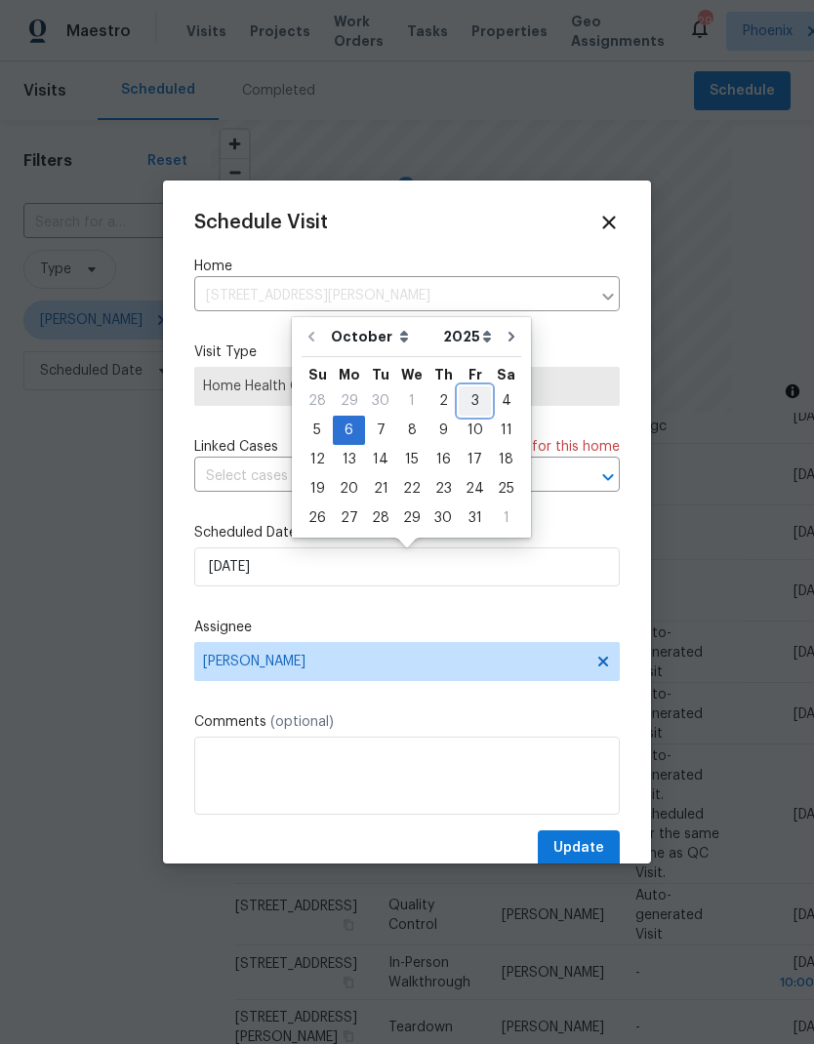
click at [472, 398] on div "3" at bounding box center [475, 400] width 32 height 27
type input "10/3/2025"
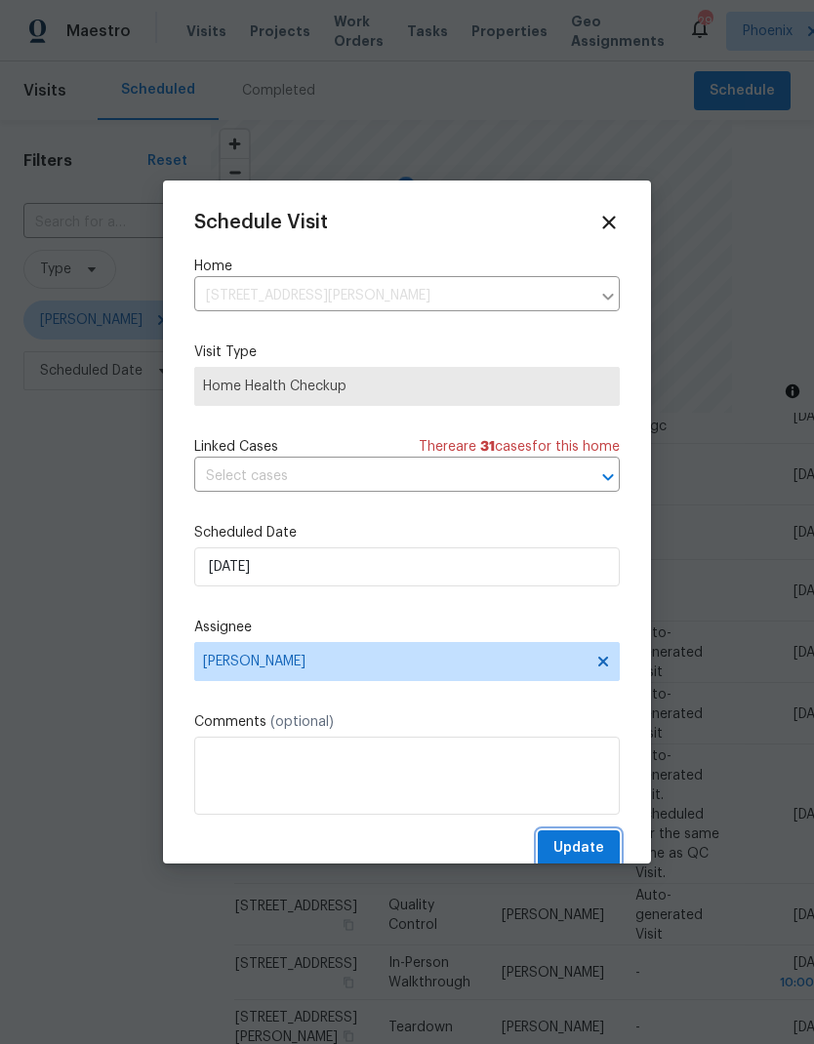
click at [591, 842] on span "Update" at bounding box center [578, 848] width 51 height 24
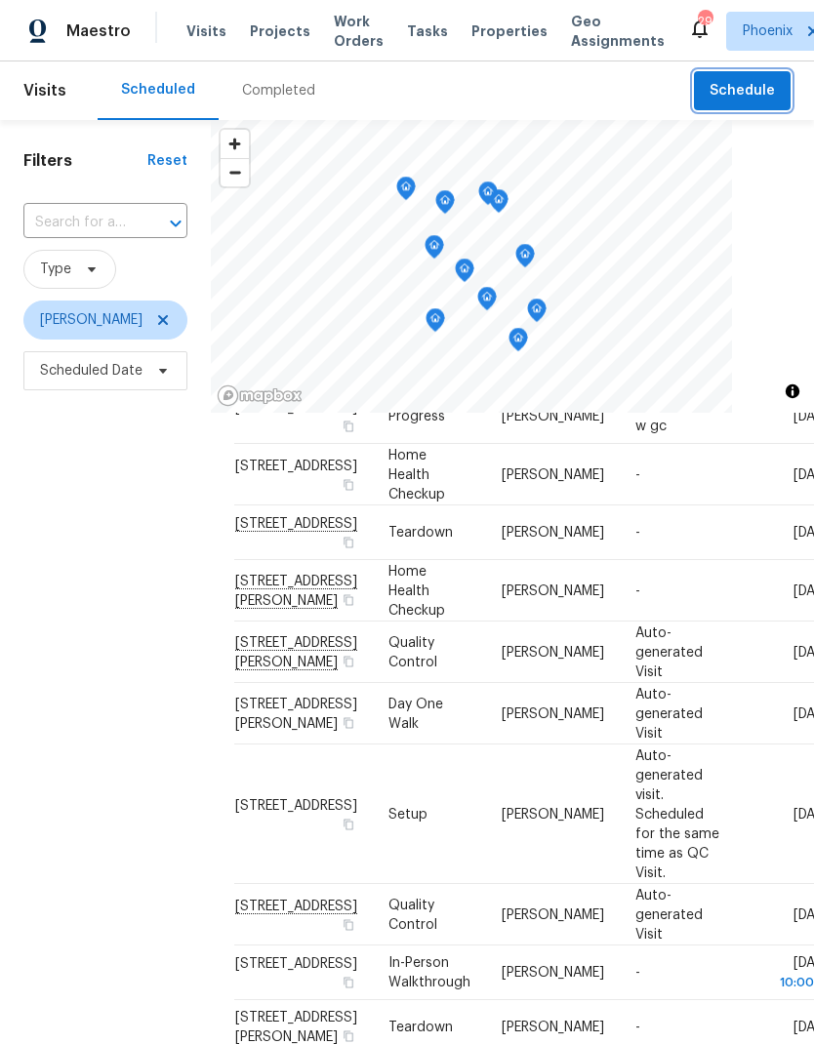
click at [741, 90] on span "Schedule" at bounding box center [742, 91] width 65 height 24
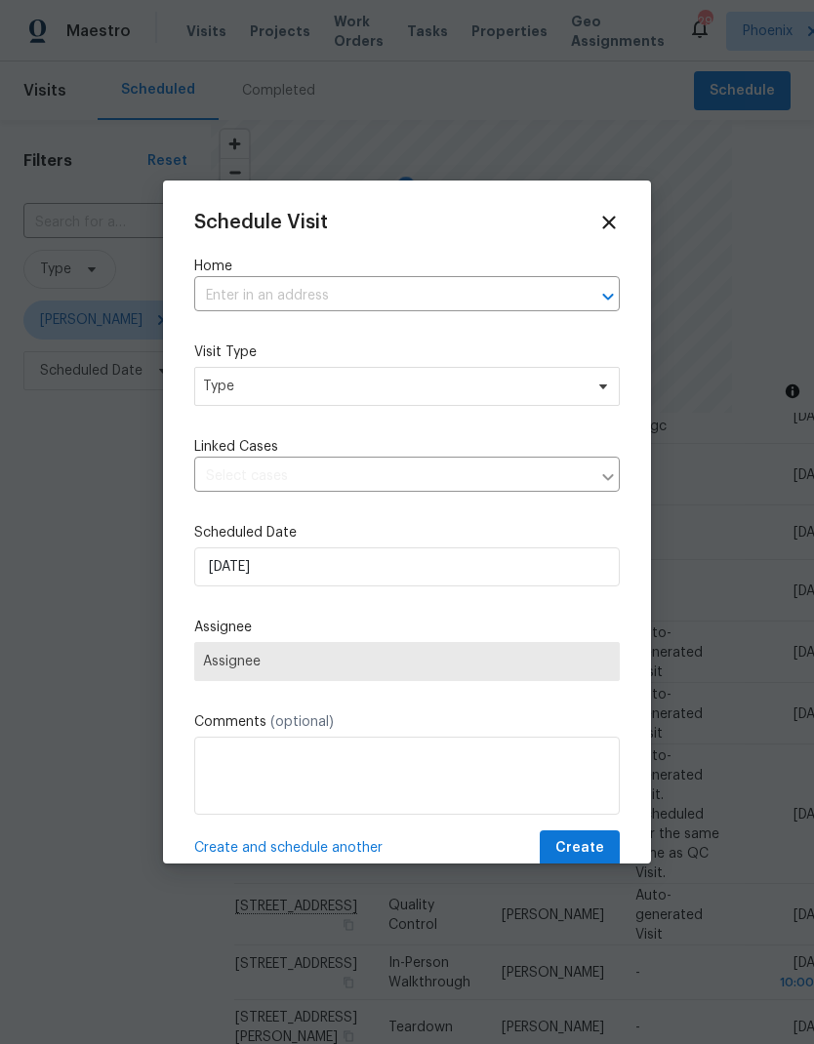
click at [358, 296] on input "text" at bounding box center [379, 296] width 371 height 30
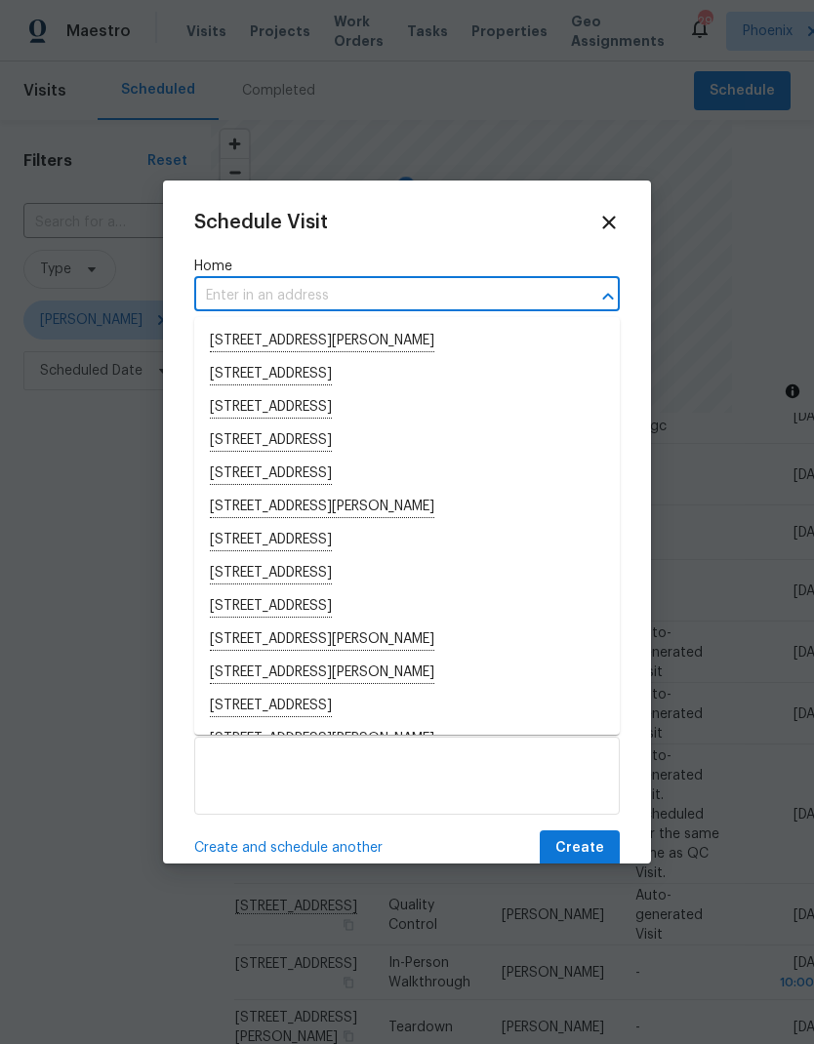
click at [361, 301] on input "text" at bounding box center [379, 296] width 371 height 30
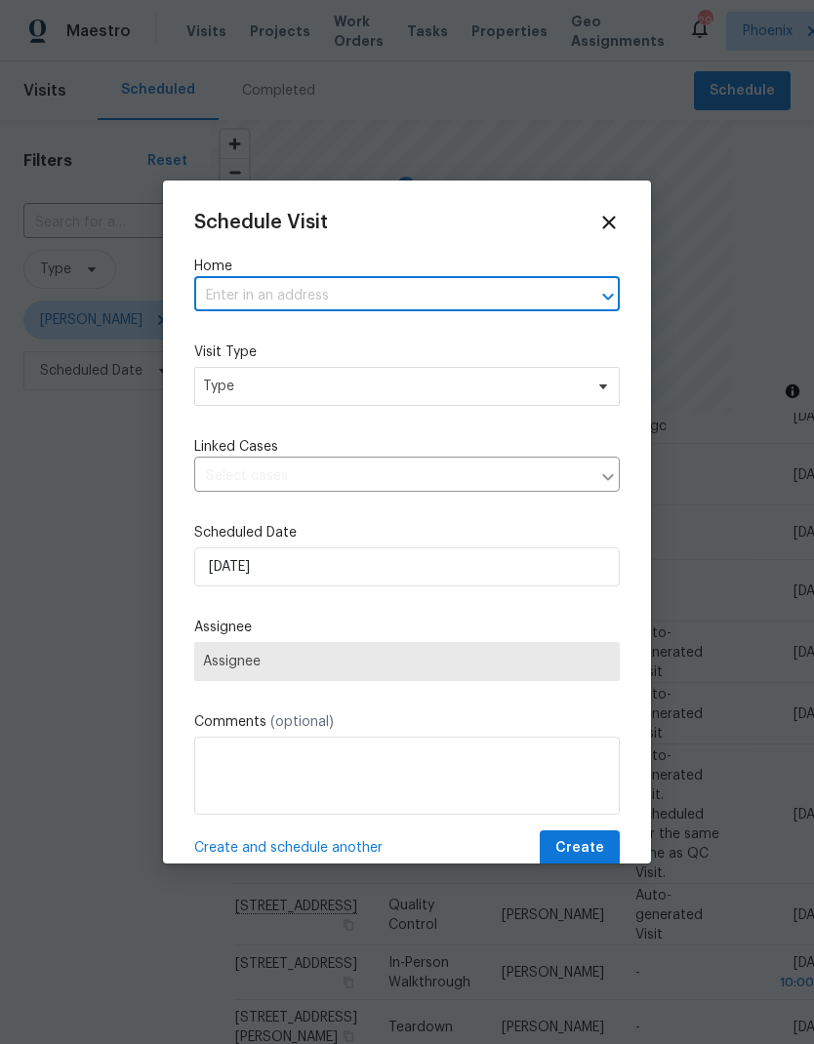
paste input "2970 N Oregon St Unit 10, Chandler, AZ 85225"
type input "2970 N Oregon St"
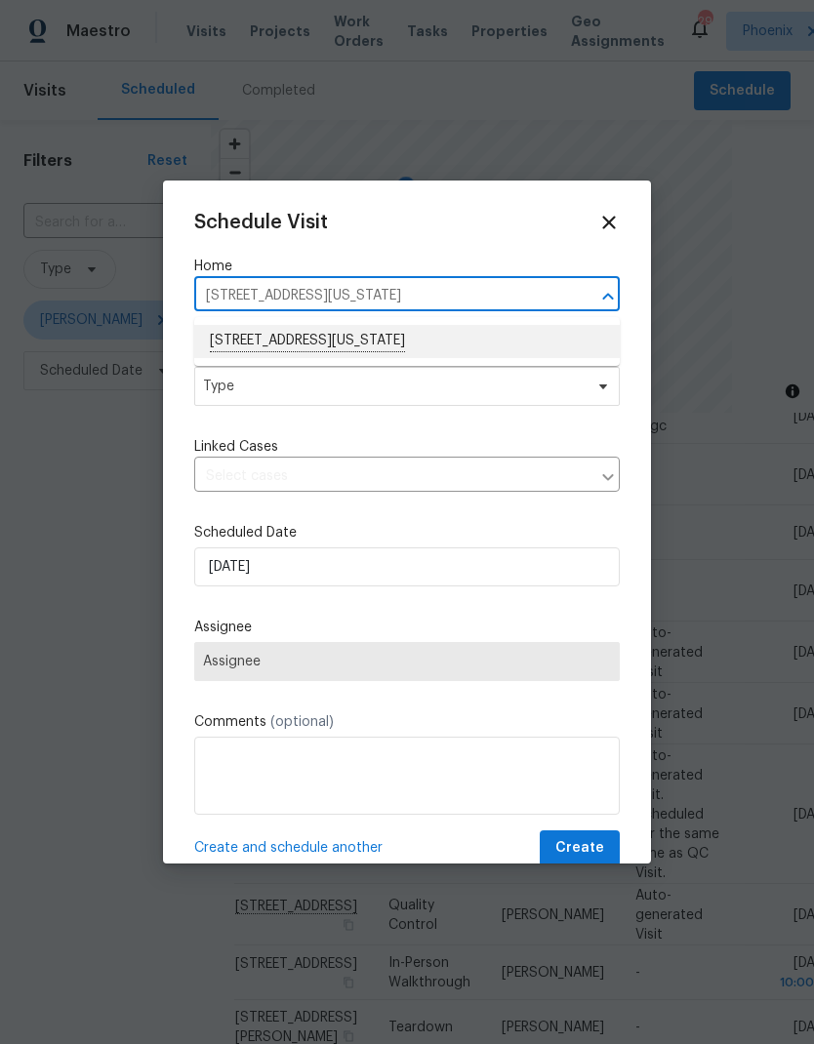
click at [518, 342] on li "2970 N Oregon St Unit 10, Chandler, AZ 85225" at bounding box center [407, 341] width 426 height 33
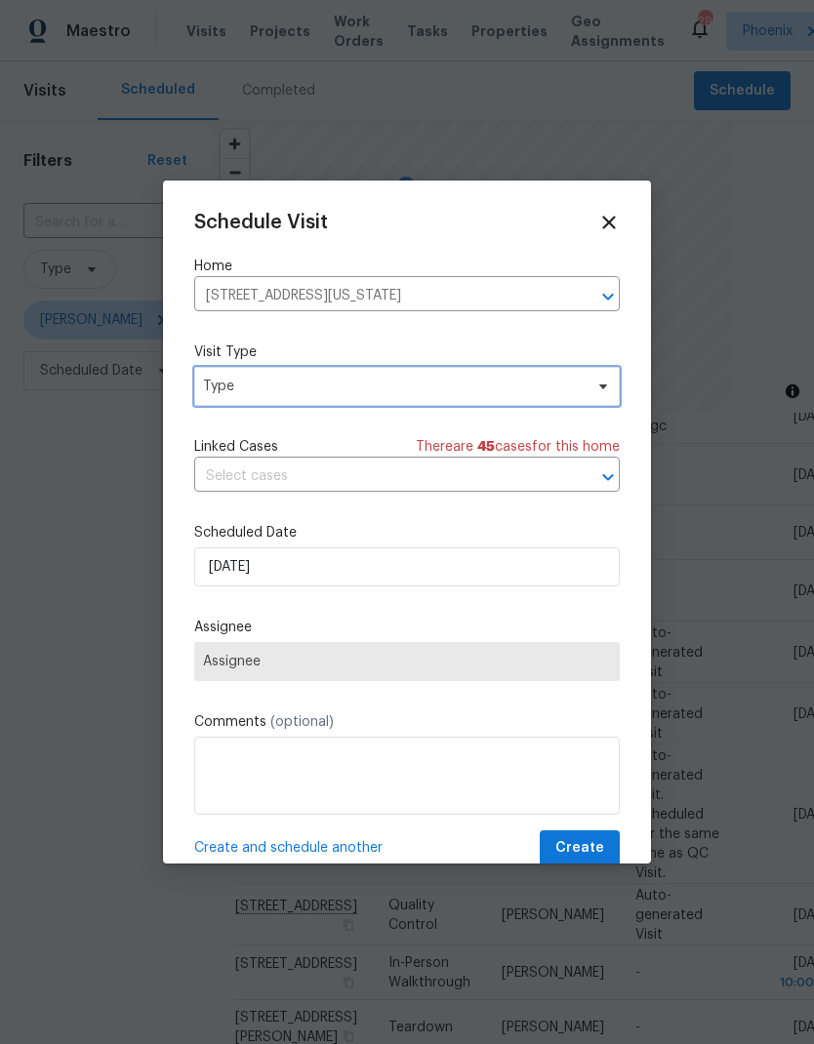
click at [496, 390] on span "Type" at bounding box center [393, 387] width 380 height 20
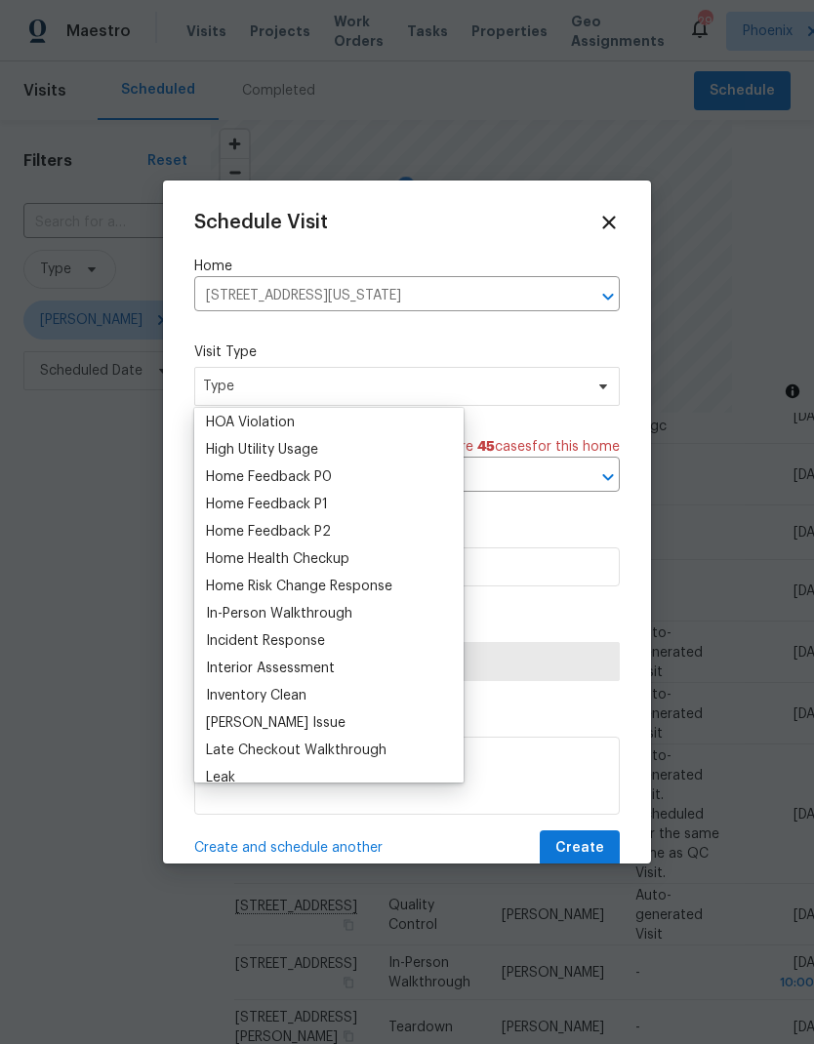
scroll to position [543, 0]
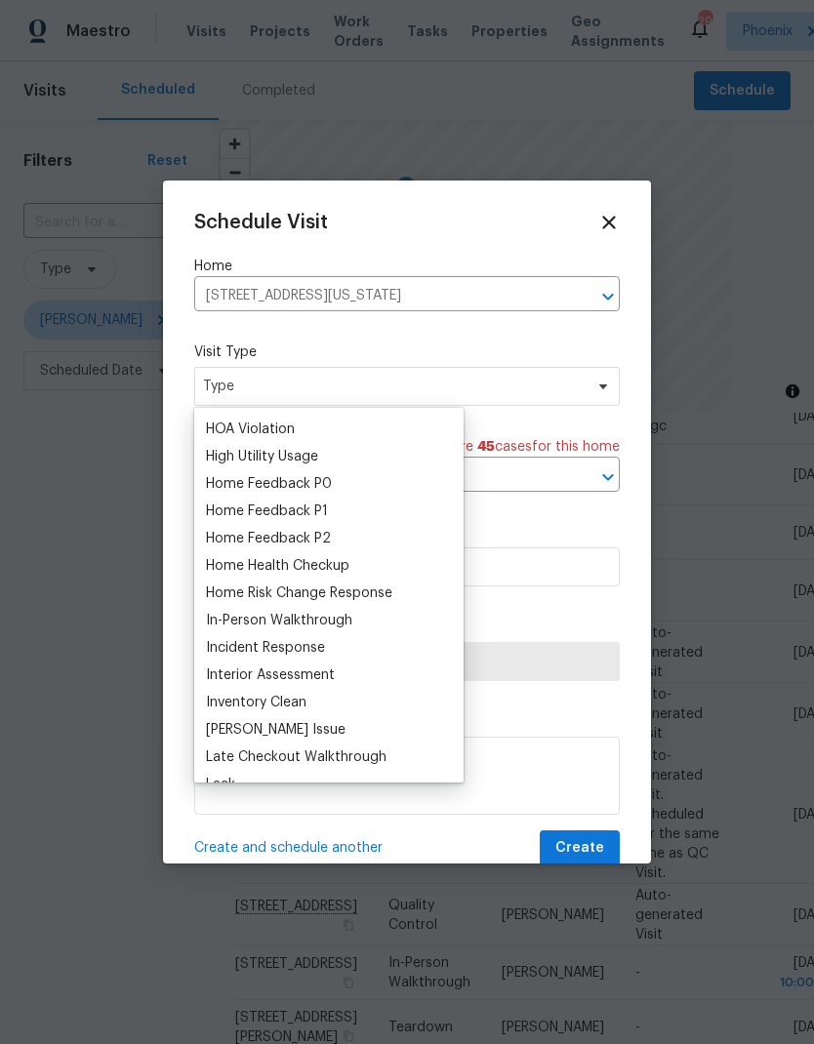
click at [338, 561] on div "Home Health Checkup" at bounding box center [277, 566] width 143 height 20
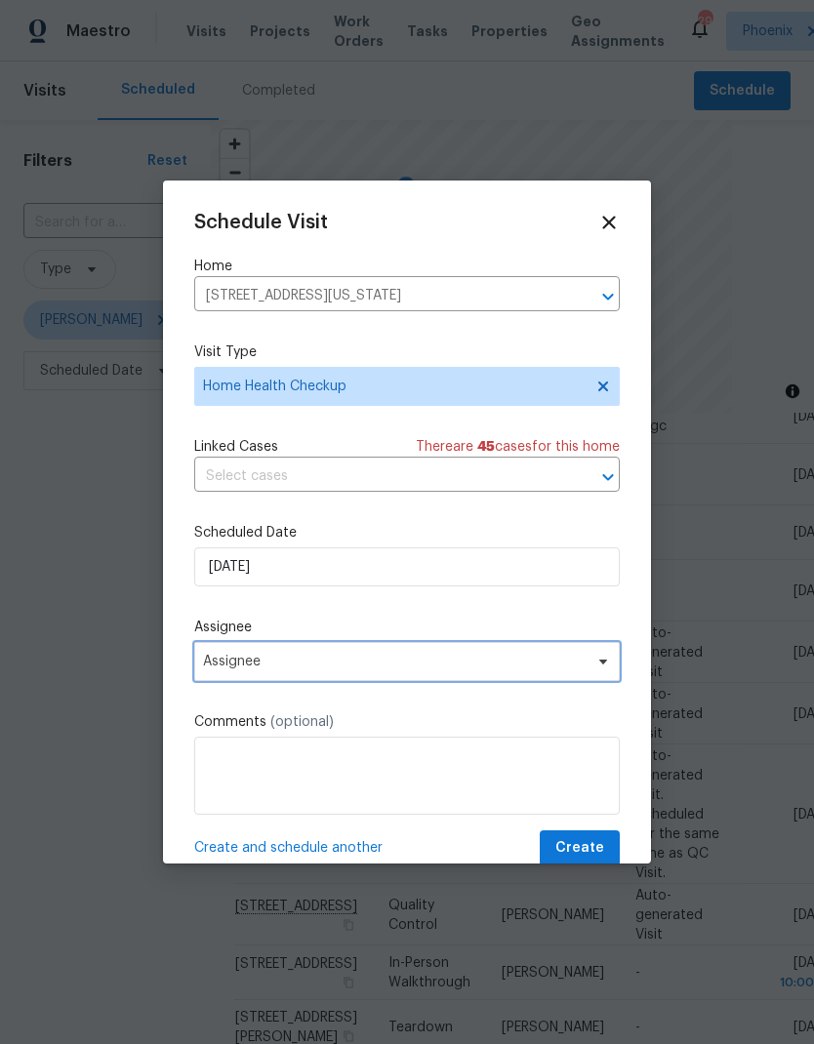
click at [381, 670] on span "Assignee" at bounding box center [394, 662] width 383 height 16
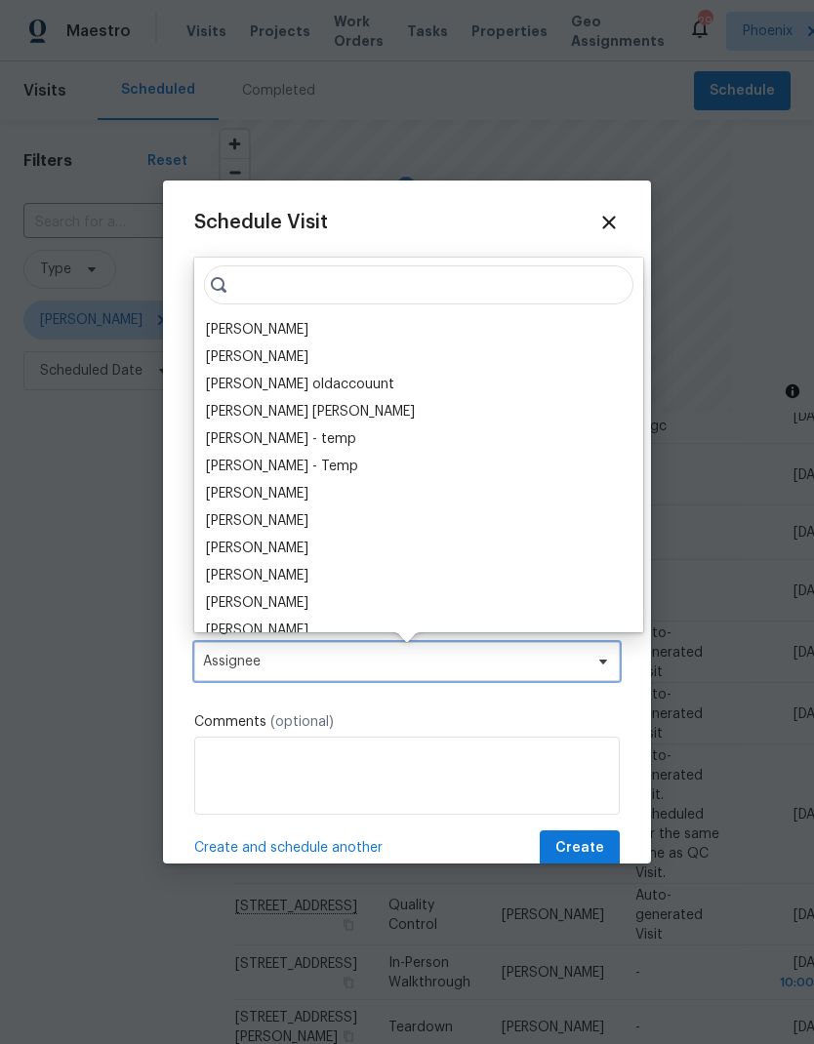
click at [395, 664] on span "Assignee" at bounding box center [394, 662] width 383 height 16
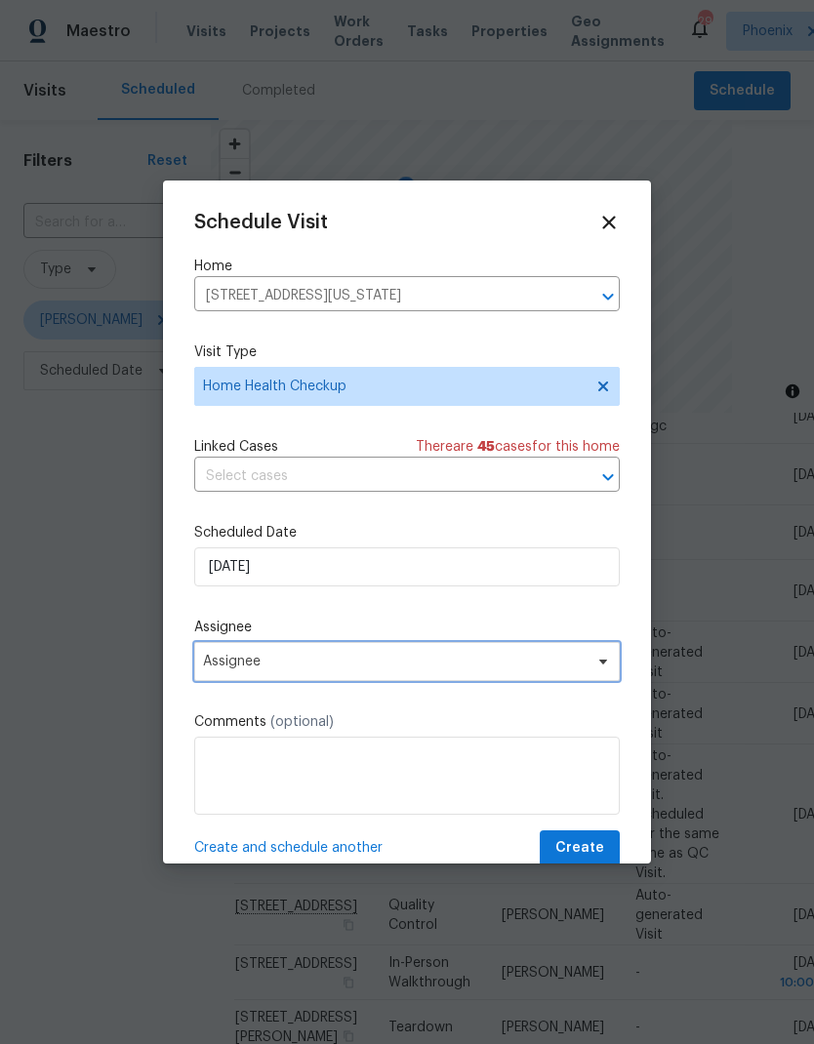
click at [382, 669] on span "Assignee" at bounding box center [394, 662] width 383 height 16
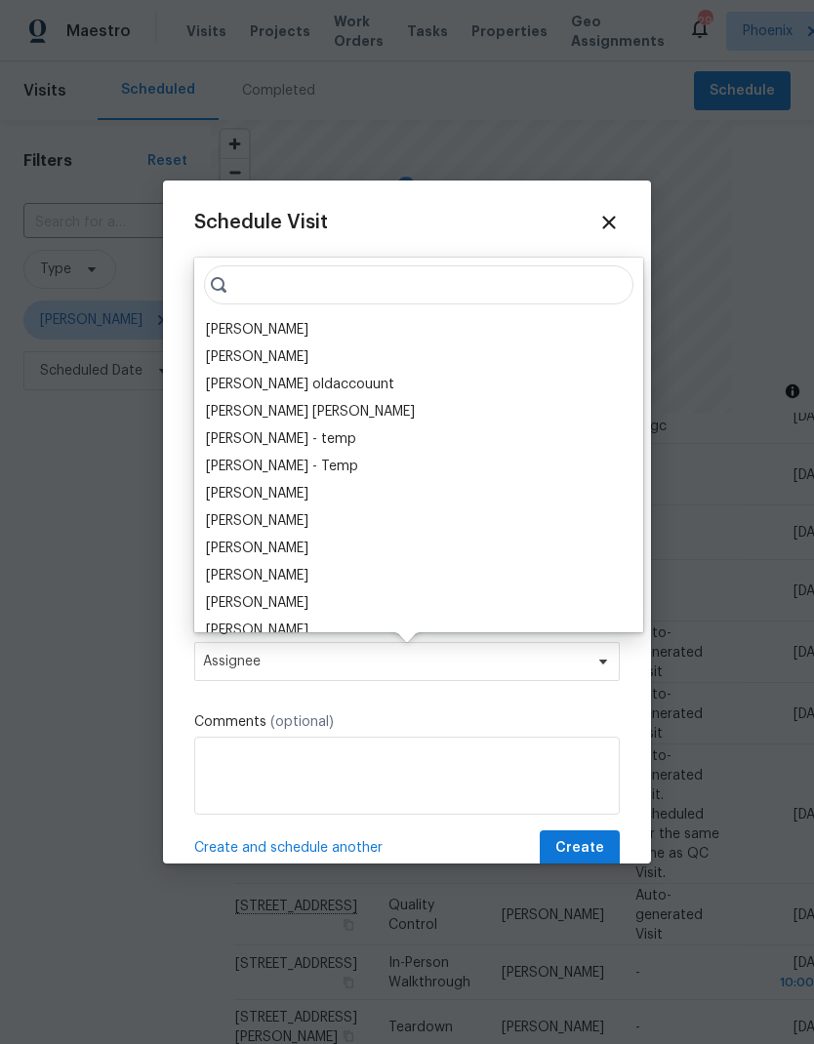
click at [274, 326] on div "[PERSON_NAME]" at bounding box center [257, 330] width 102 height 20
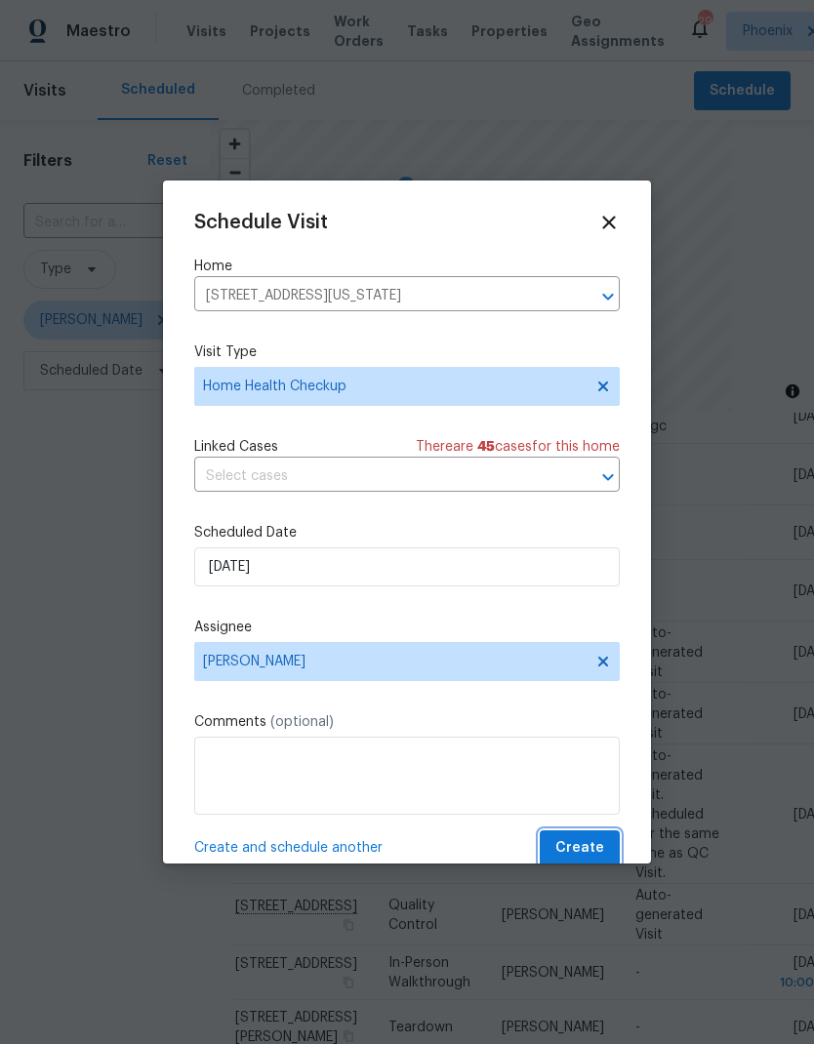
click at [611, 842] on button "Create" at bounding box center [580, 849] width 80 height 36
